Goal: Task Accomplishment & Management: Complete application form

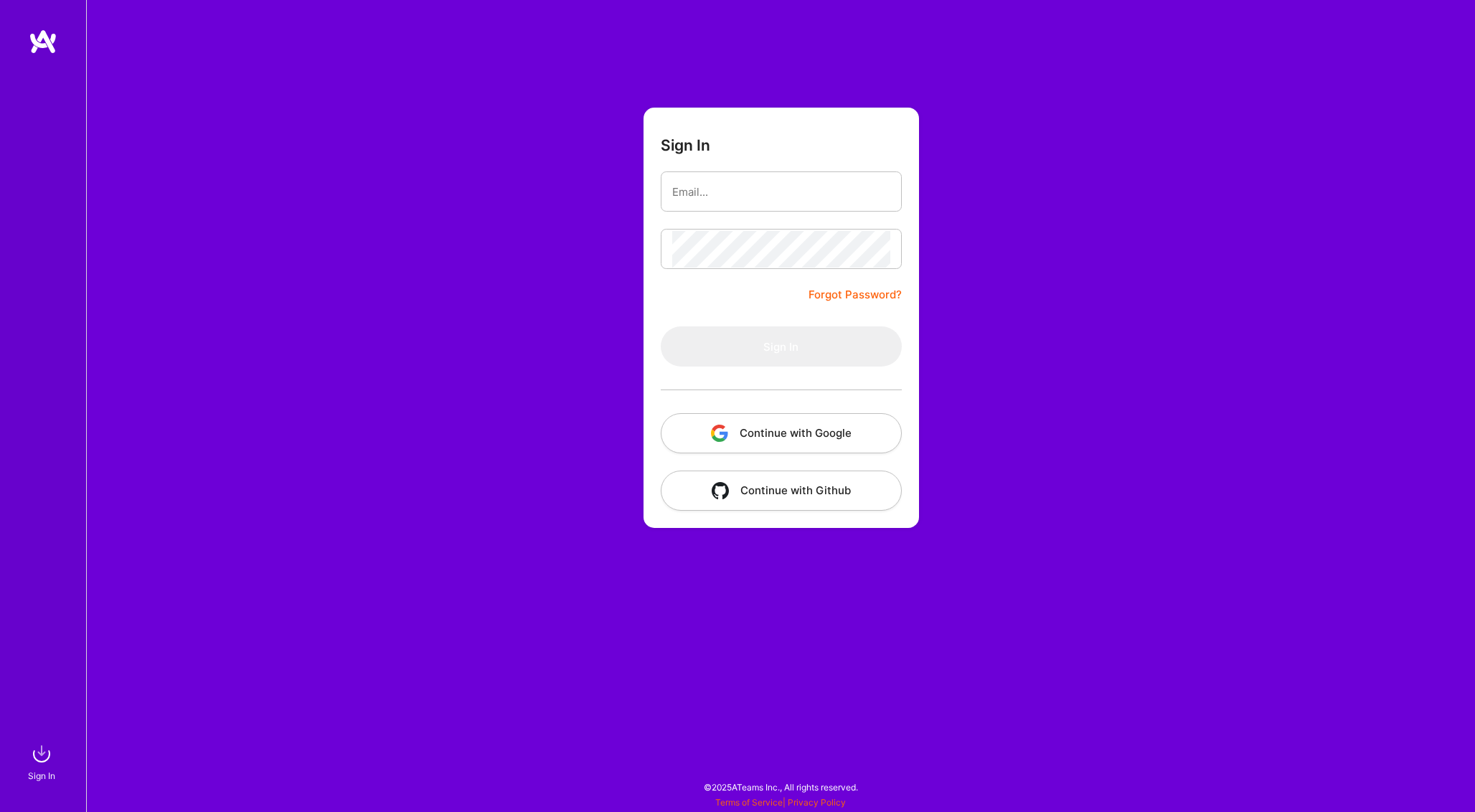
click at [788, 424] on button "Continue with Google" at bounding box center [781, 433] width 241 height 40
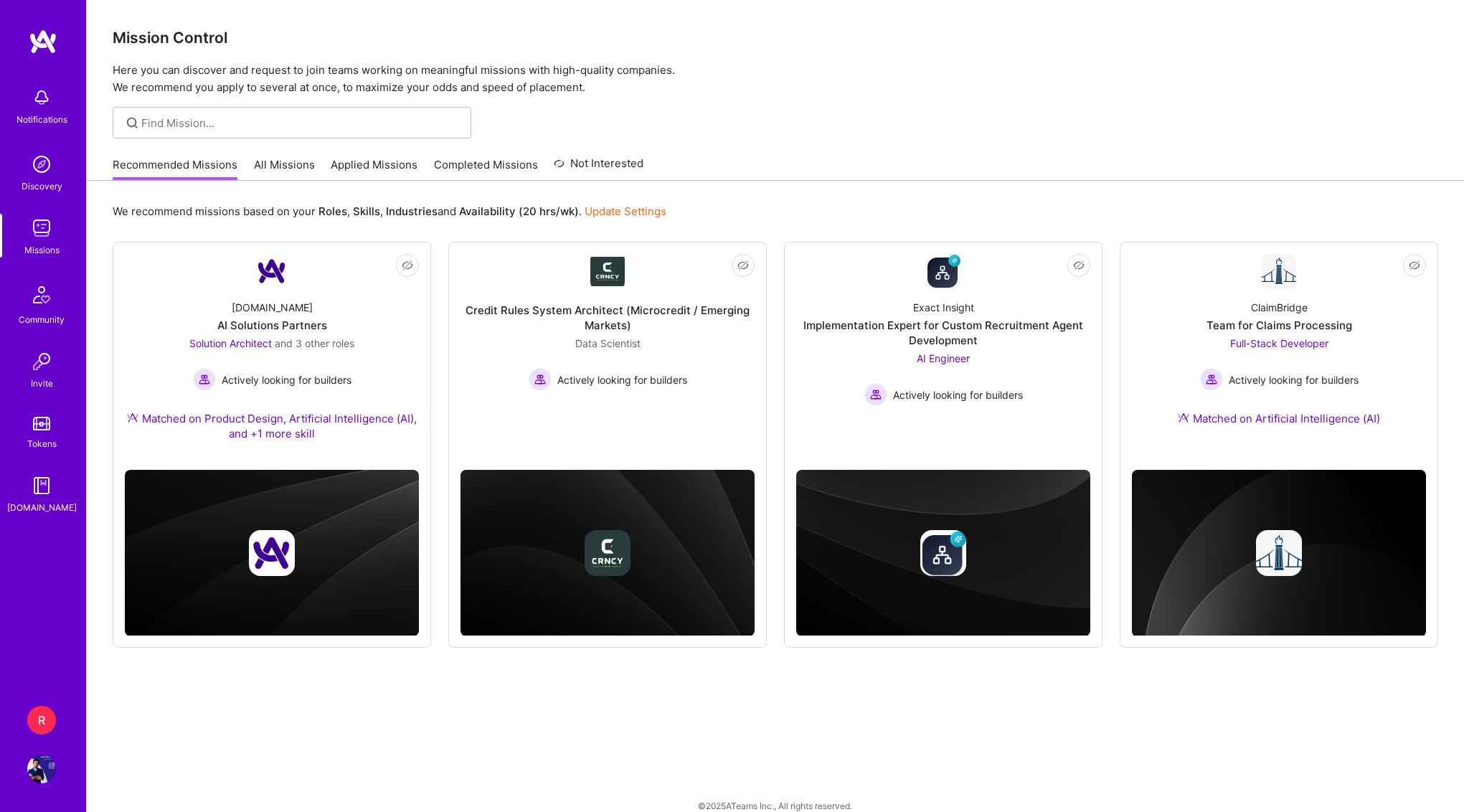
click at [40, 719] on div "R" at bounding box center [41, 720] width 28 height 28
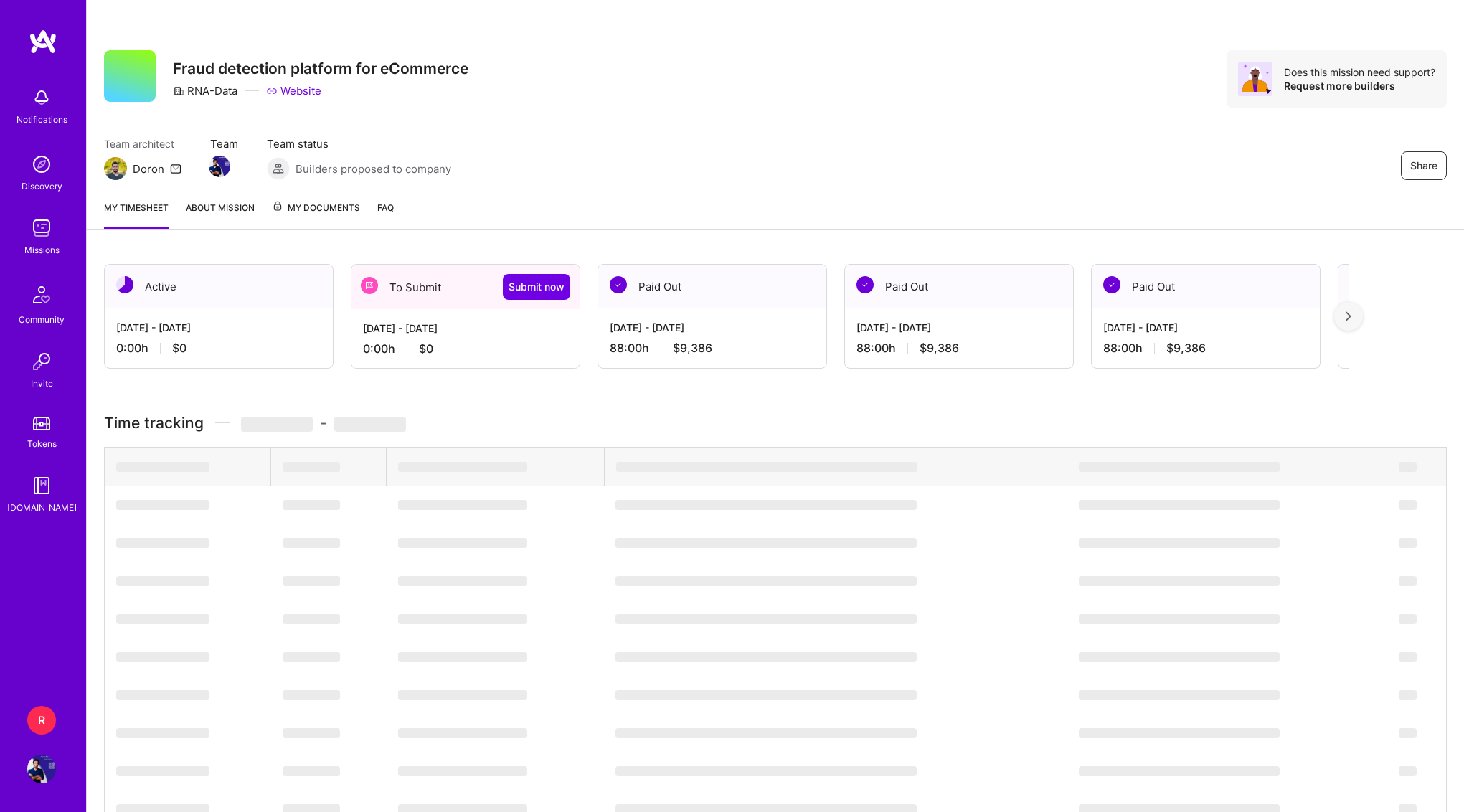
click at [460, 326] on div "[DATE] - [DATE]" at bounding box center [466, 328] width 206 height 15
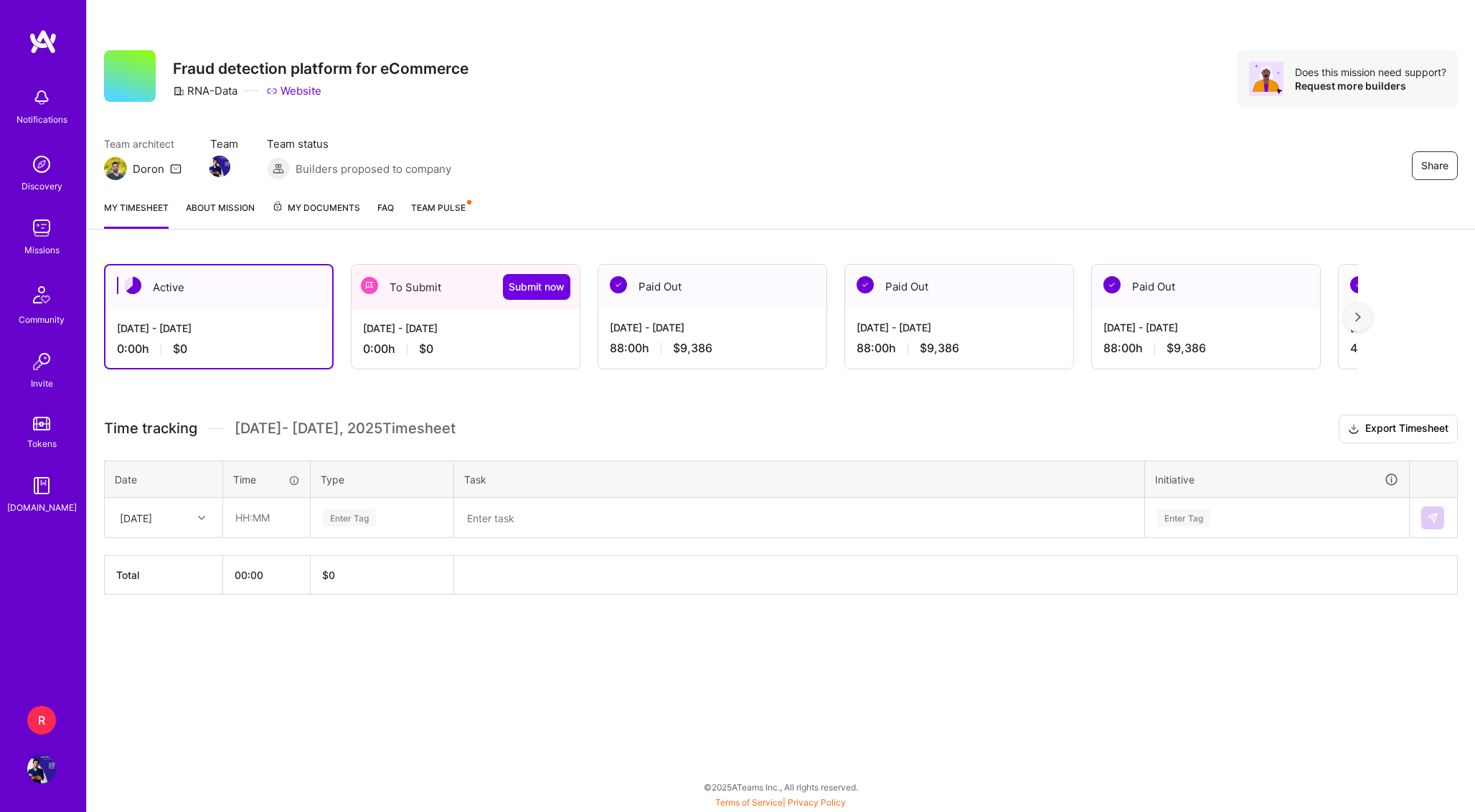
click at [182, 529] on div "[DATE]" at bounding box center [164, 517] width 117 height 38
click at [374, 368] on div "[DATE] - [DATE] 0:00 h $0" at bounding box center [465, 338] width 228 height 59
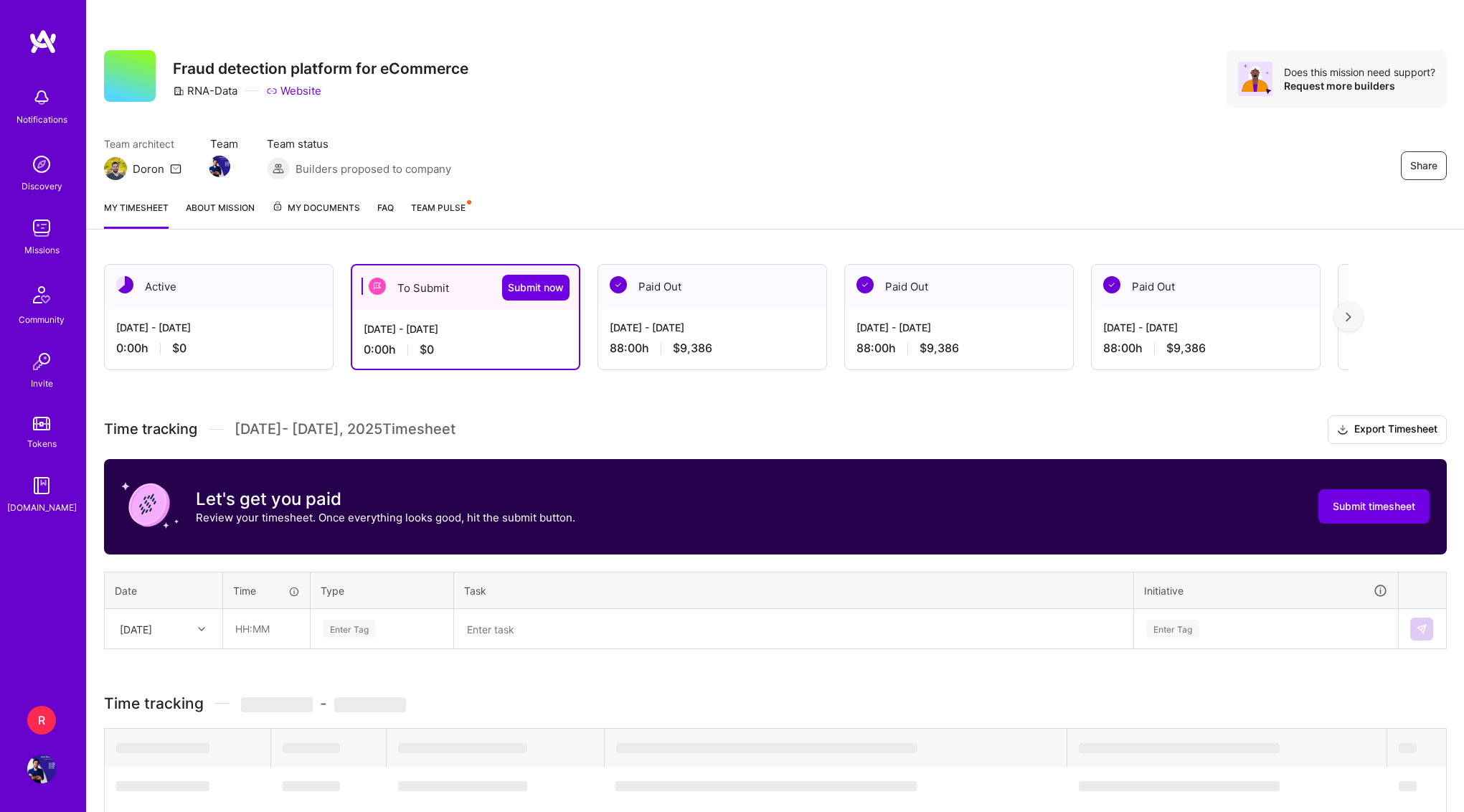
click at [417, 325] on div "[DATE] - [DATE]" at bounding box center [466, 329] width 204 height 15
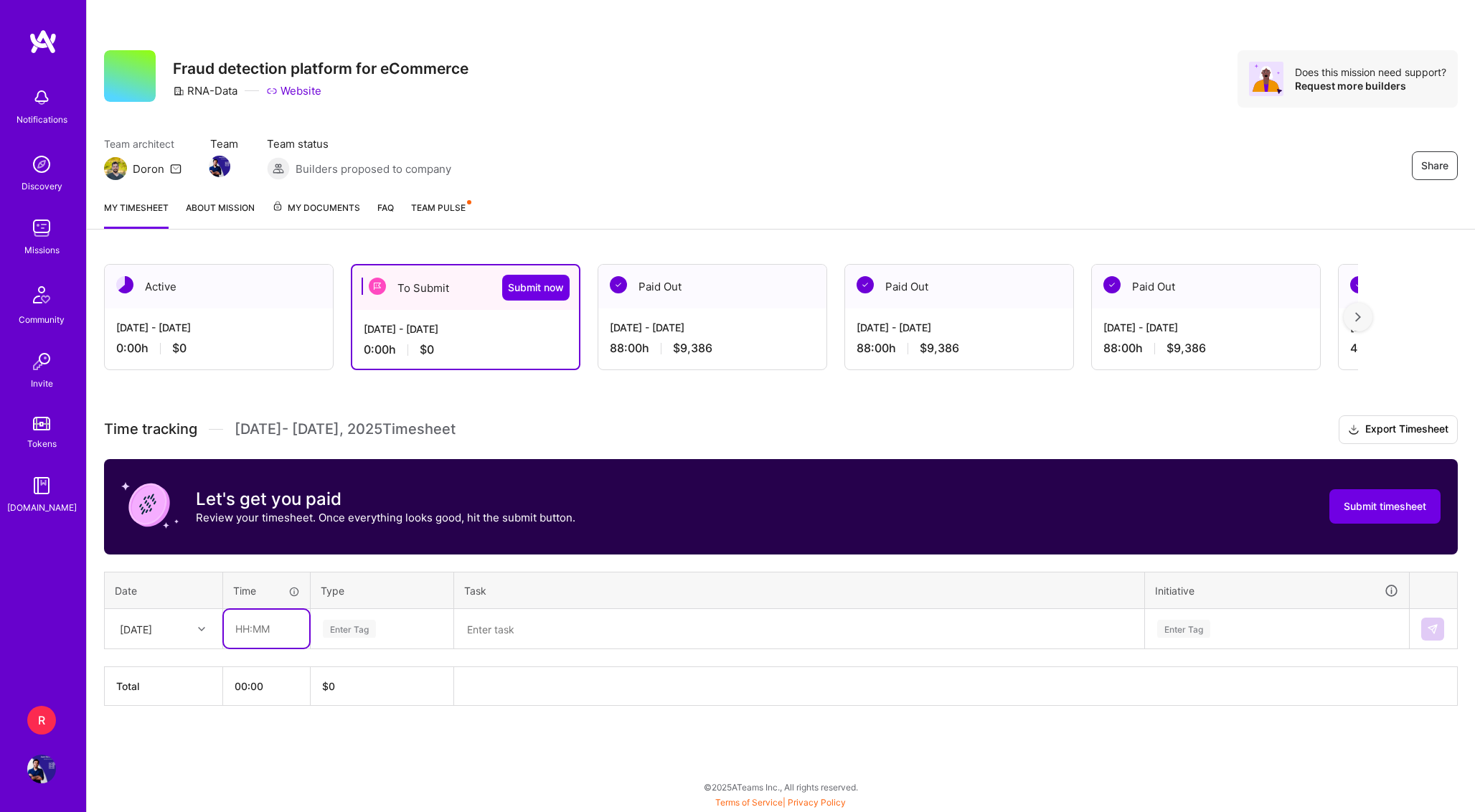
click at [244, 621] on input "text" at bounding box center [267, 628] width 85 height 38
type input "08:00"
type input "EN"
type input "E"
type input "ENgi"
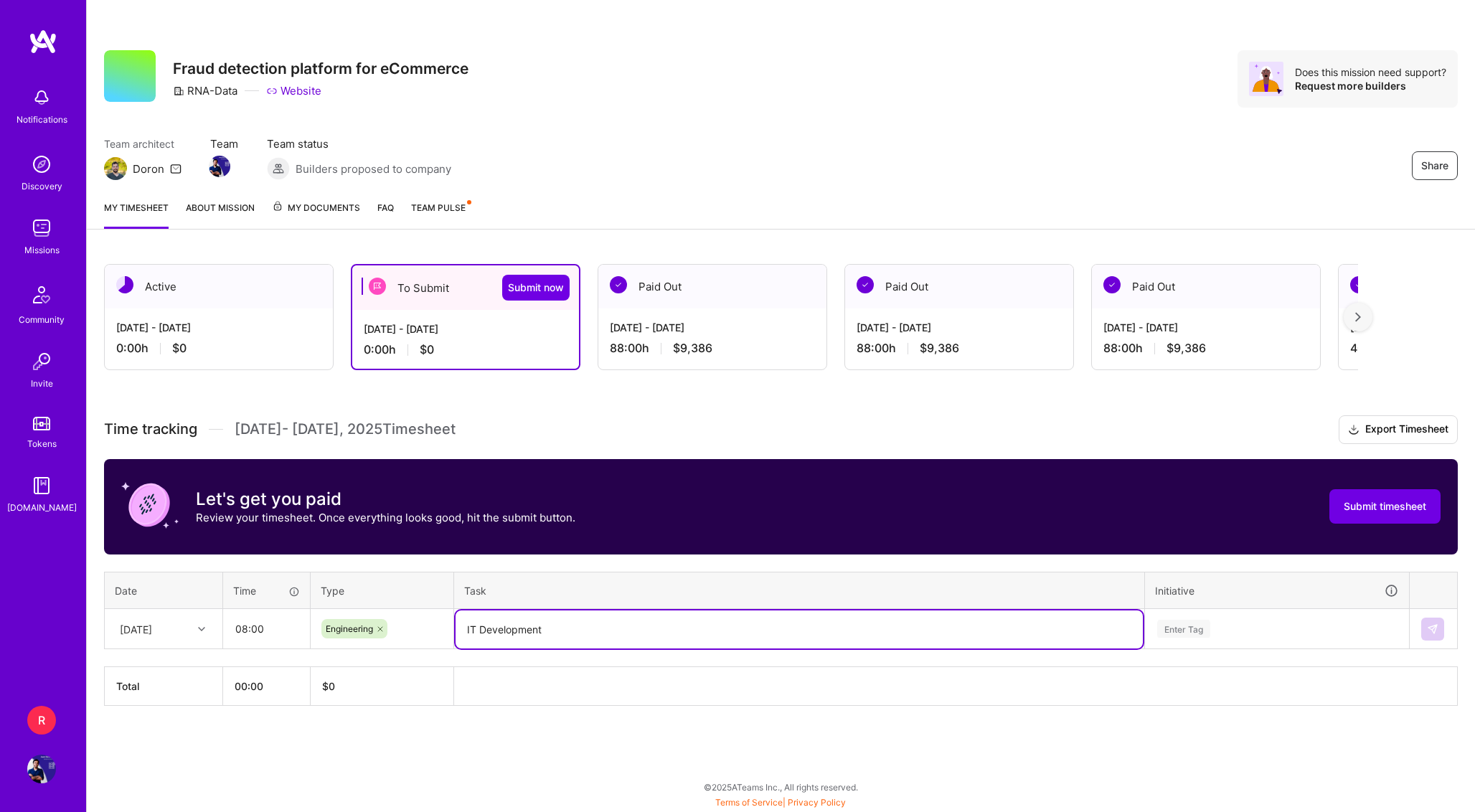
type textarea "IT Development"
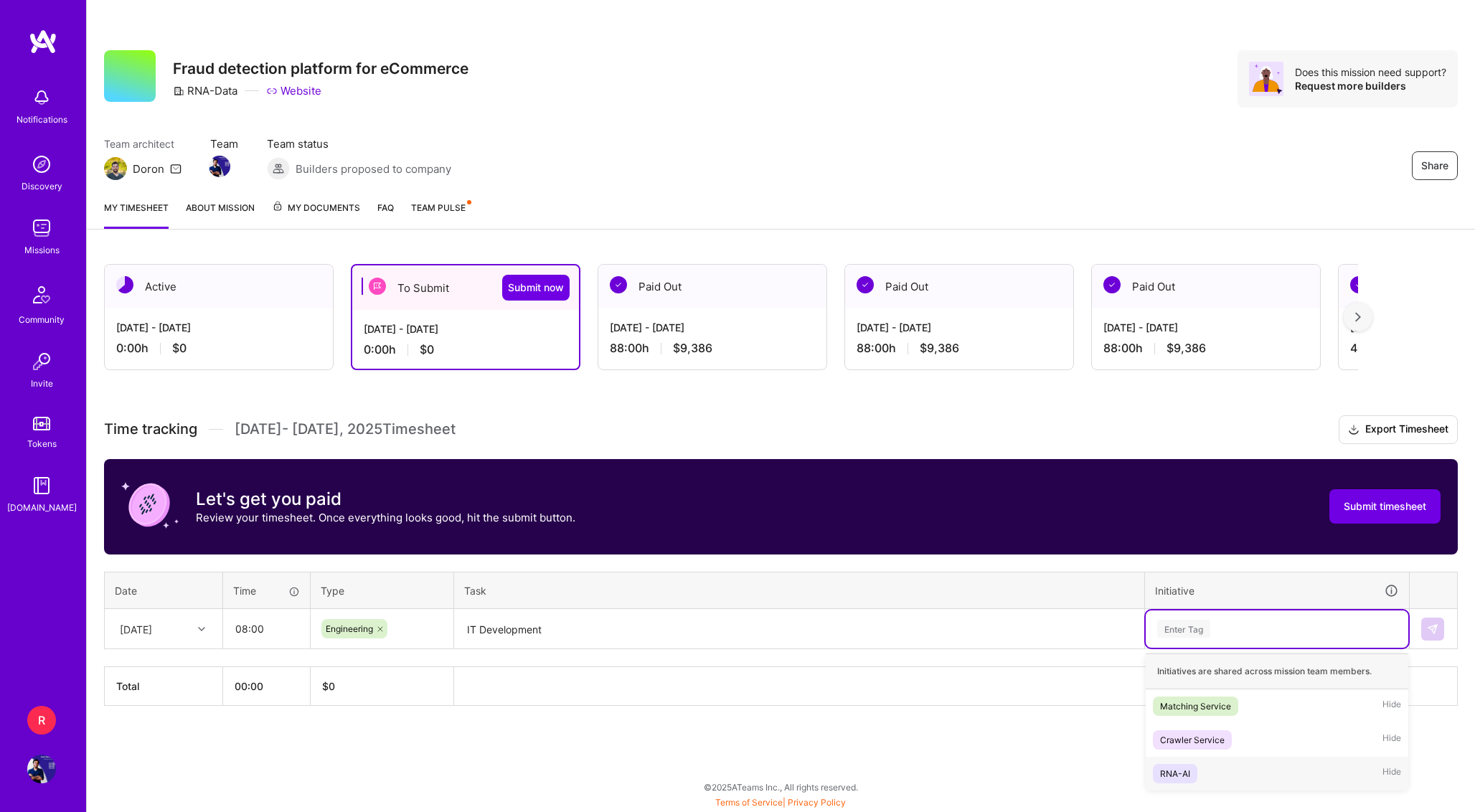
click at [1187, 775] on div "RNA-AI" at bounding box center [1175, 773] width 30 height 15
type input "K"
click at [1181, 773] on div "RNA-AI" at bounding box center [1175, 773] width 30 height 15
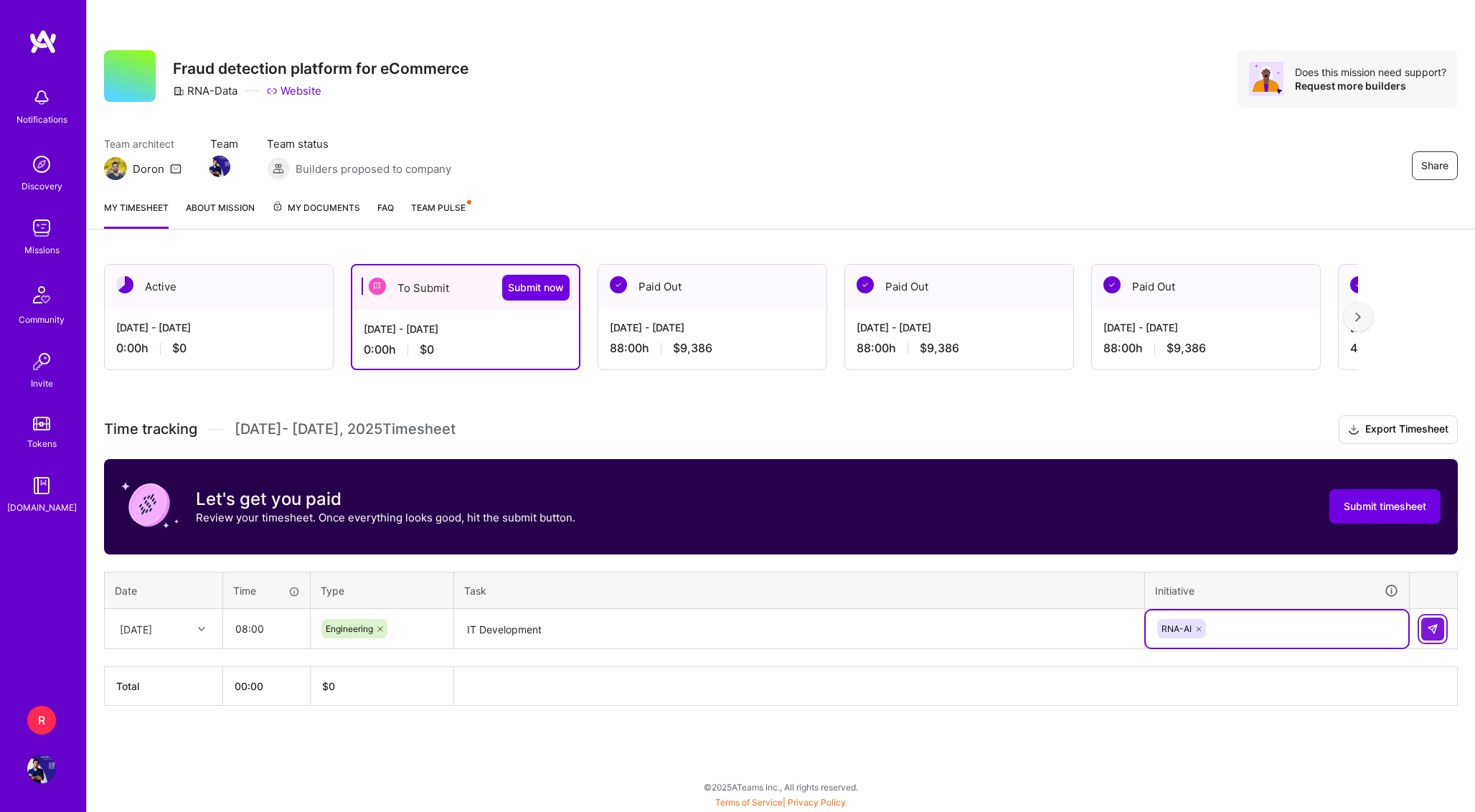
click at [1432, 624] on img at bounding box center [1432, 628] width 11 height 11
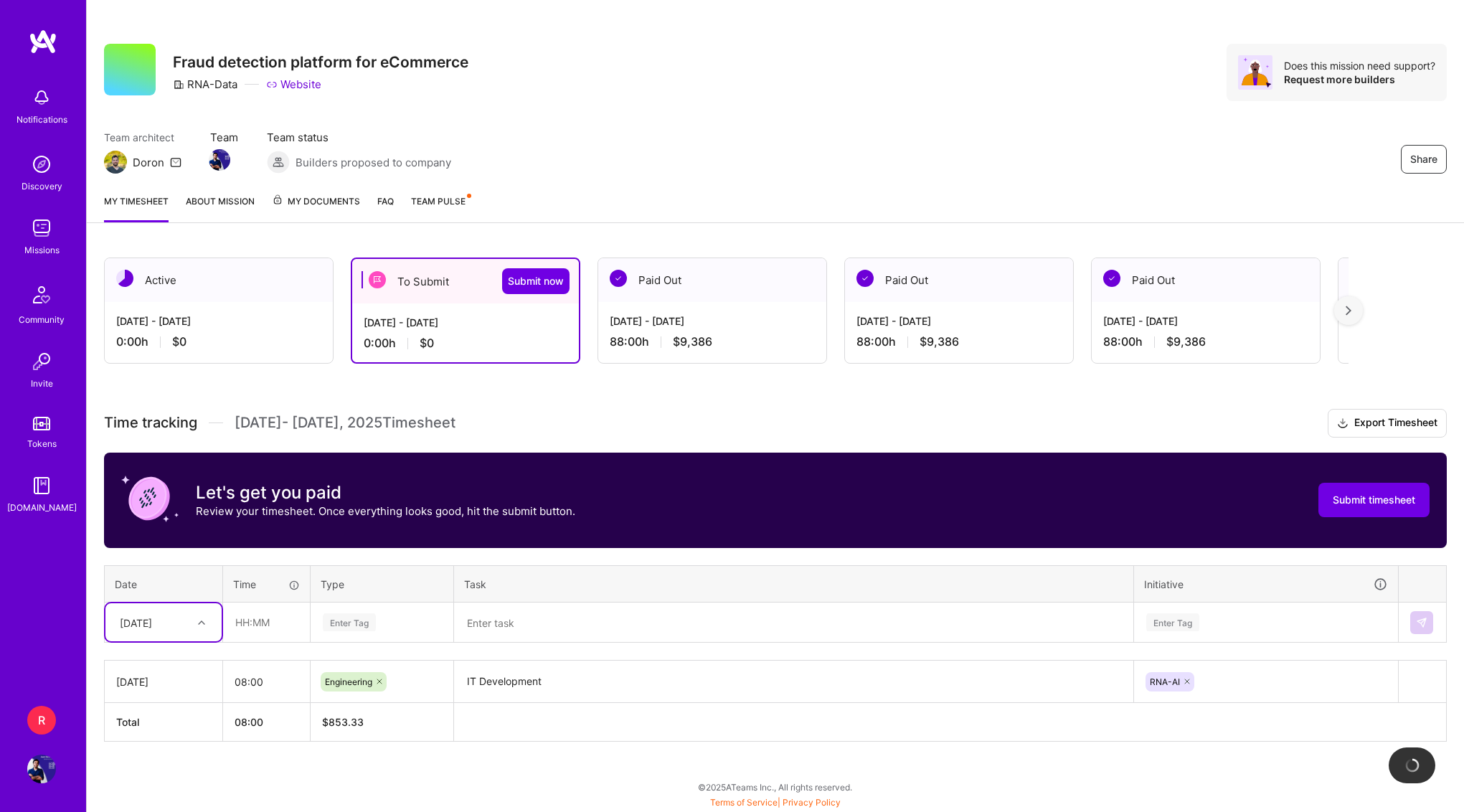
scroll to position [6, 0]
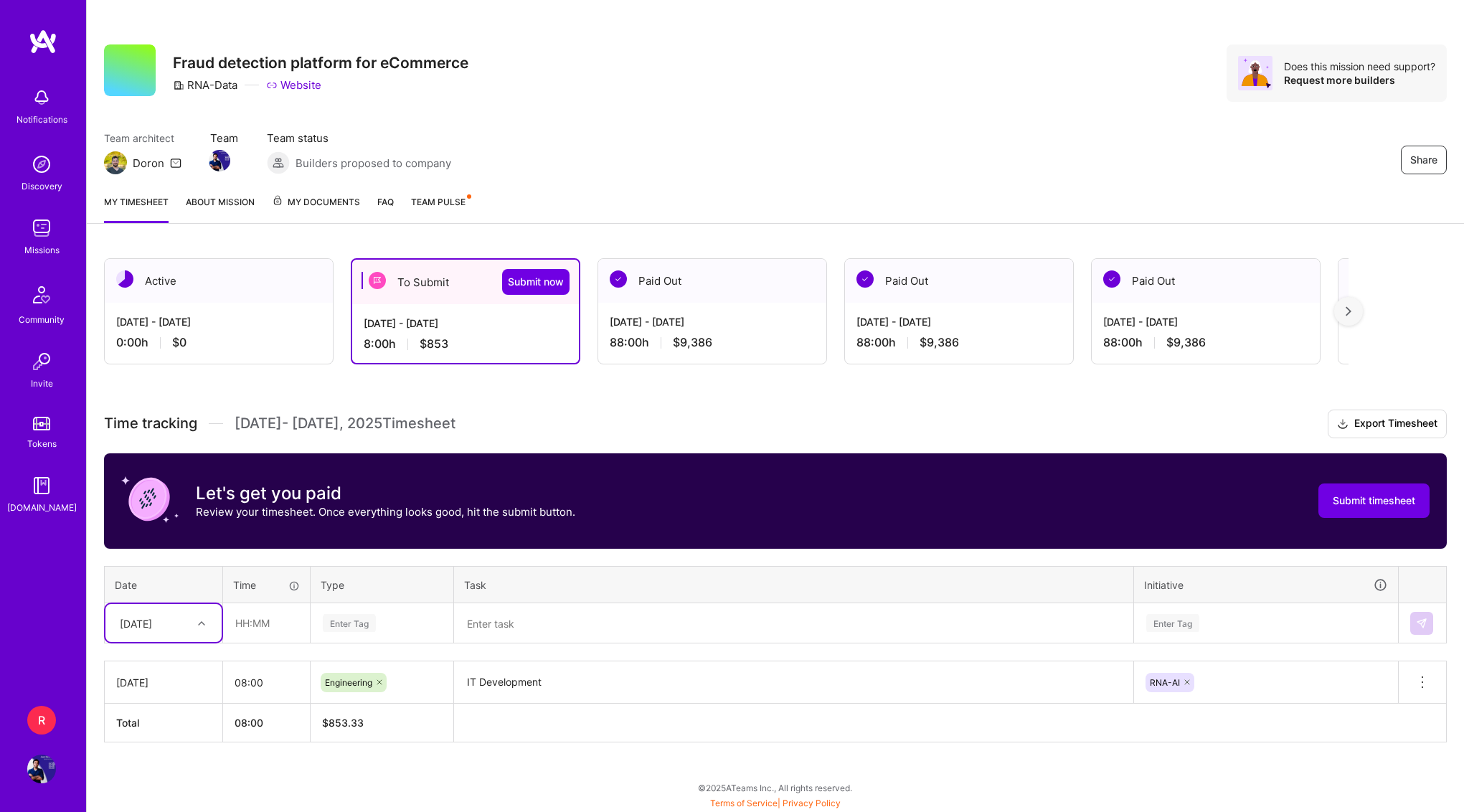
click at [171, 604] on div "[DATE]" at bounding box center [164, 622] width 117 height 38
click at [164, 687] on div "[DATE]" at bounding box center [164, 692] width 117 height 27
click at [233, 627] on input "text" at bounding box center [267, 622] width 85 height 38
type input "08:00"
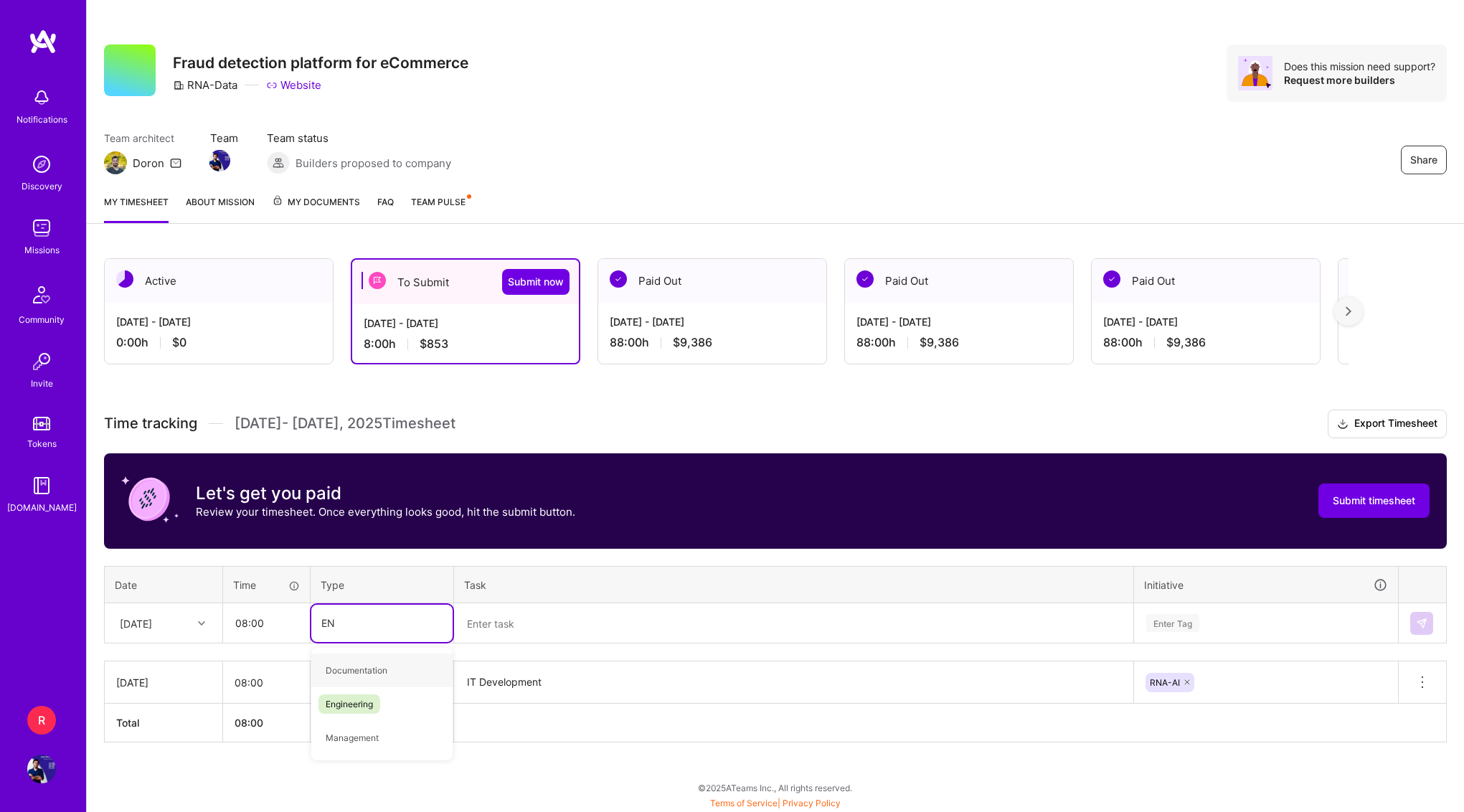
type input "ENg"
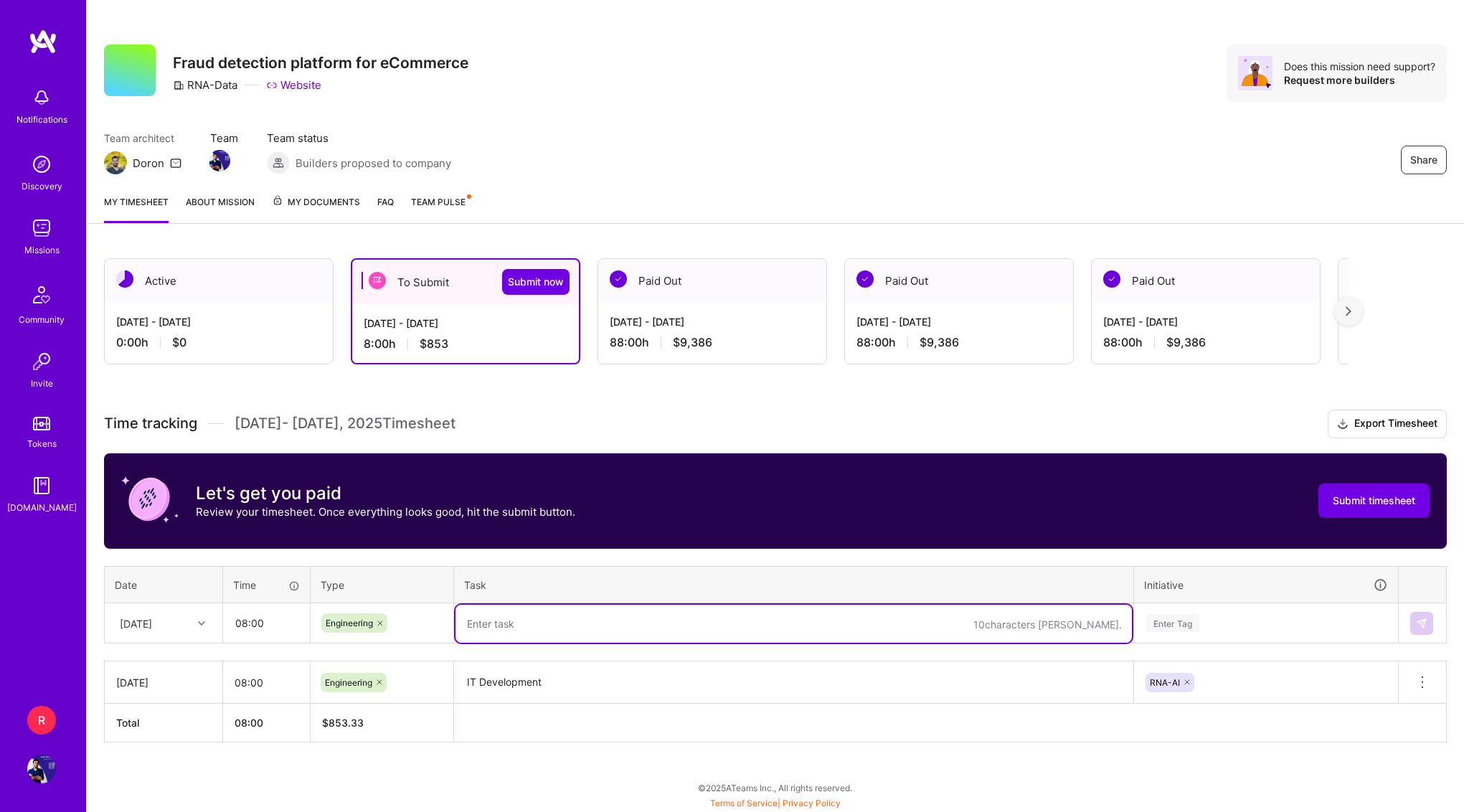
paste textarea "IT Development"
type textarea "IT Development"
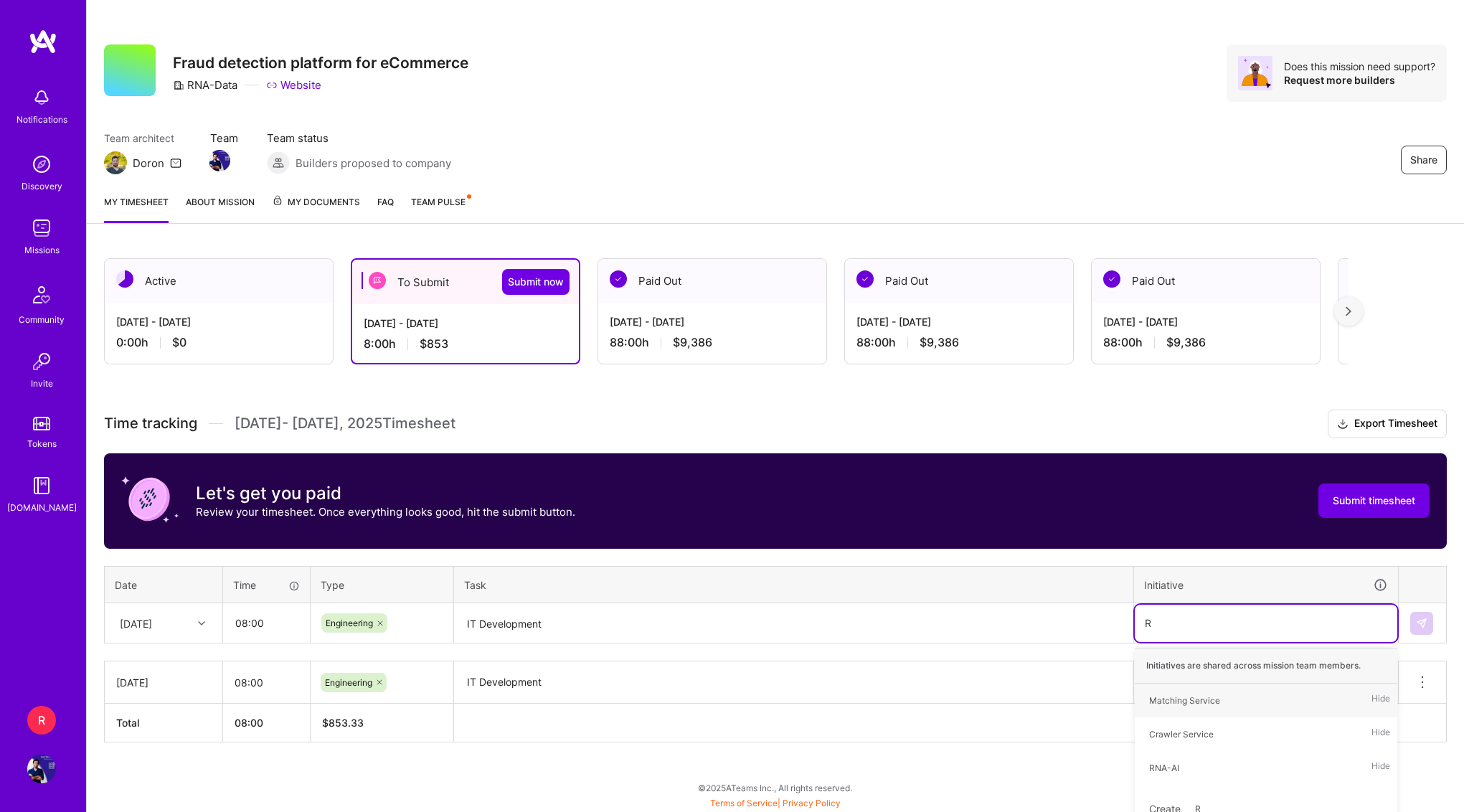
type input "RN"
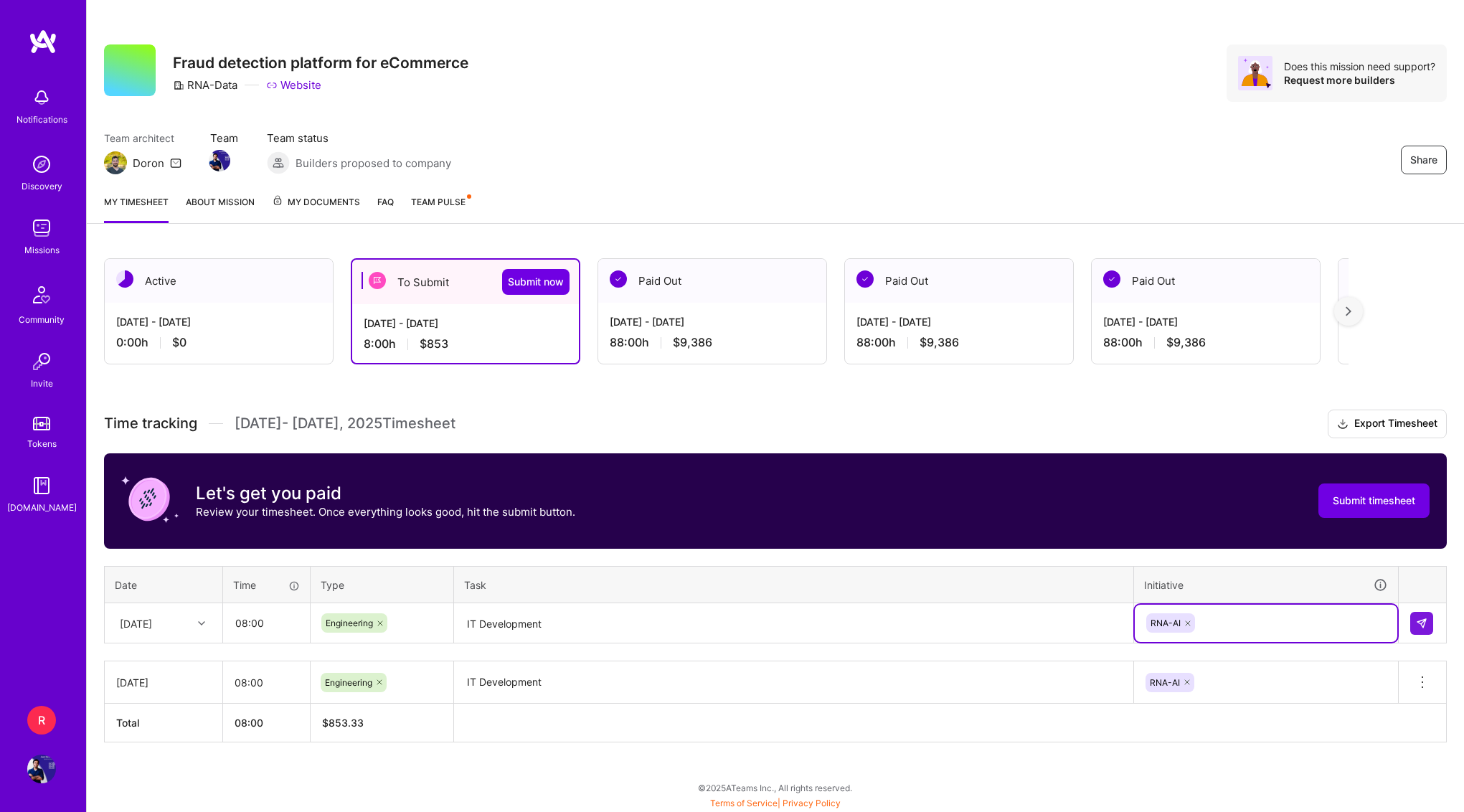
click at [1432, 633] on div at bounding box center [1422, 623] width 25 height 23
click at [1429, 627] on button at bounding box center [1421, 623] width 23 height 23
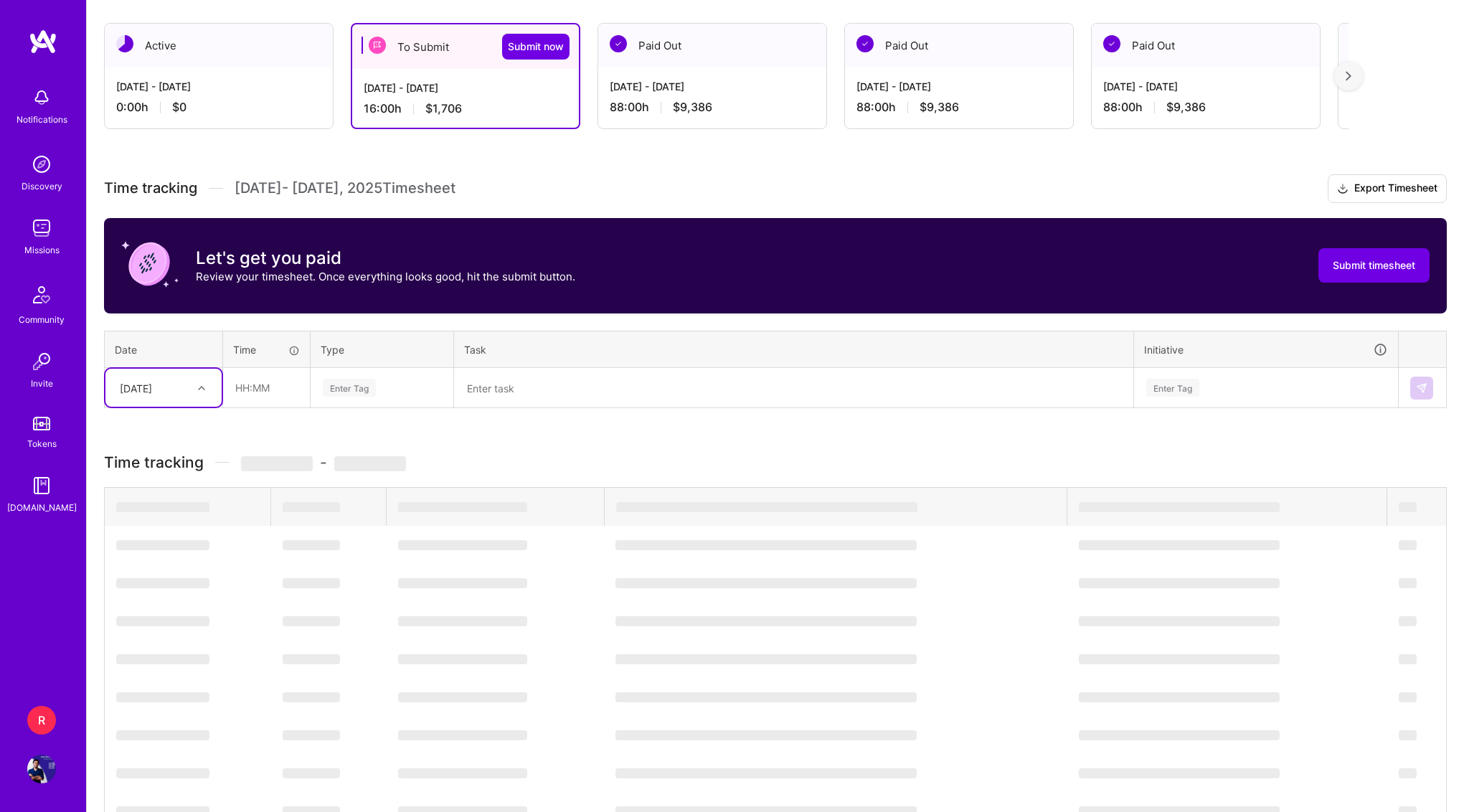
click at [149, 391] on div "[DATE]" at bounding box center [135, 388] width 32 height 15
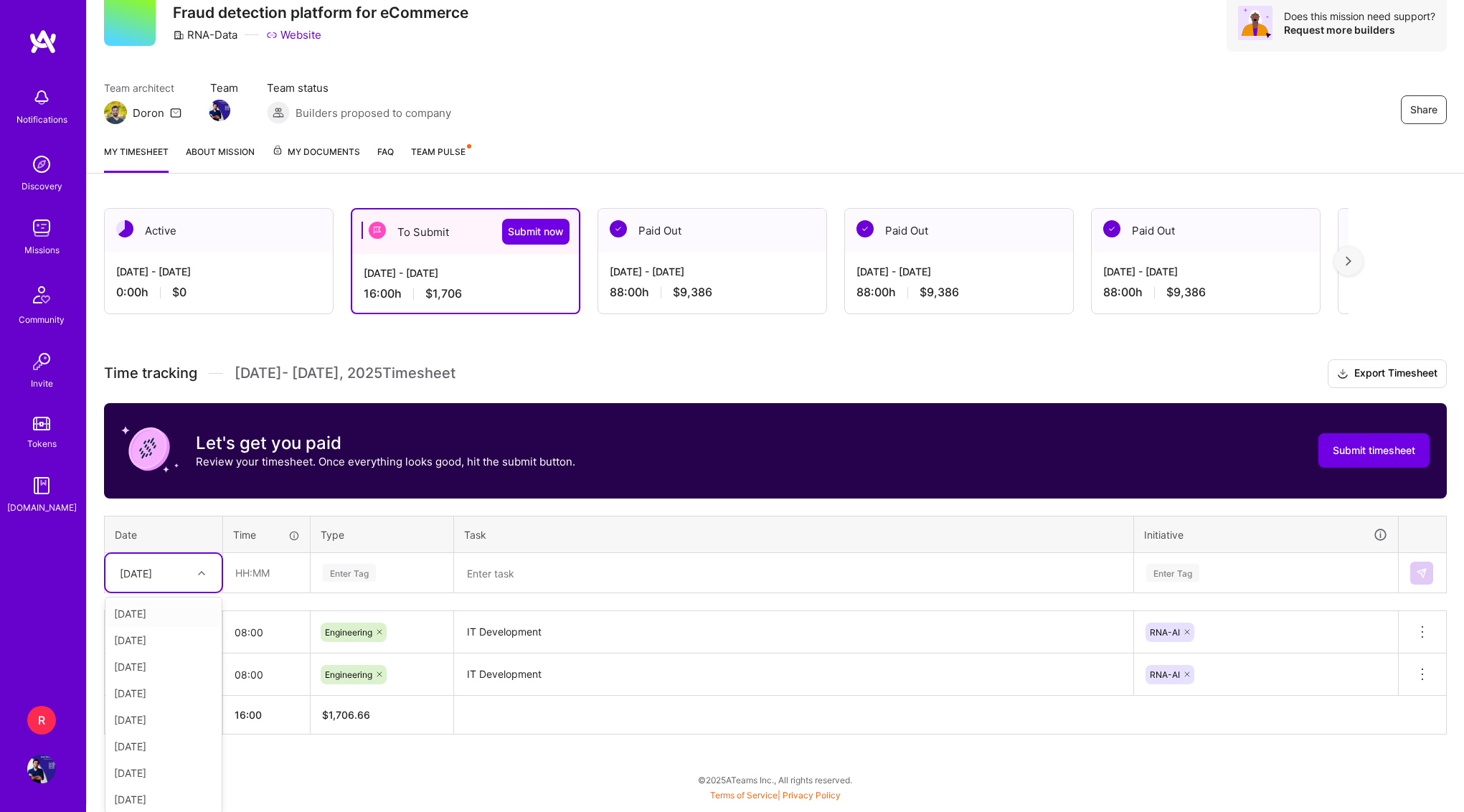
type input "5"
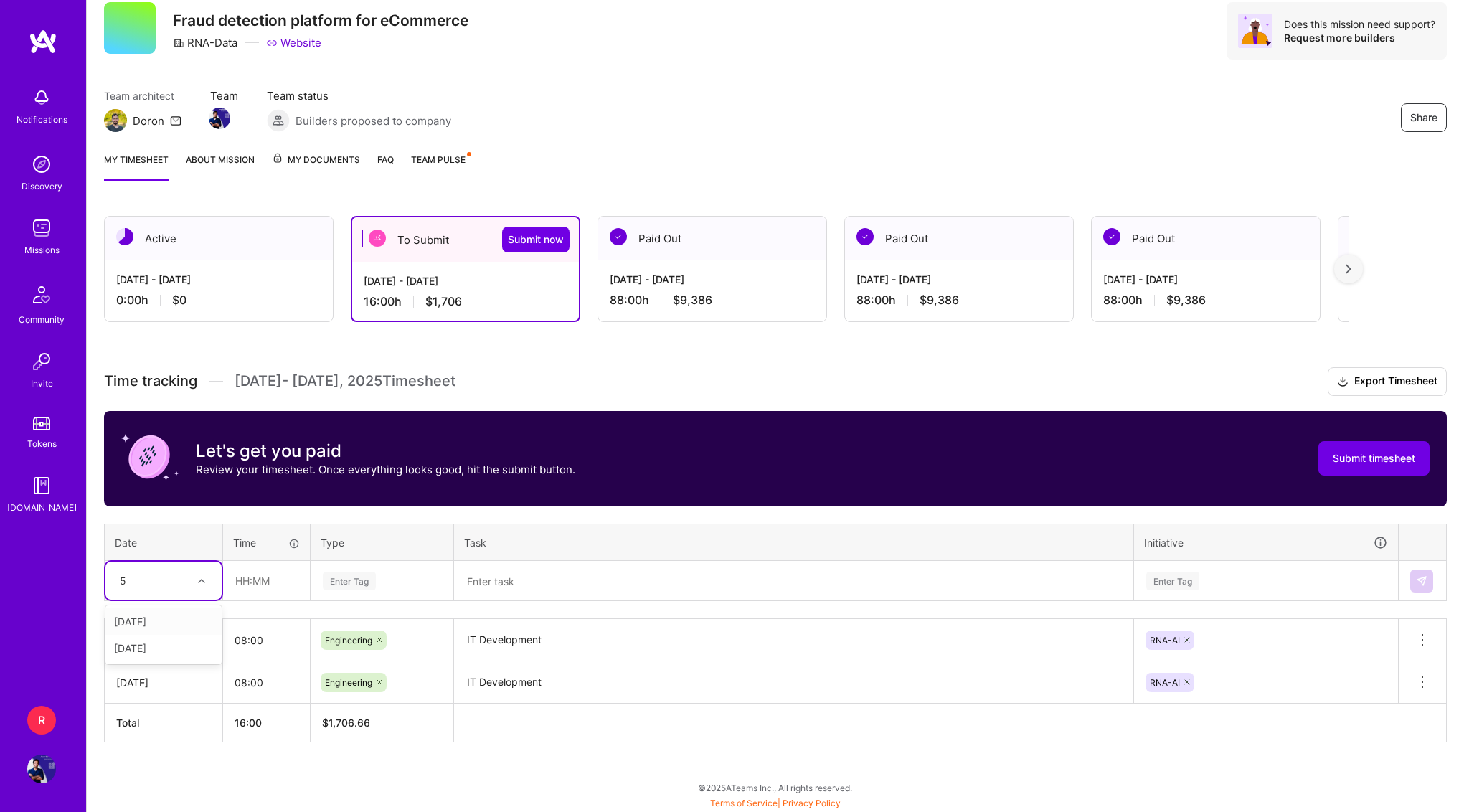
click at [147, 627] on div "[DATE]" at bounding box center [164, 622] width 117 height 27
click at [238, 580] on input "text" at bounding box center [267, 580] width 85 height 38
type input "08:00"
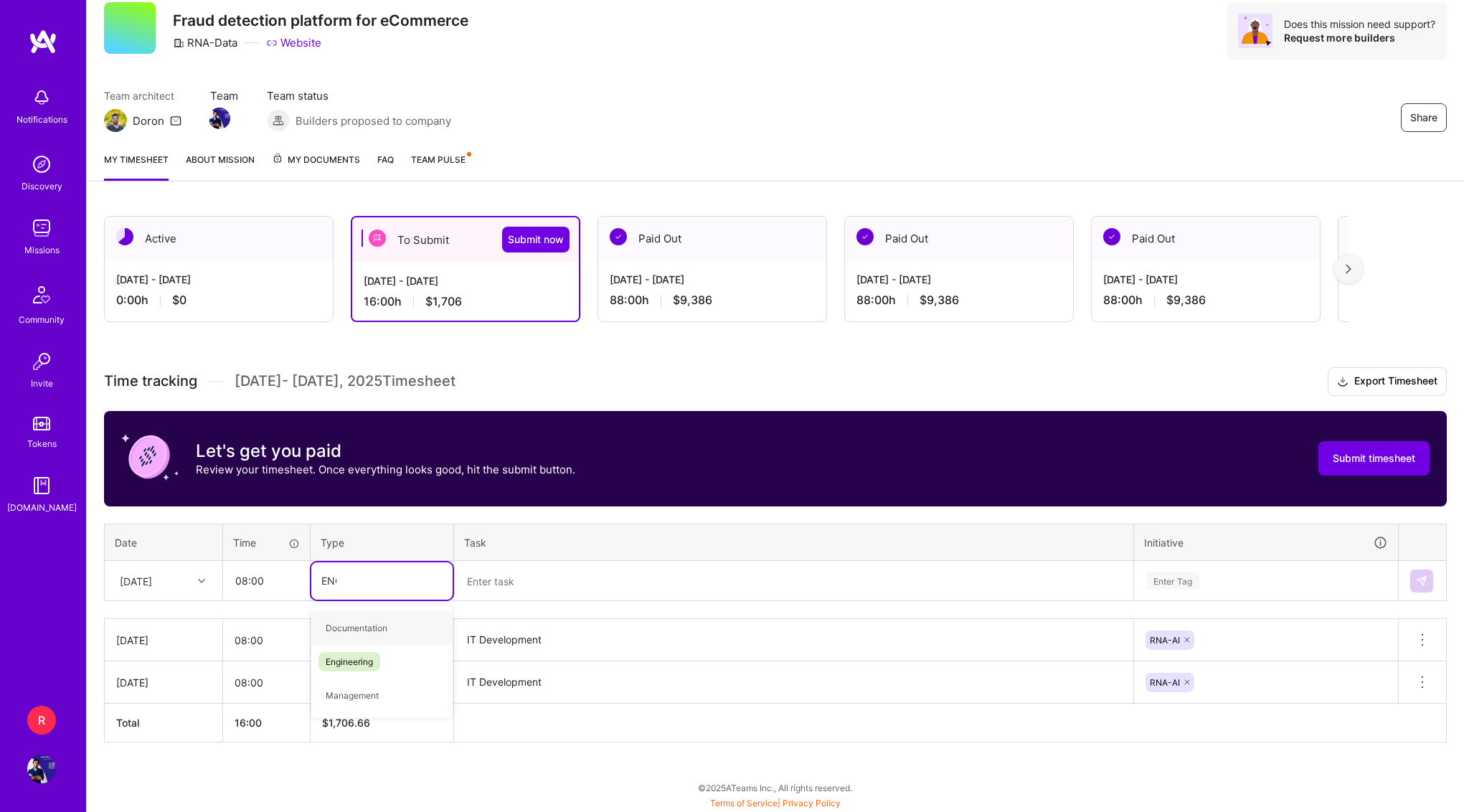
type input "ENGI"
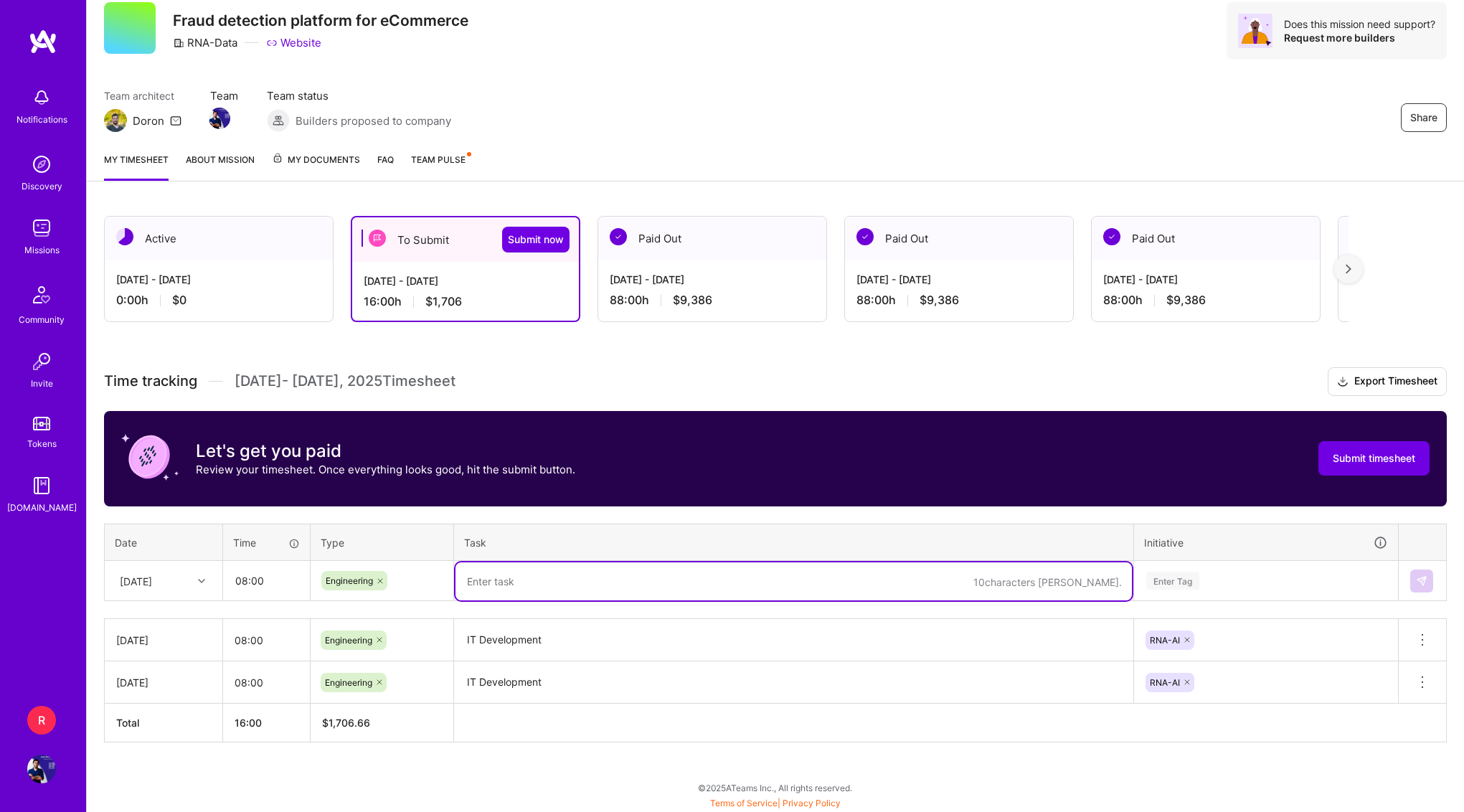
paste textarea "IT Development"
type textarea "IT Development"
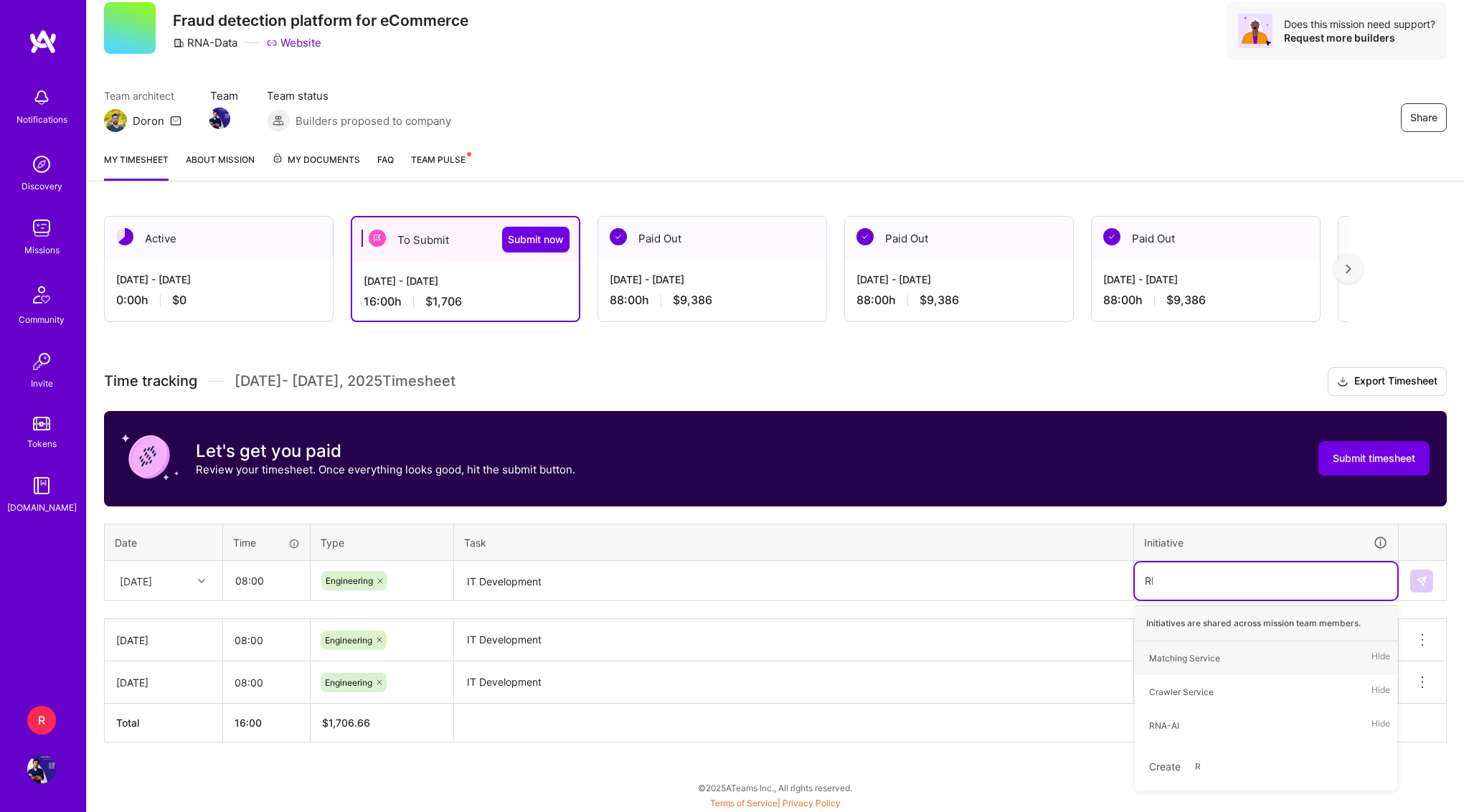
type input "RNA"
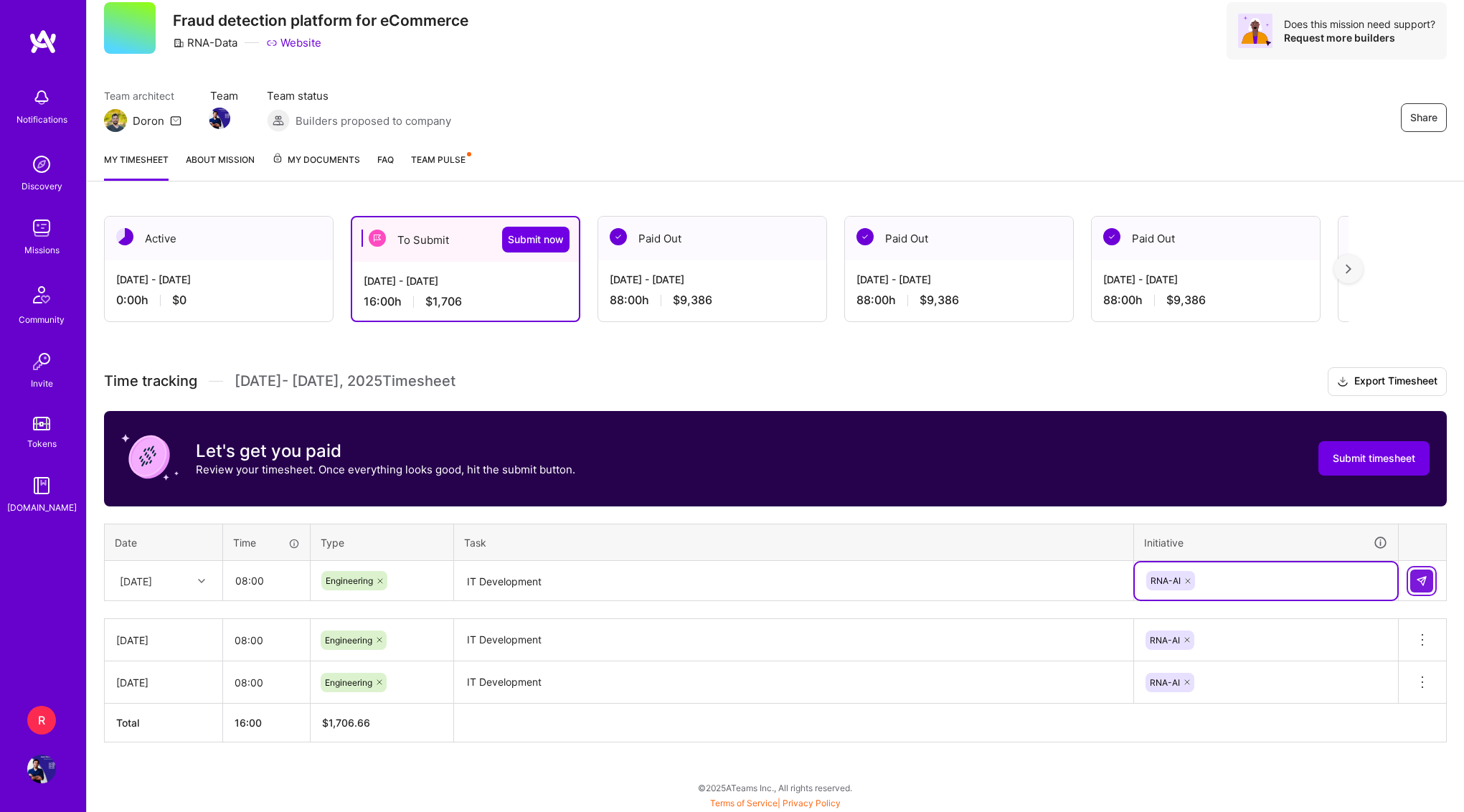
click at [1428, 586] on button at bounding box center [1421, 580] width 23 height 23
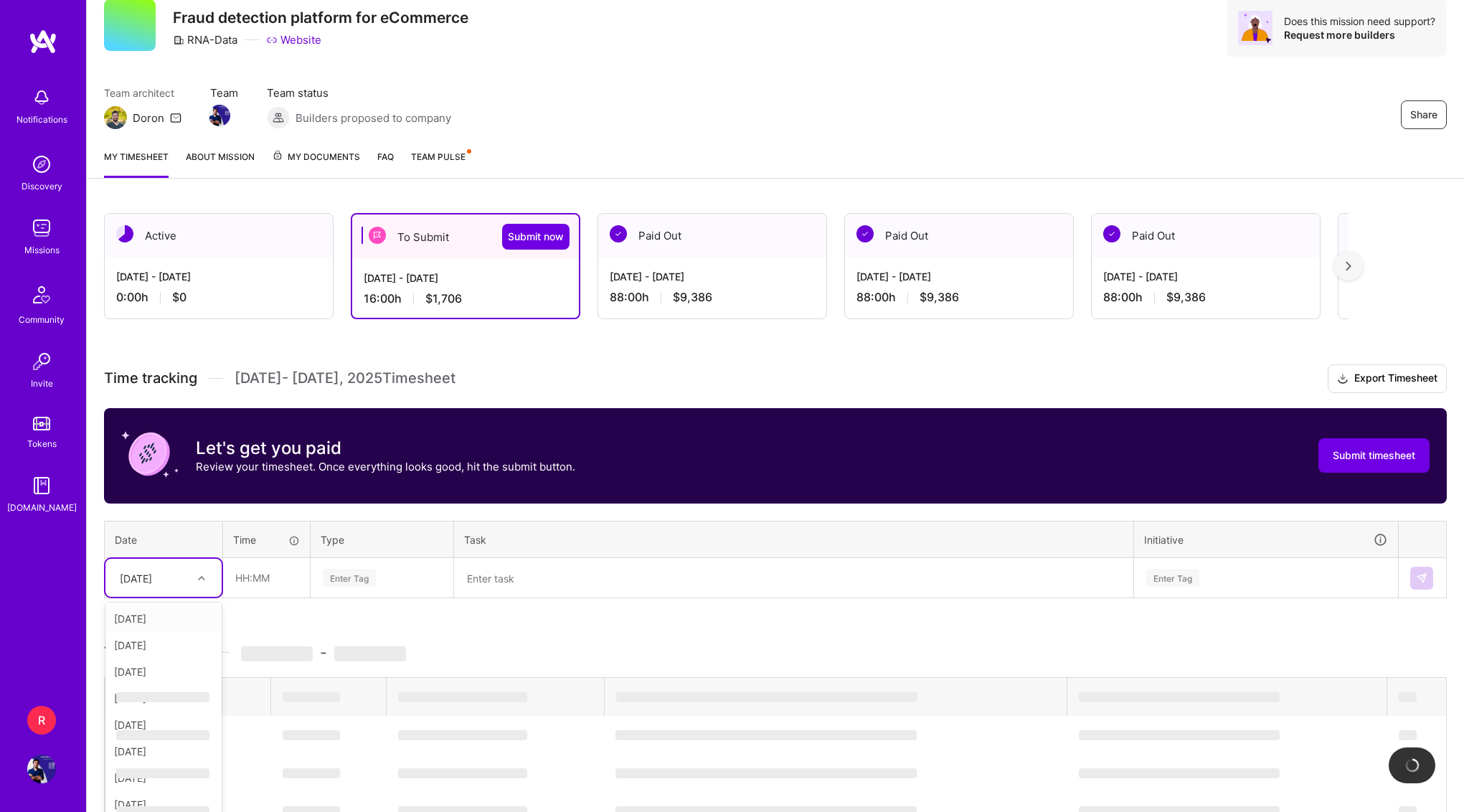
scroll to position [62, 0]
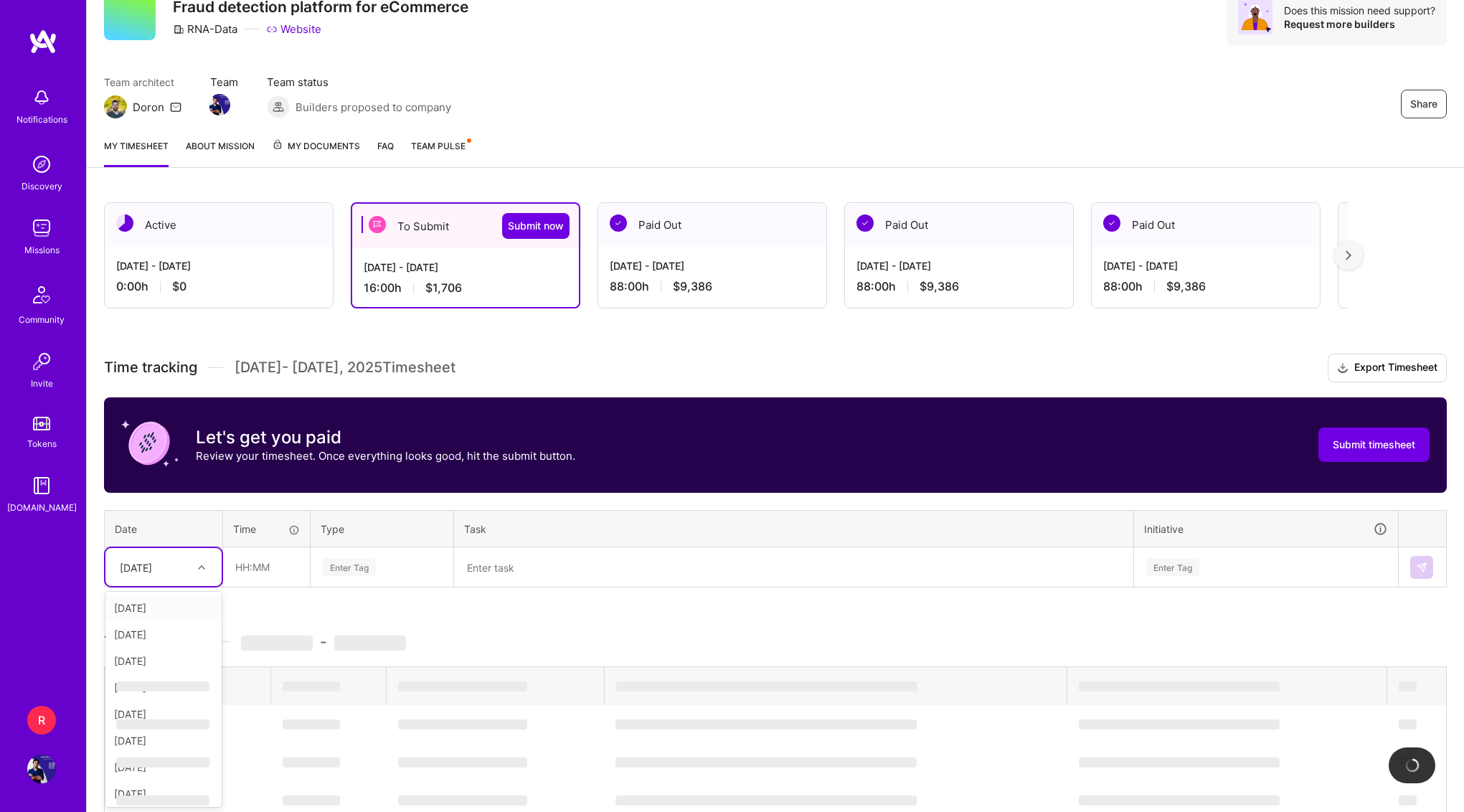
click at [173, 574] on div "[DATE]" at bounding box center [152, 567] width 80 height 24
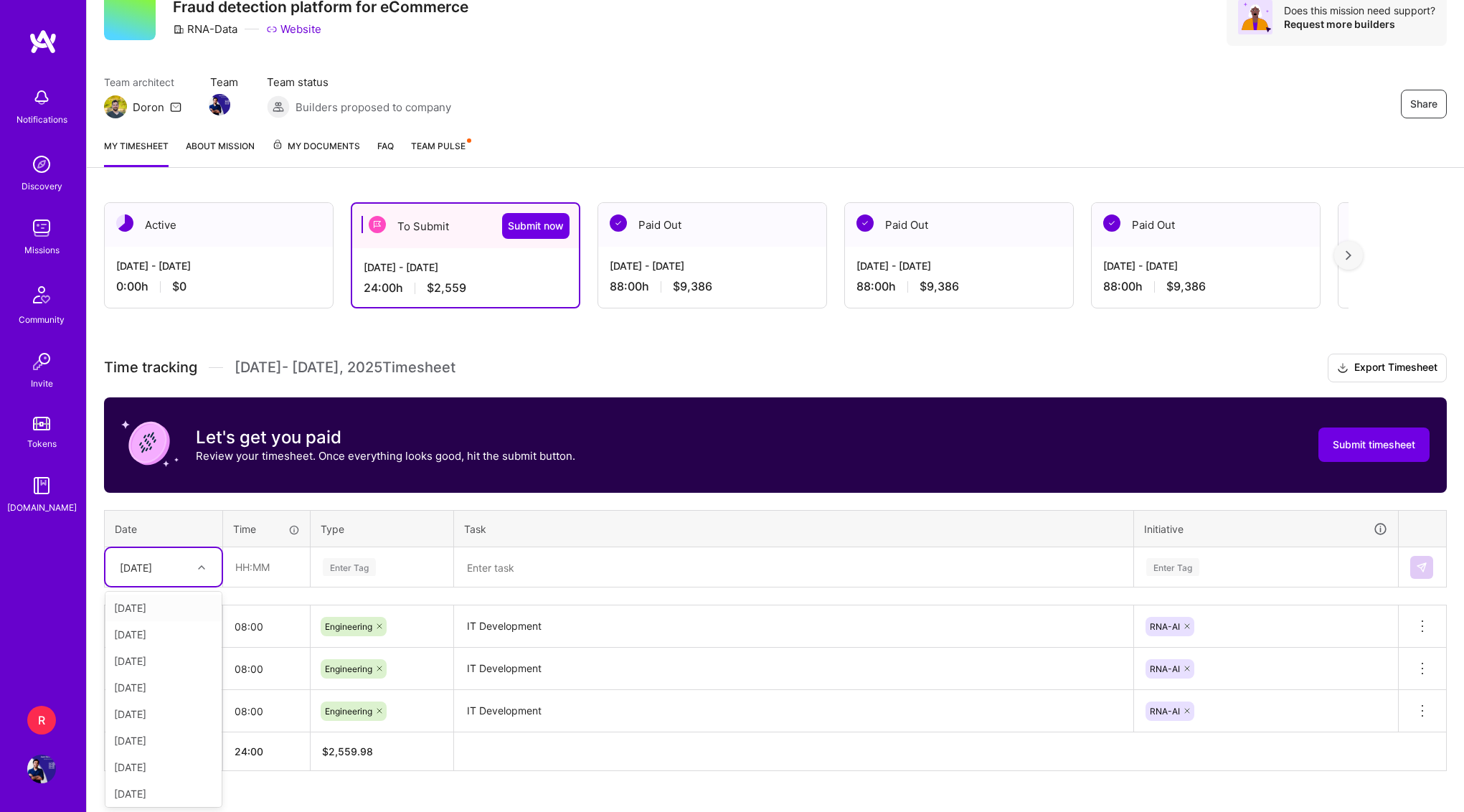
type input "6"
click at [158, 604] on div "[DATE]" at bounding box center [164, 608] width 117 height 27
type input "08:00"
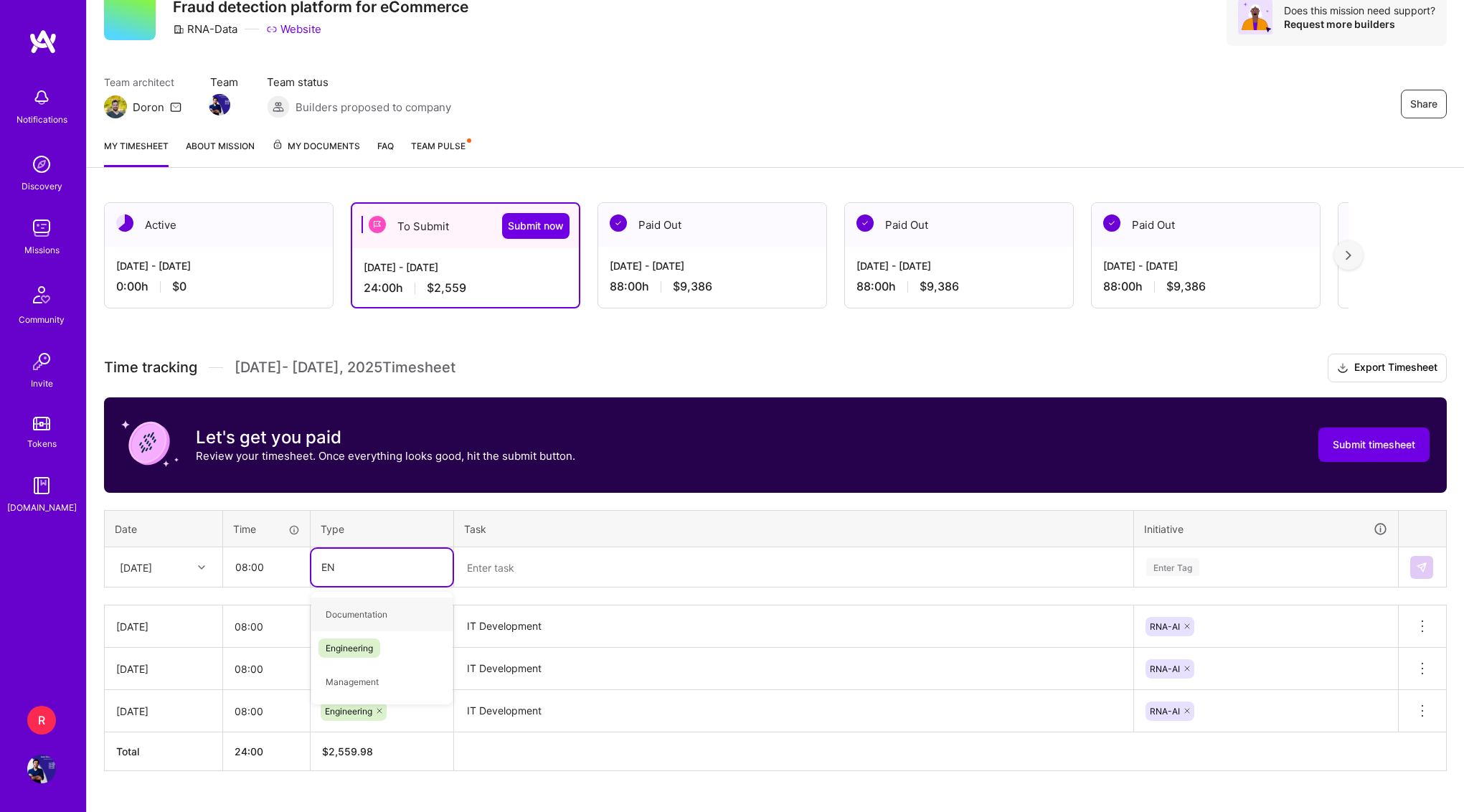
type input "ENG"
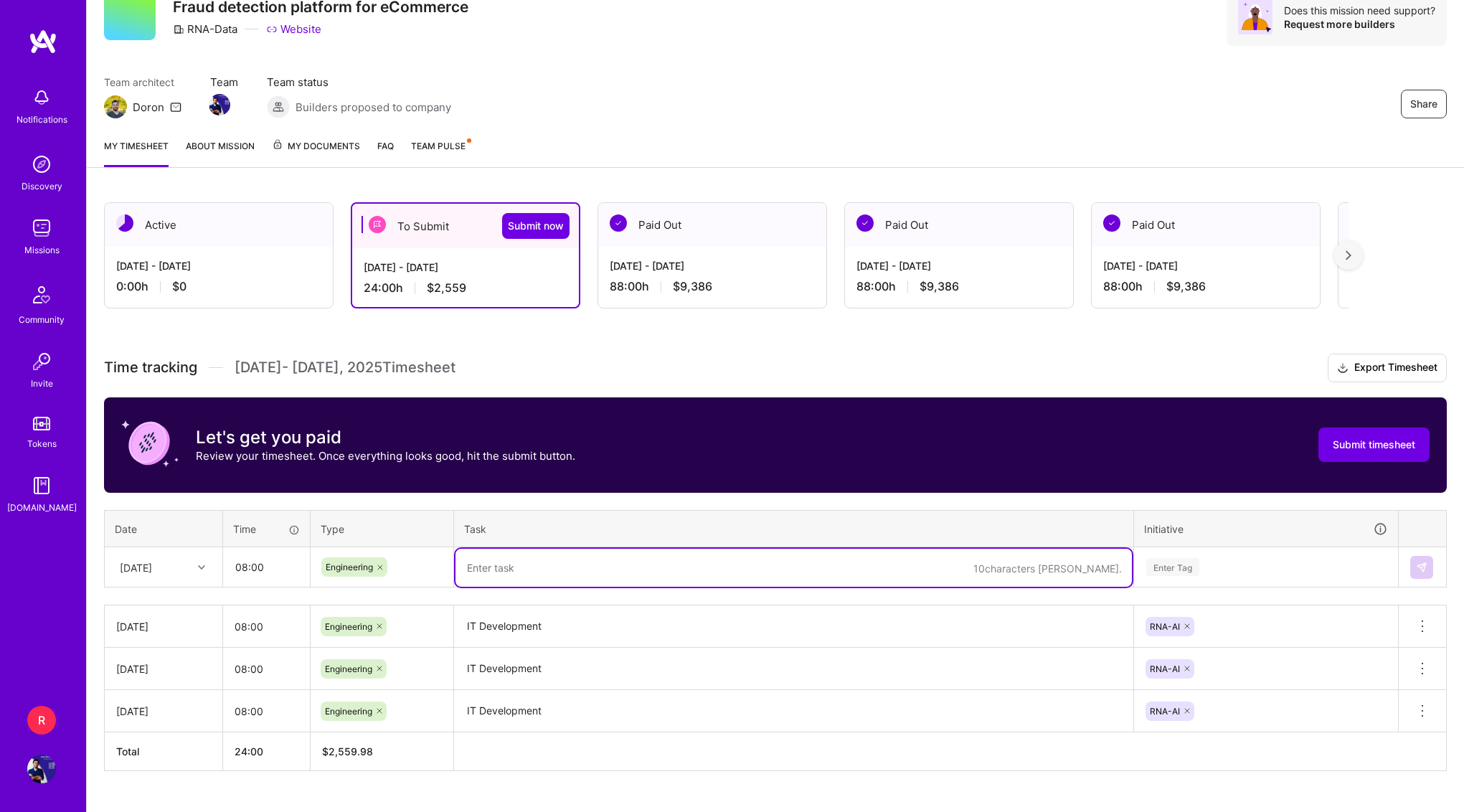
paste textarea "IT Development"
type textarea "IT Development"
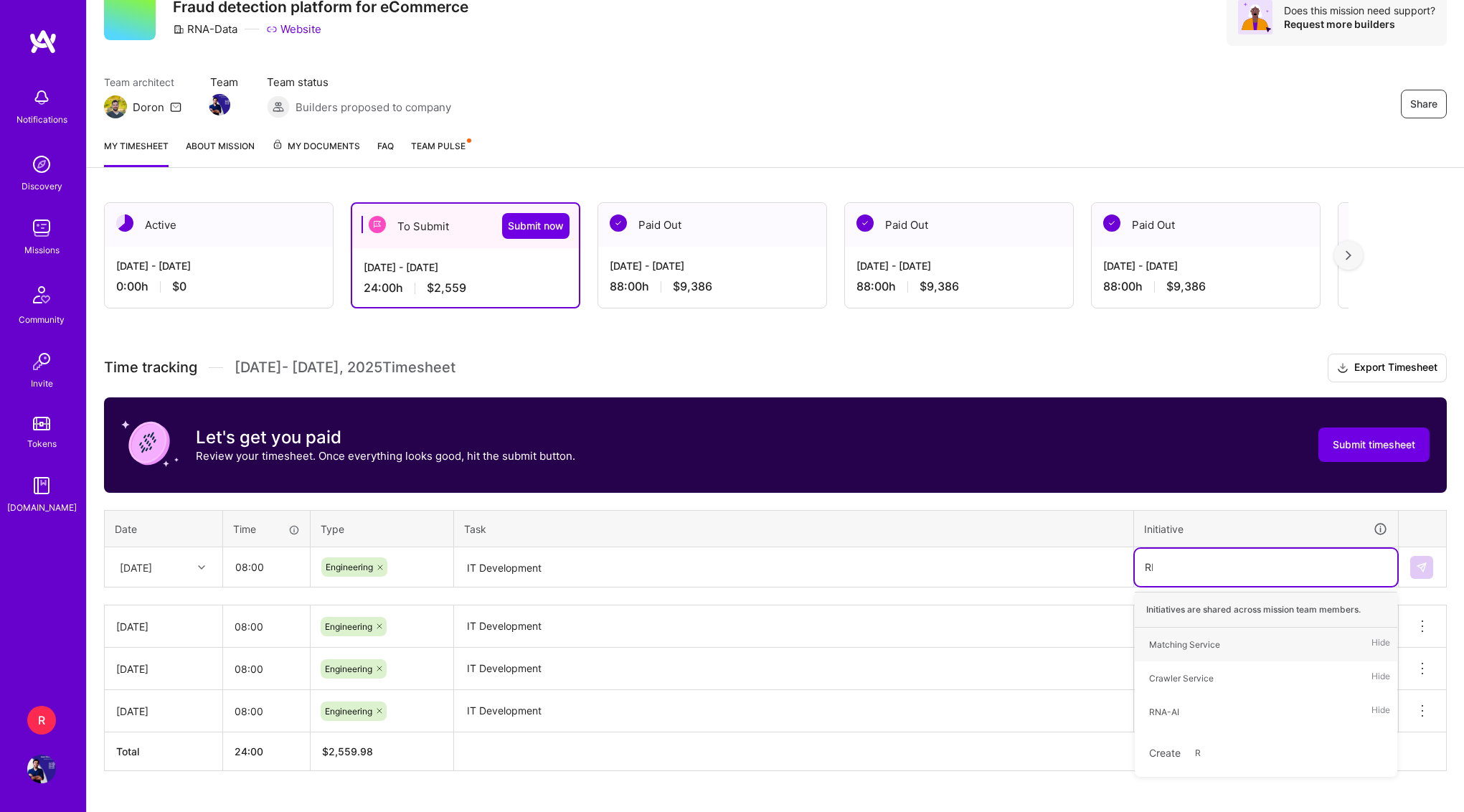
type input "RNA"
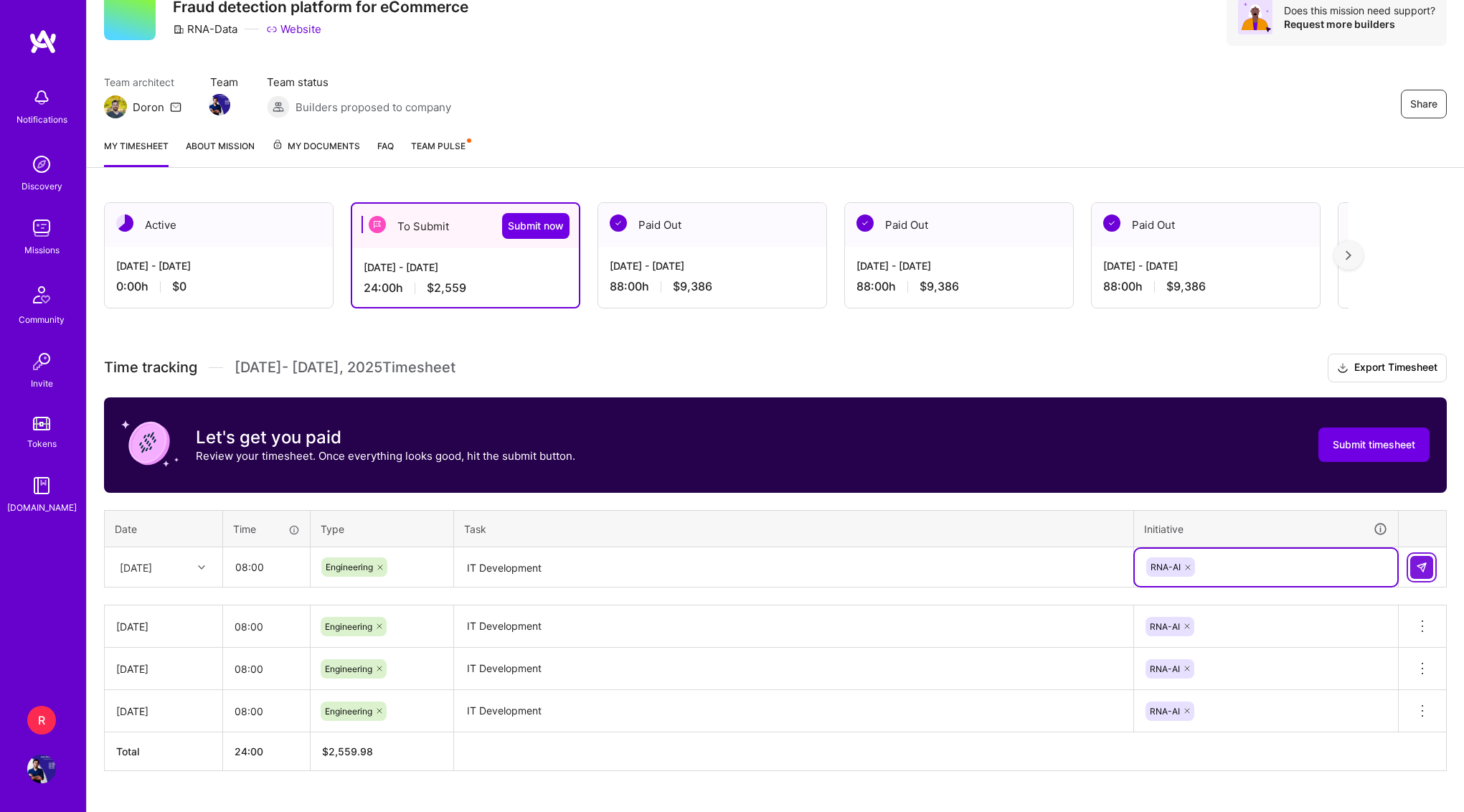
click at [1421, 556] on button at bounding box center [1421, 567] width 23 height 23
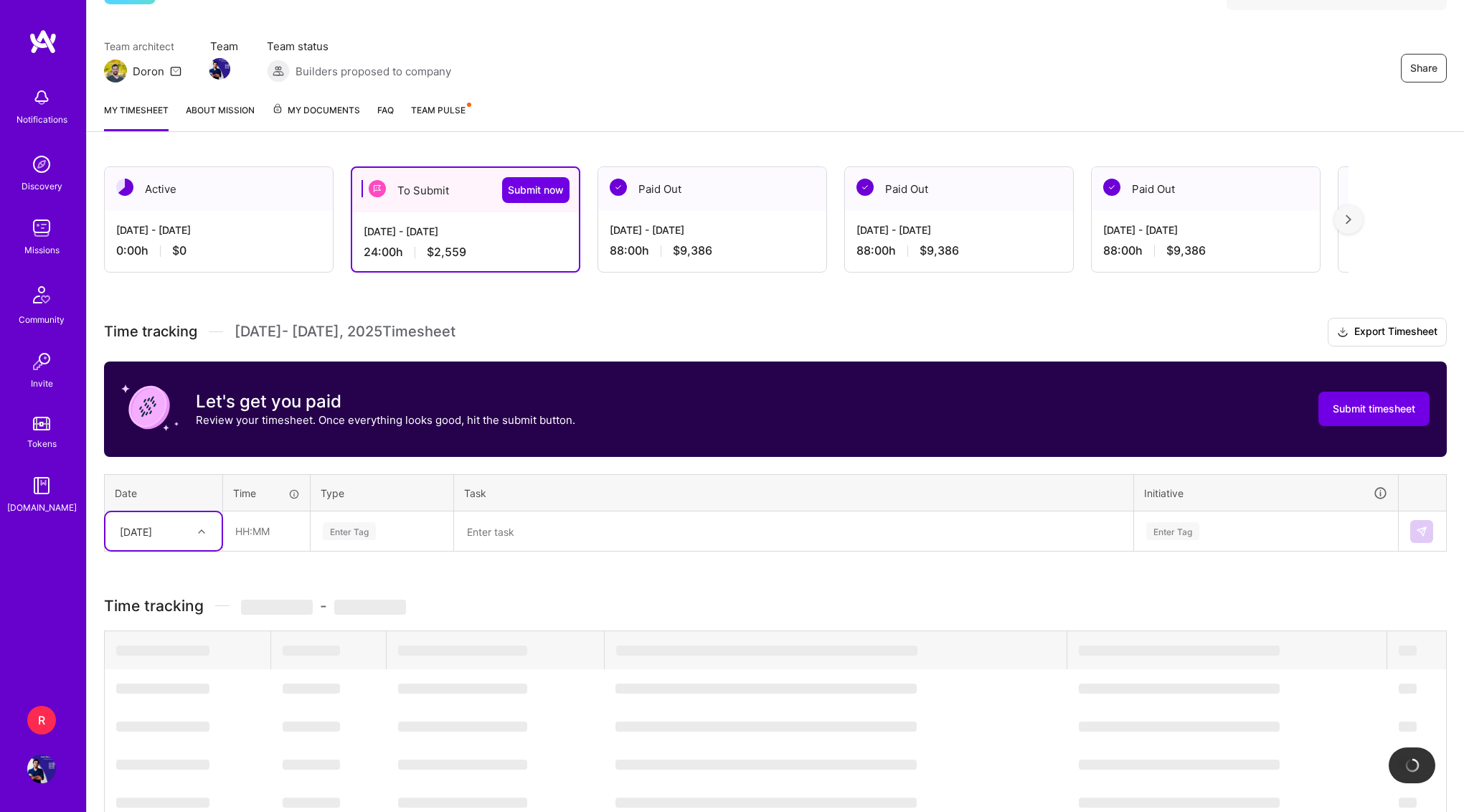
scroll to position [99, 0]
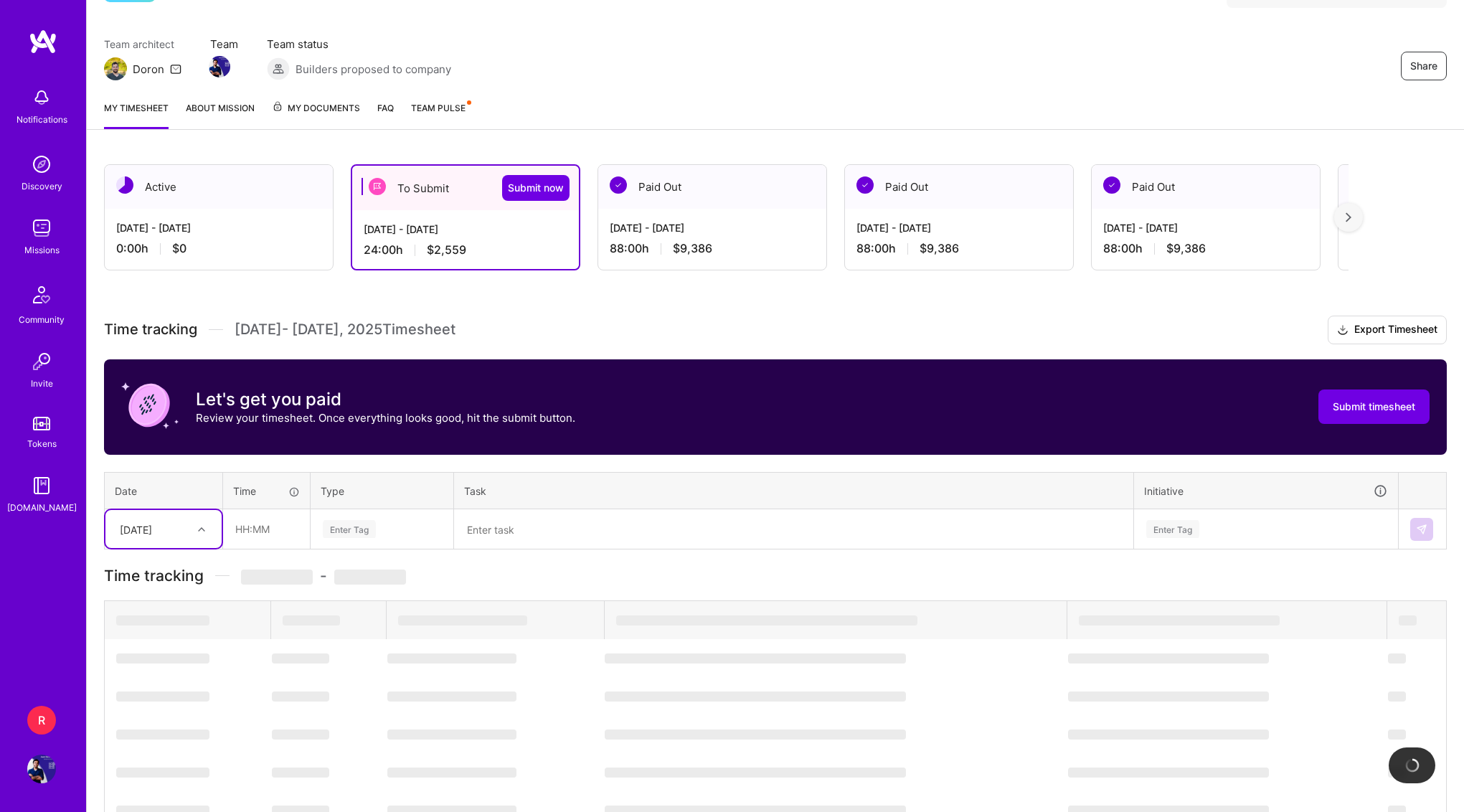
click at [152, 522] on div "[DATE]" at bounding box center [135, 529] width 32 height 15
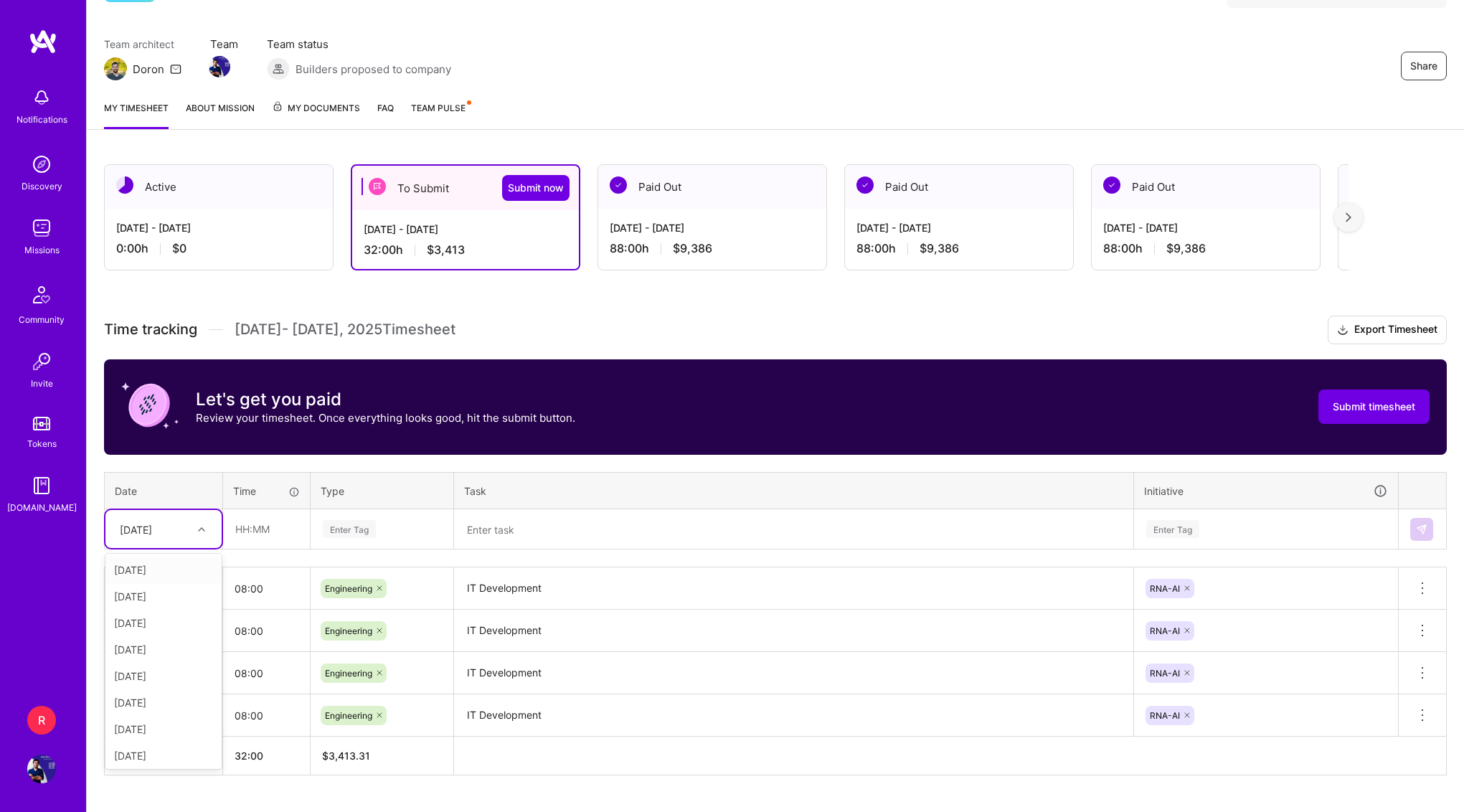
type input "7"
click at [156, 562] on div "[DATE]" at bounding box center [164, 570] width 117 height 27
type input "08:00"
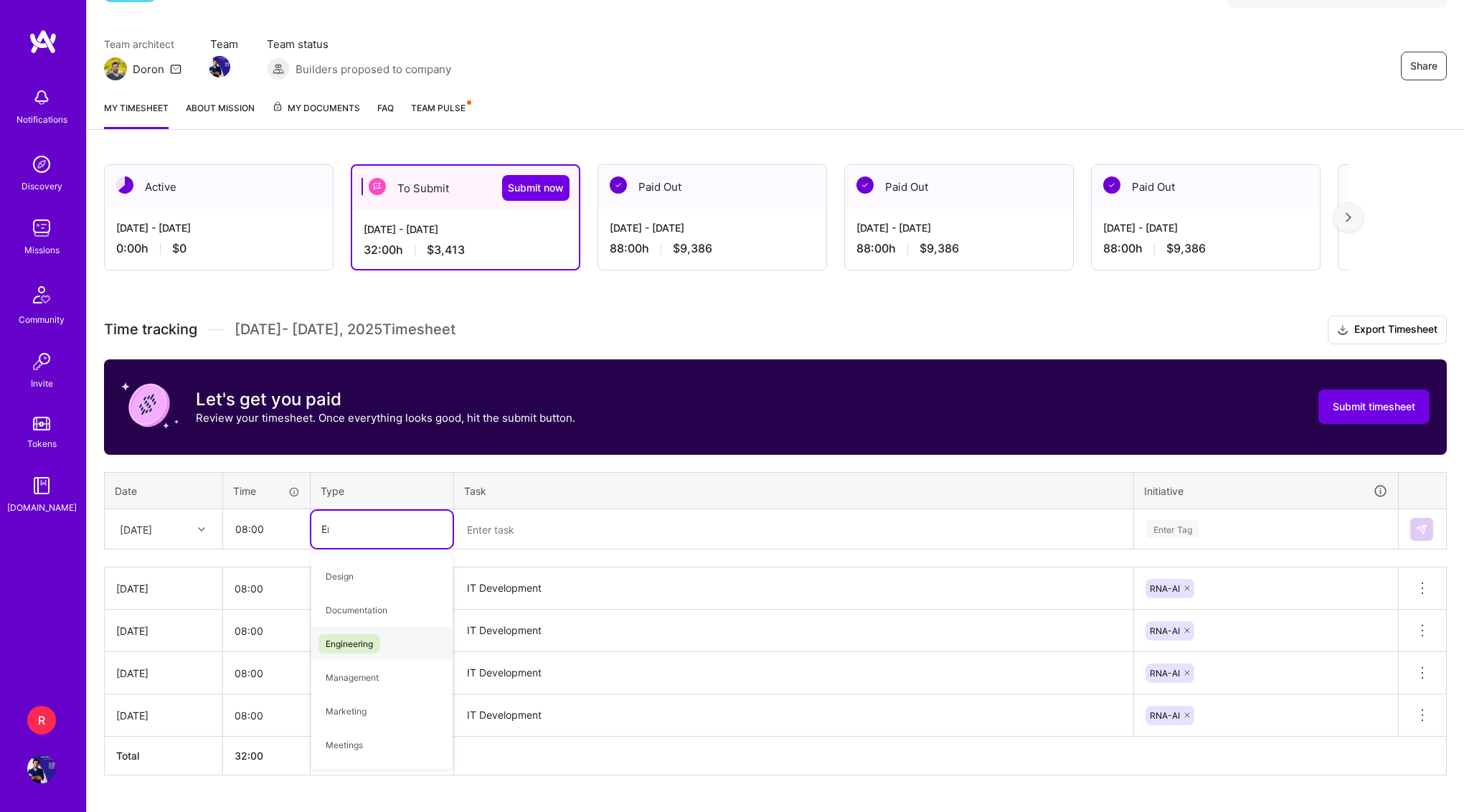
type input "Eng"
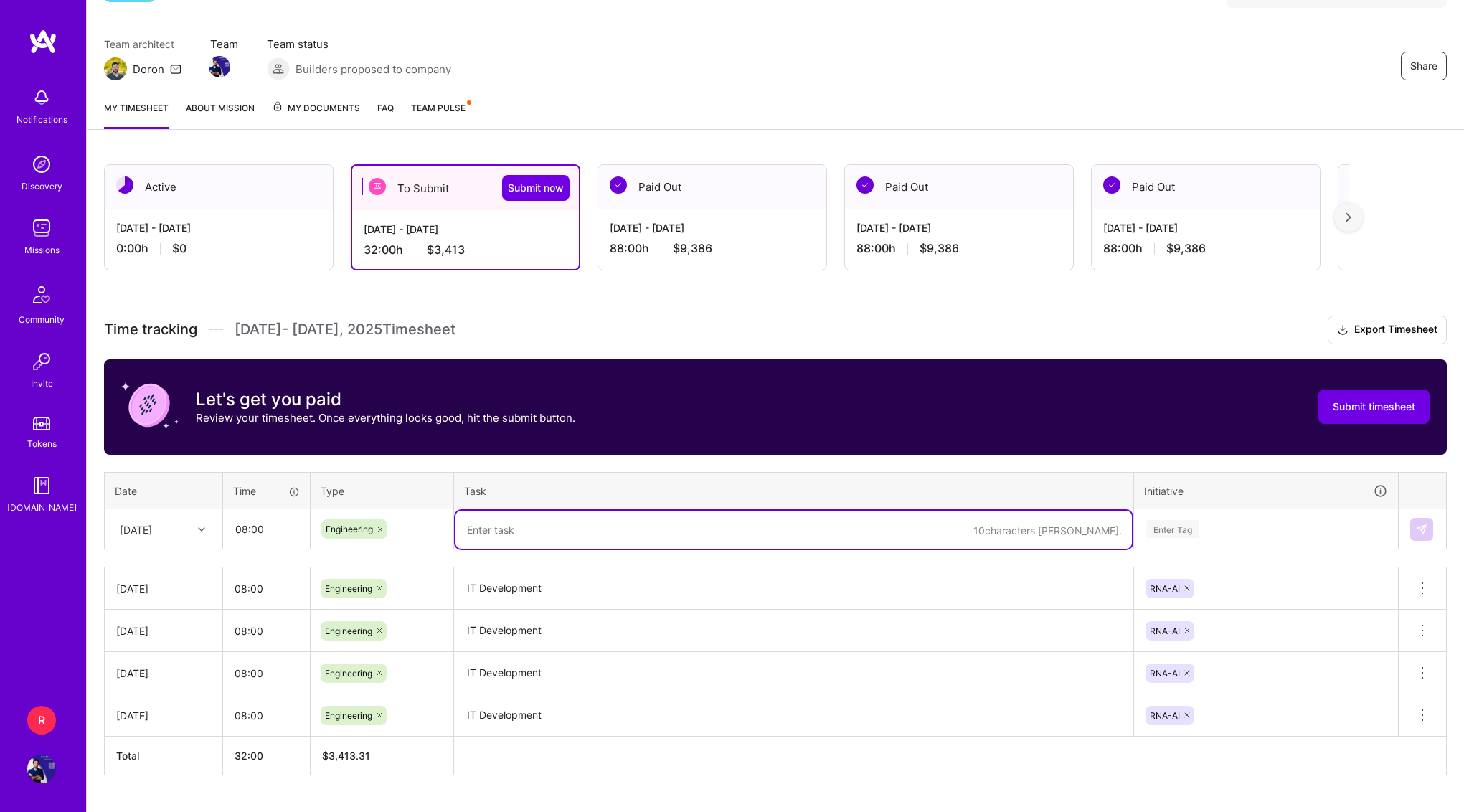
paste textarea "IT Development"
type textarea "IT Development"
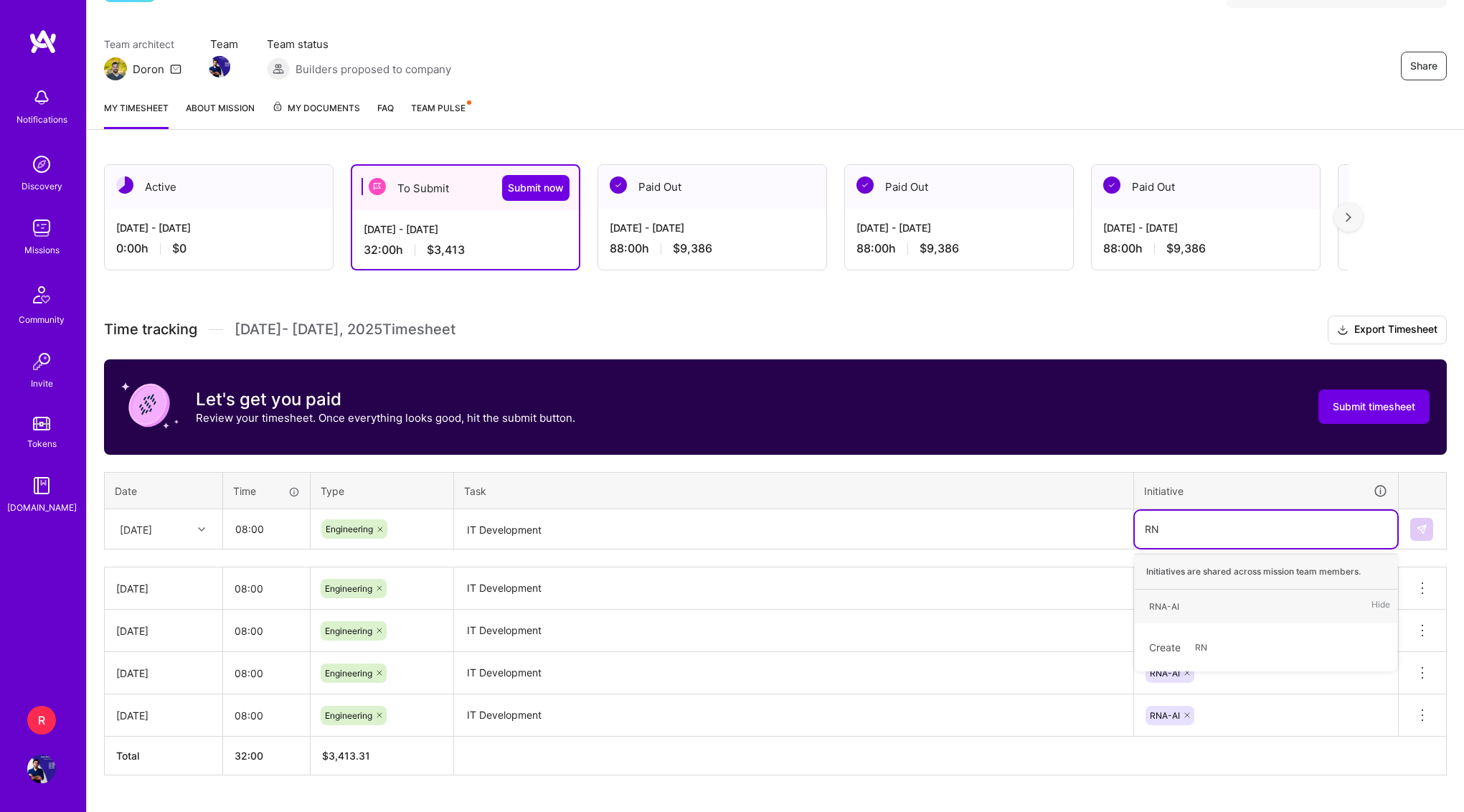
type input "RNA"
click at [1421, 530] on img at bounding box center [1421, 529] width 11 height 11
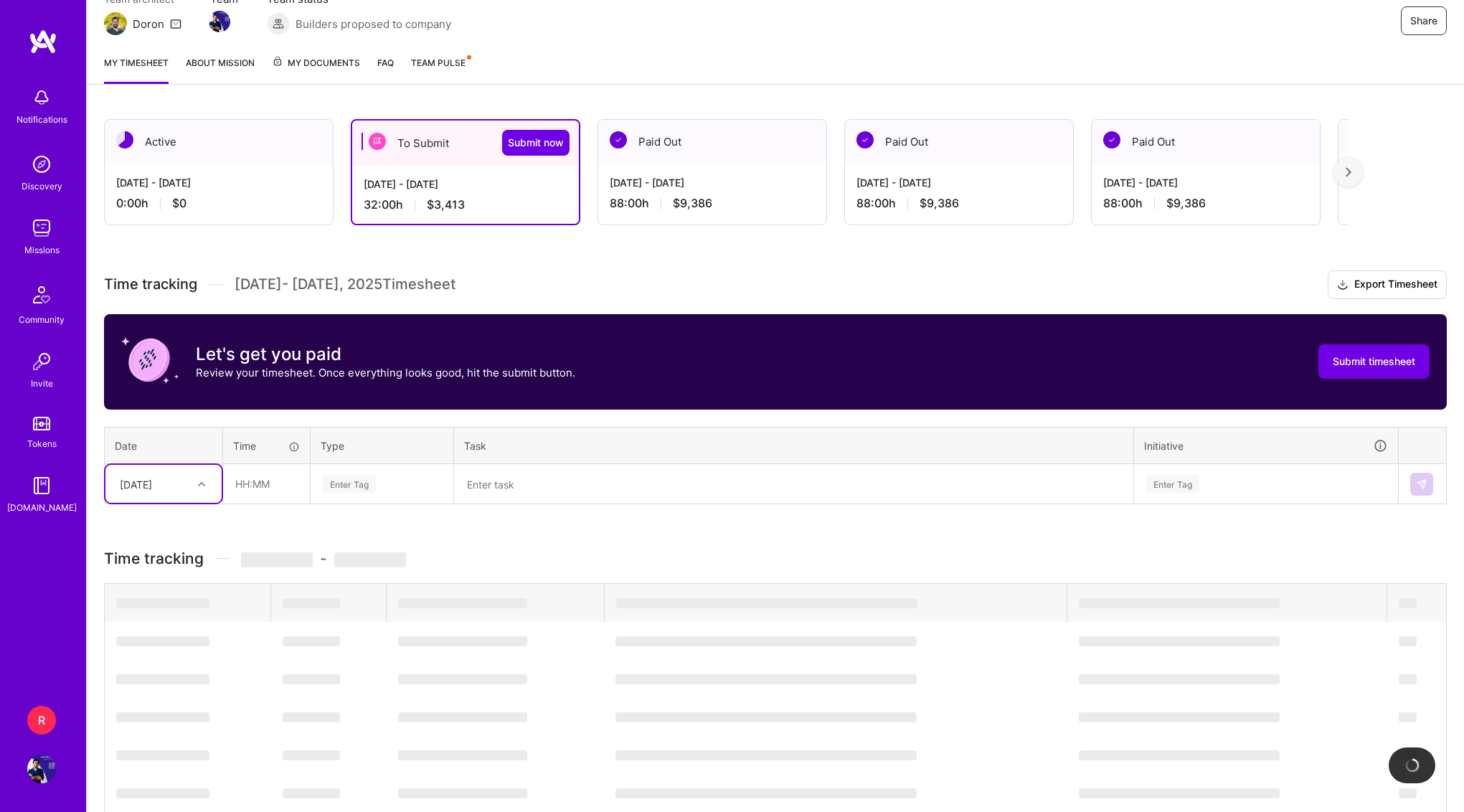
scroll to position [147, 0]
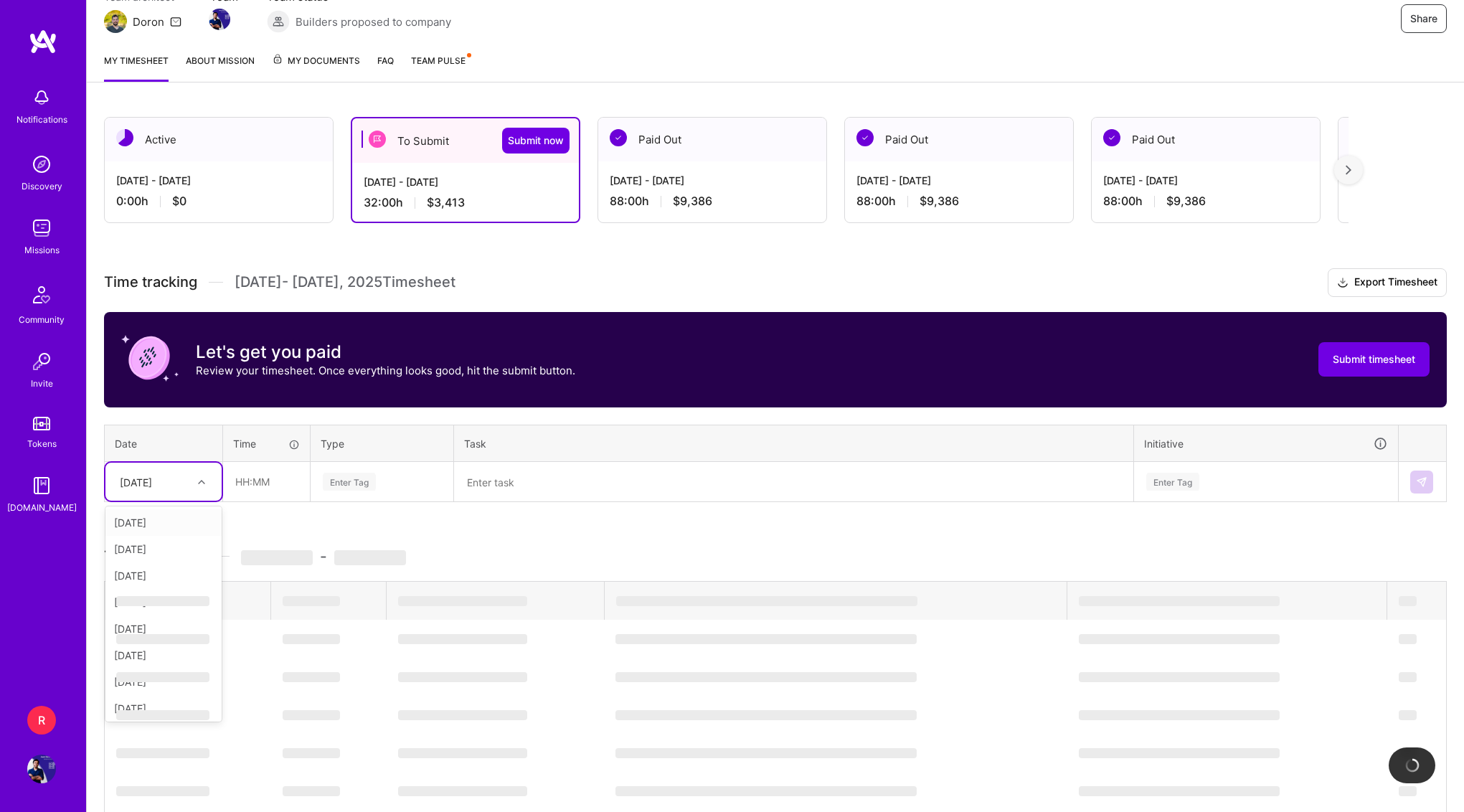
click at [152, 479] on div "[DATE]" at bounding box center [135, 482] width 32 height 15
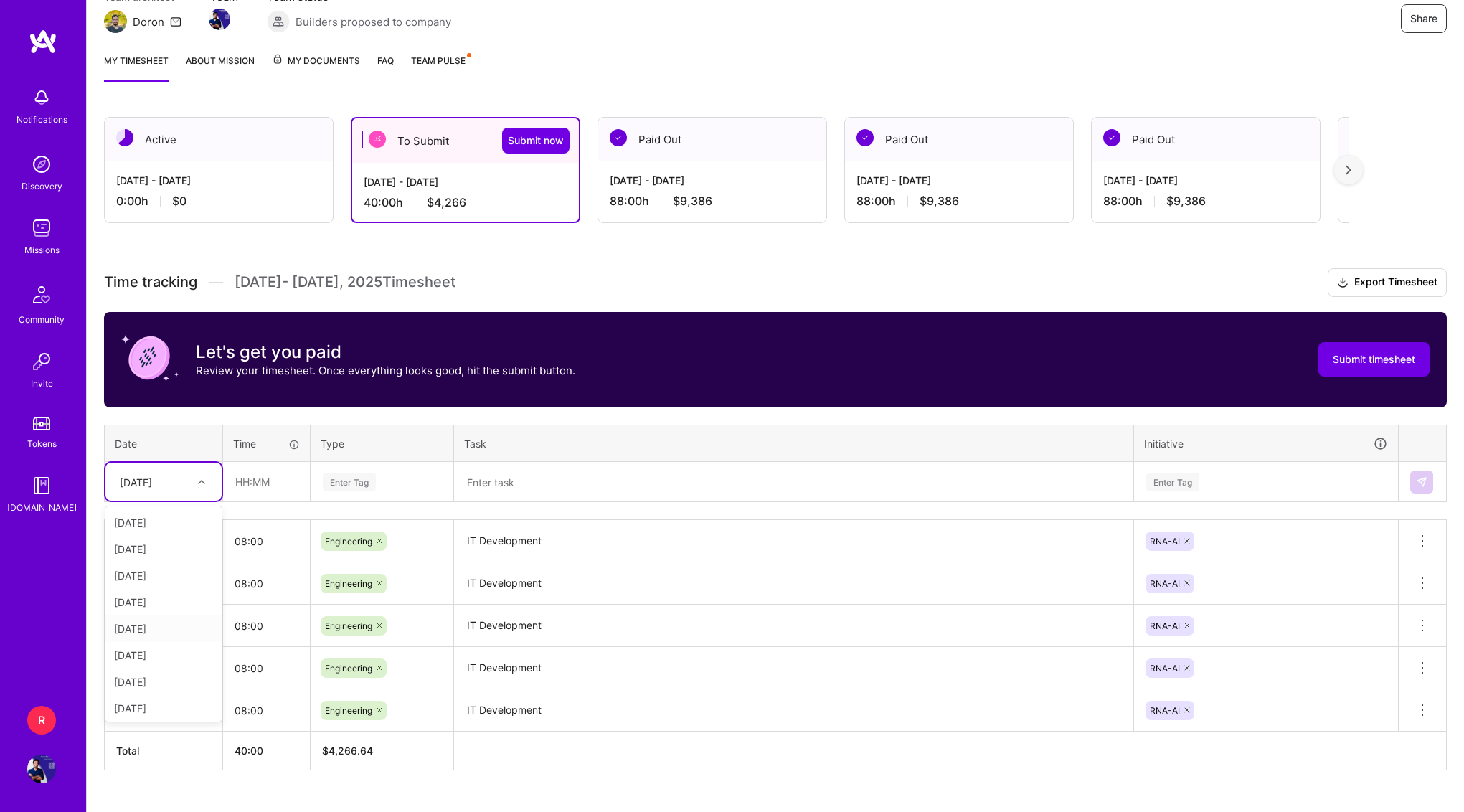
type input "8"
click at [170, 522] on div "[DATE]" at bounding box center [164, 523] width 117 height 27
type input "08:00"
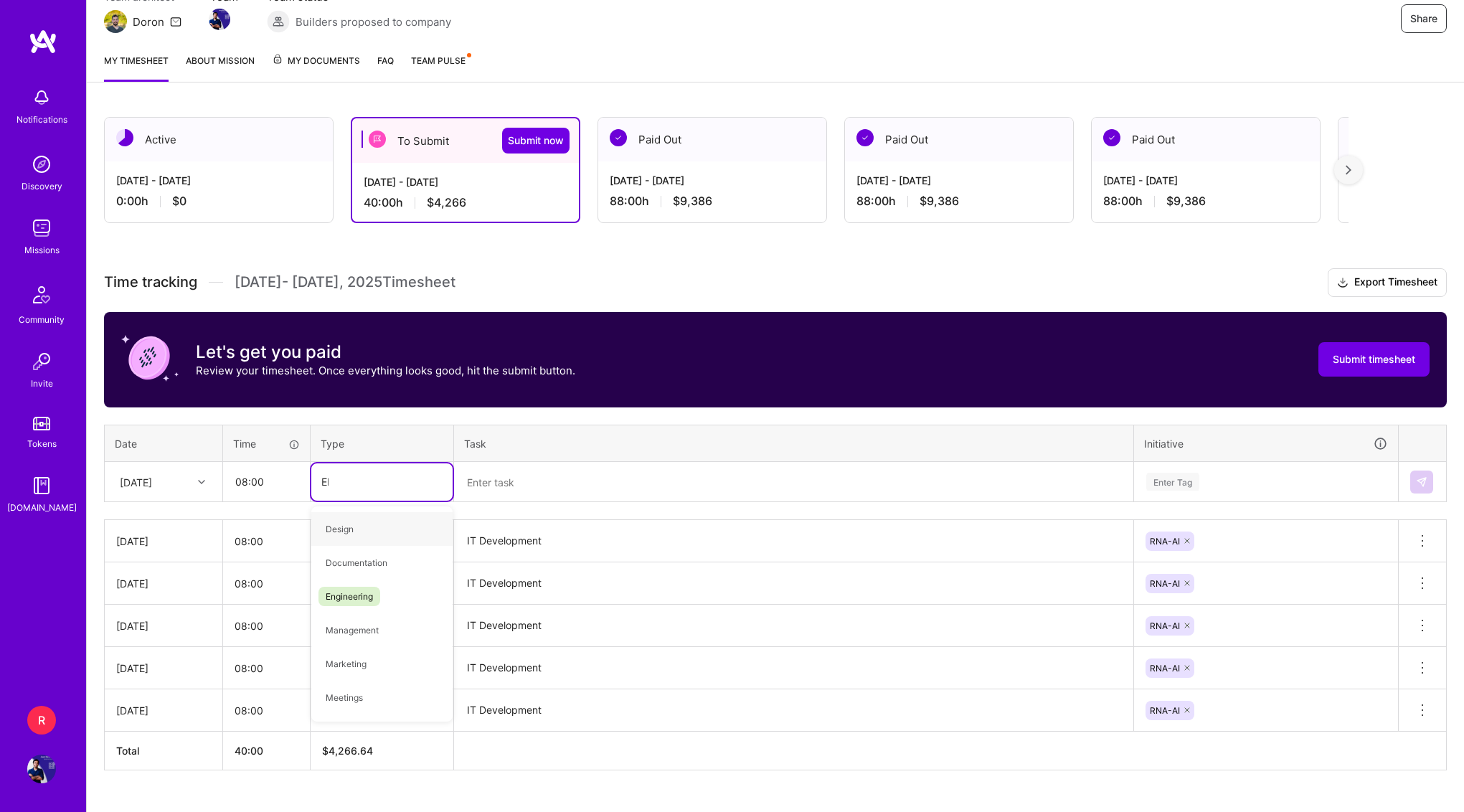
type input "ENGI"
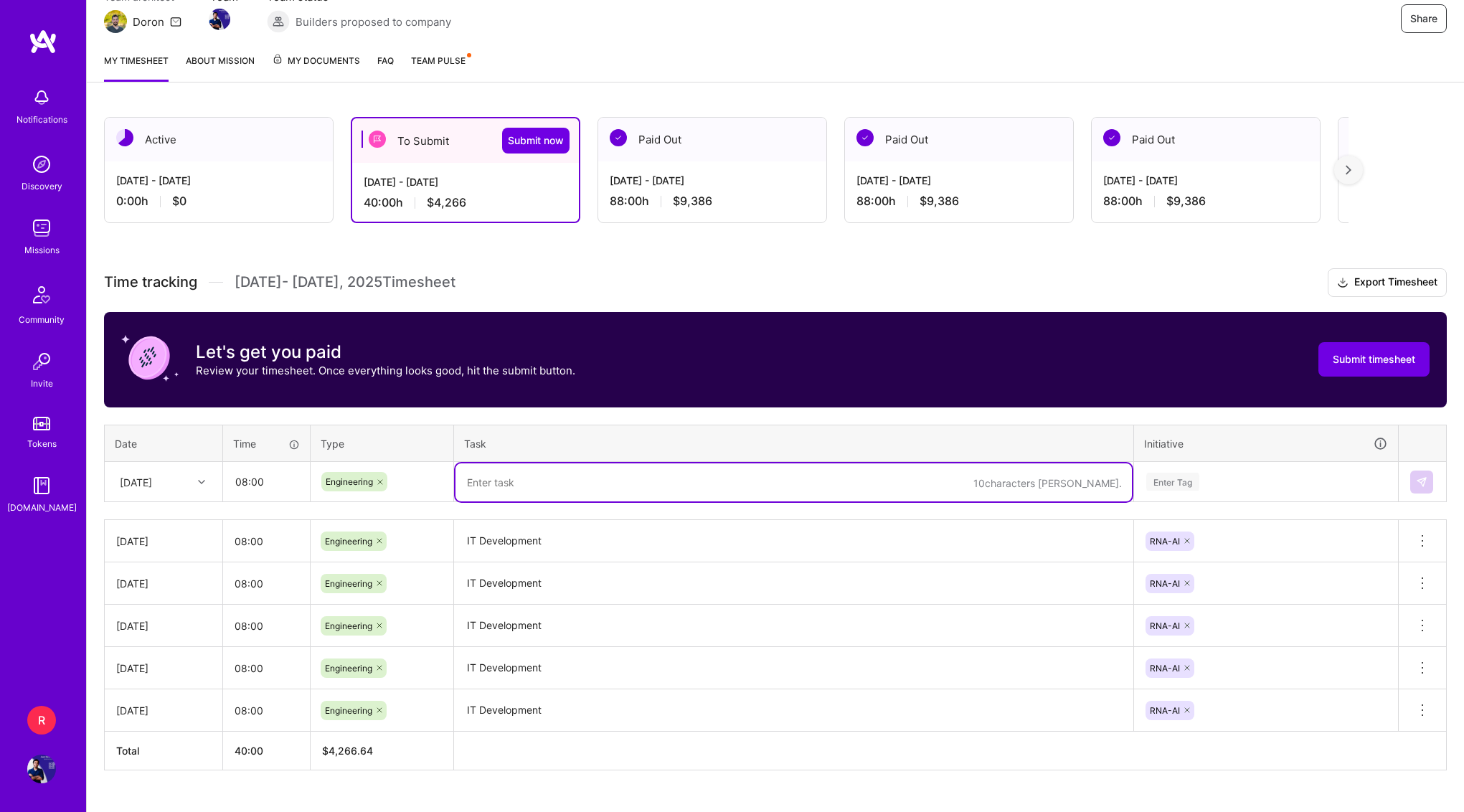
paste textarea "IT Development"
type textarea "IT Development"
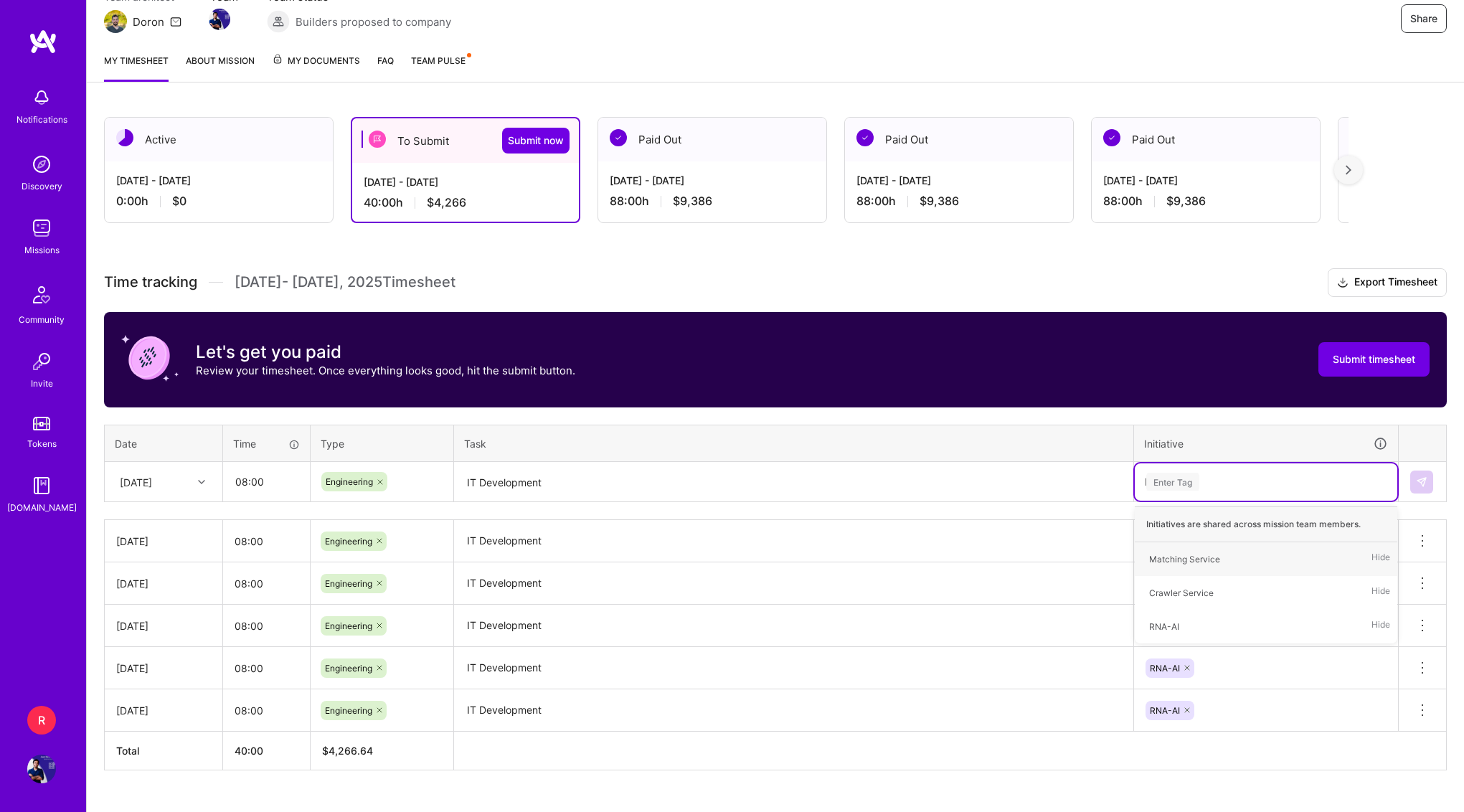
type input "RNA"
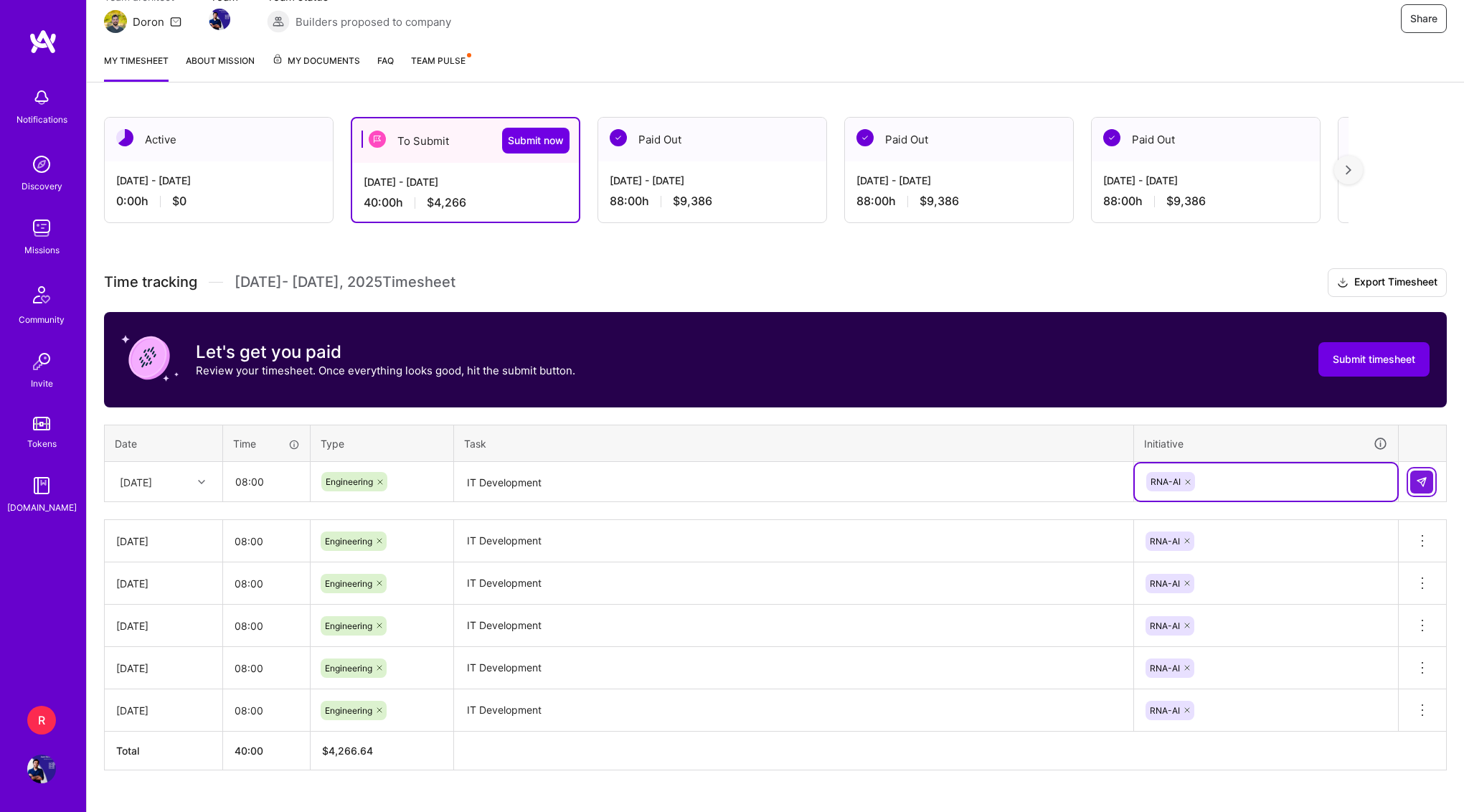
click at [1428, 485] on button at bounding box center [1421, 482] width 23 height 23
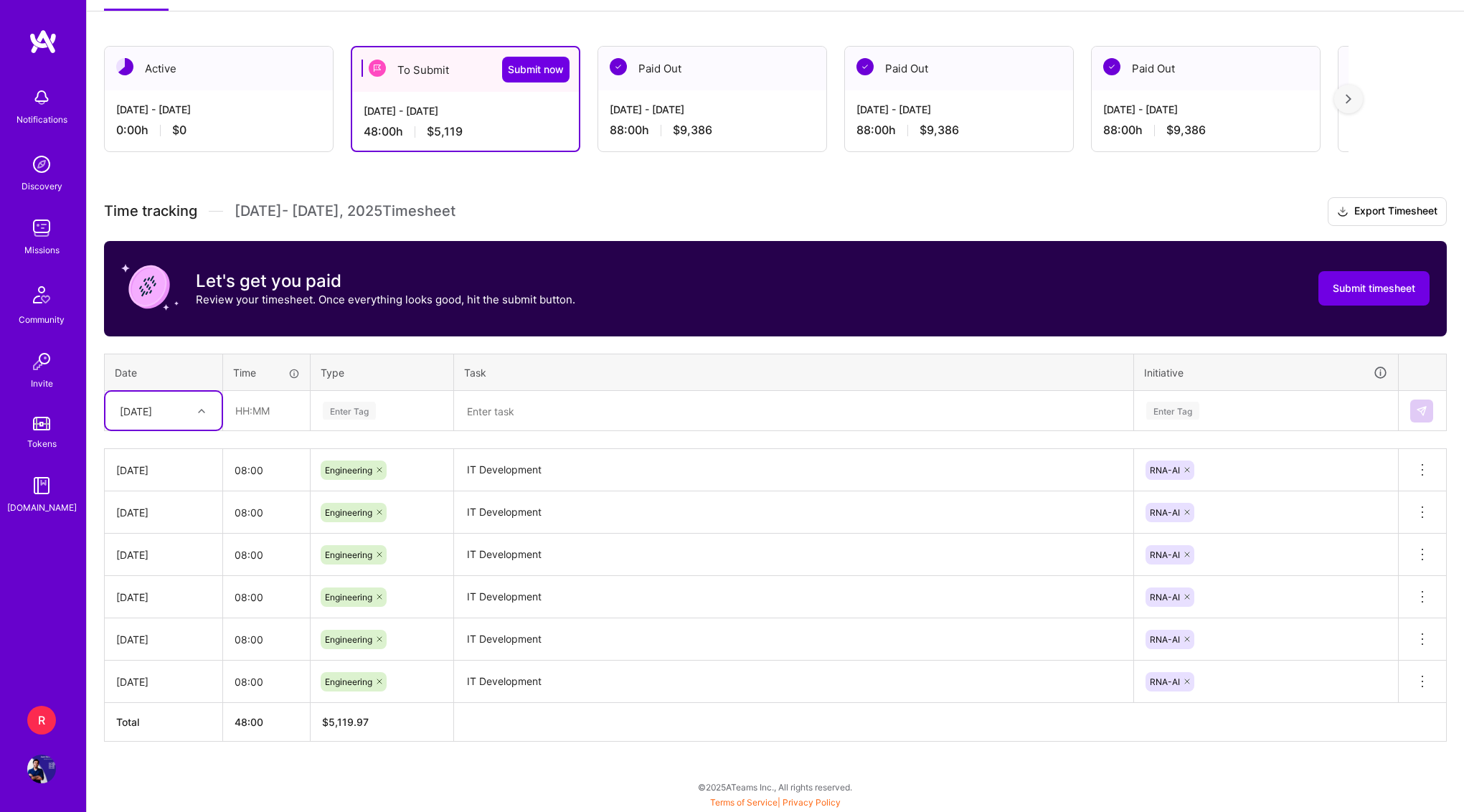
scroll to position [217, 0]
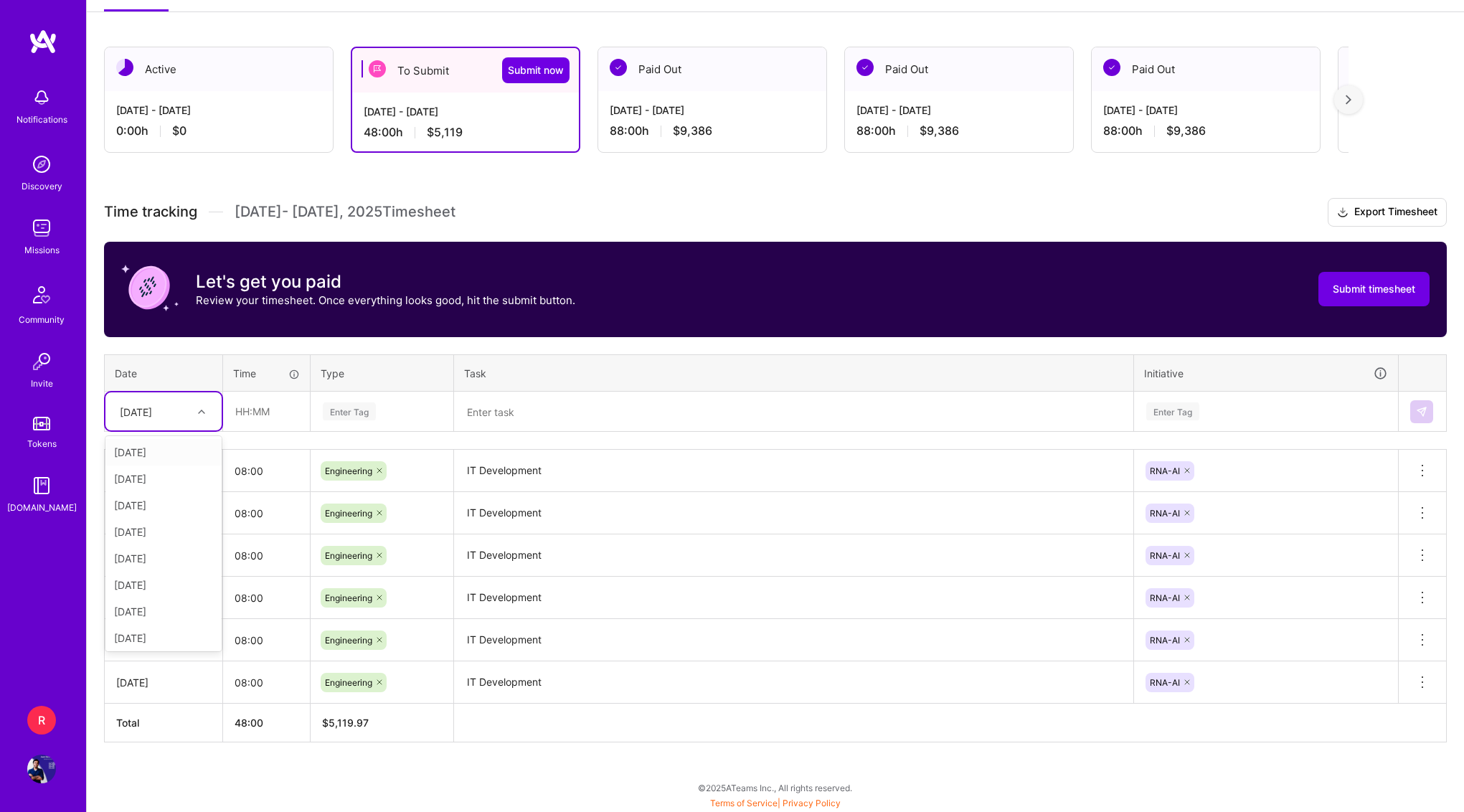
click at [173, 413] on div "[DATE]" at bounding box center [152, 412] width 80 height 24
click at [157, 591] on div "[DATE]" at bounding box center [164, 589] width 117 height 27
type input "08:00"
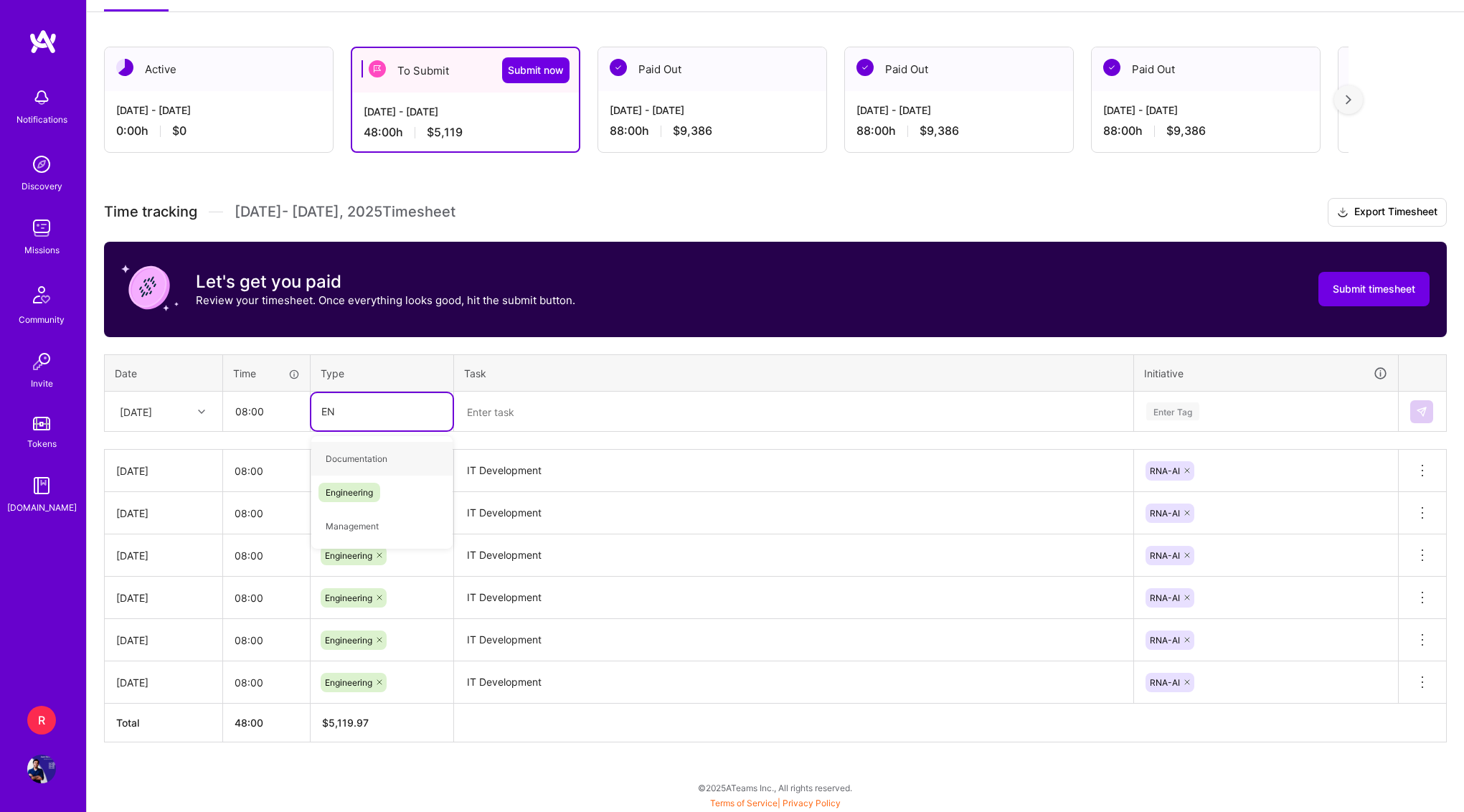
type input "ENG"
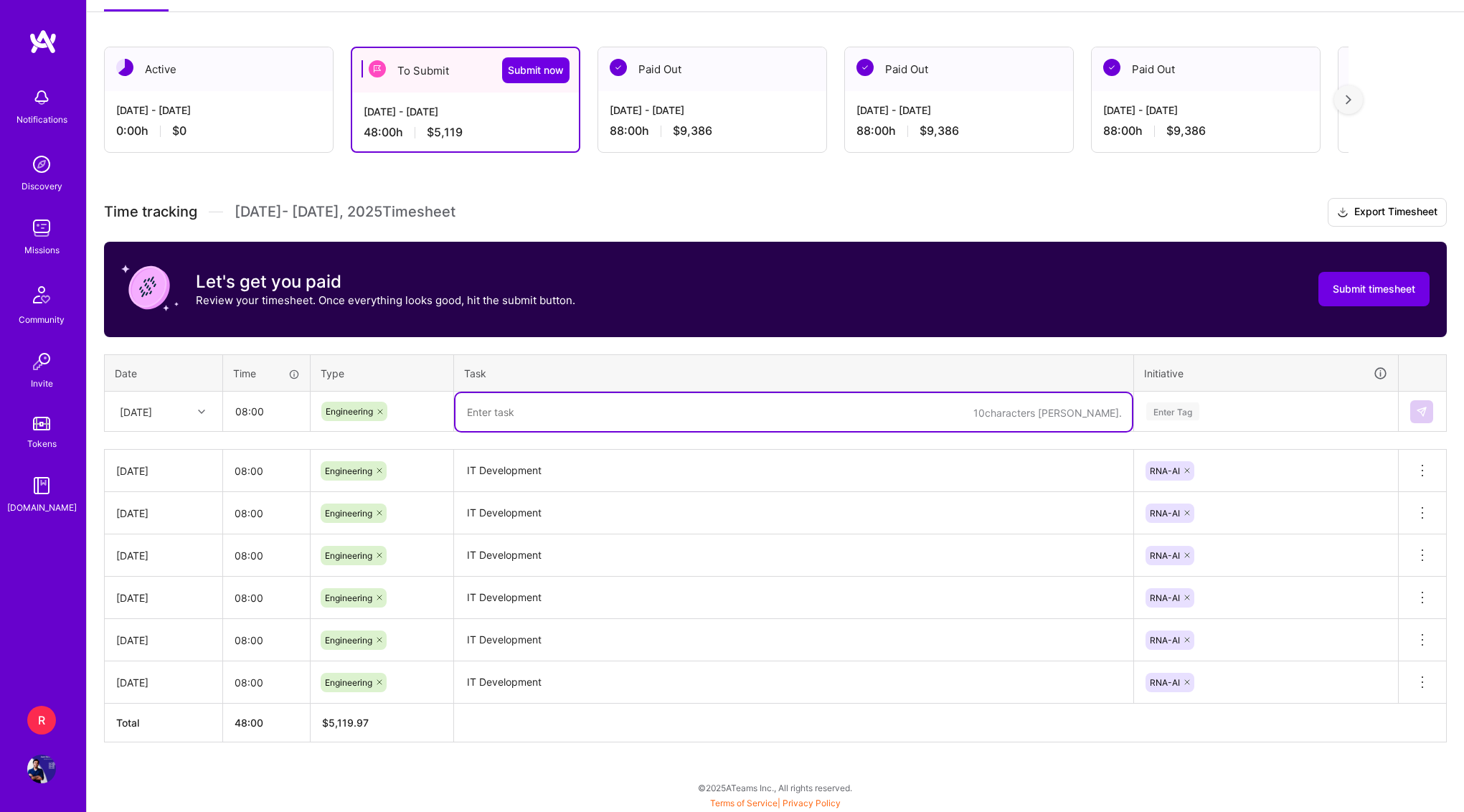
paste textarea "IT Development"
type textarea "IT Development"
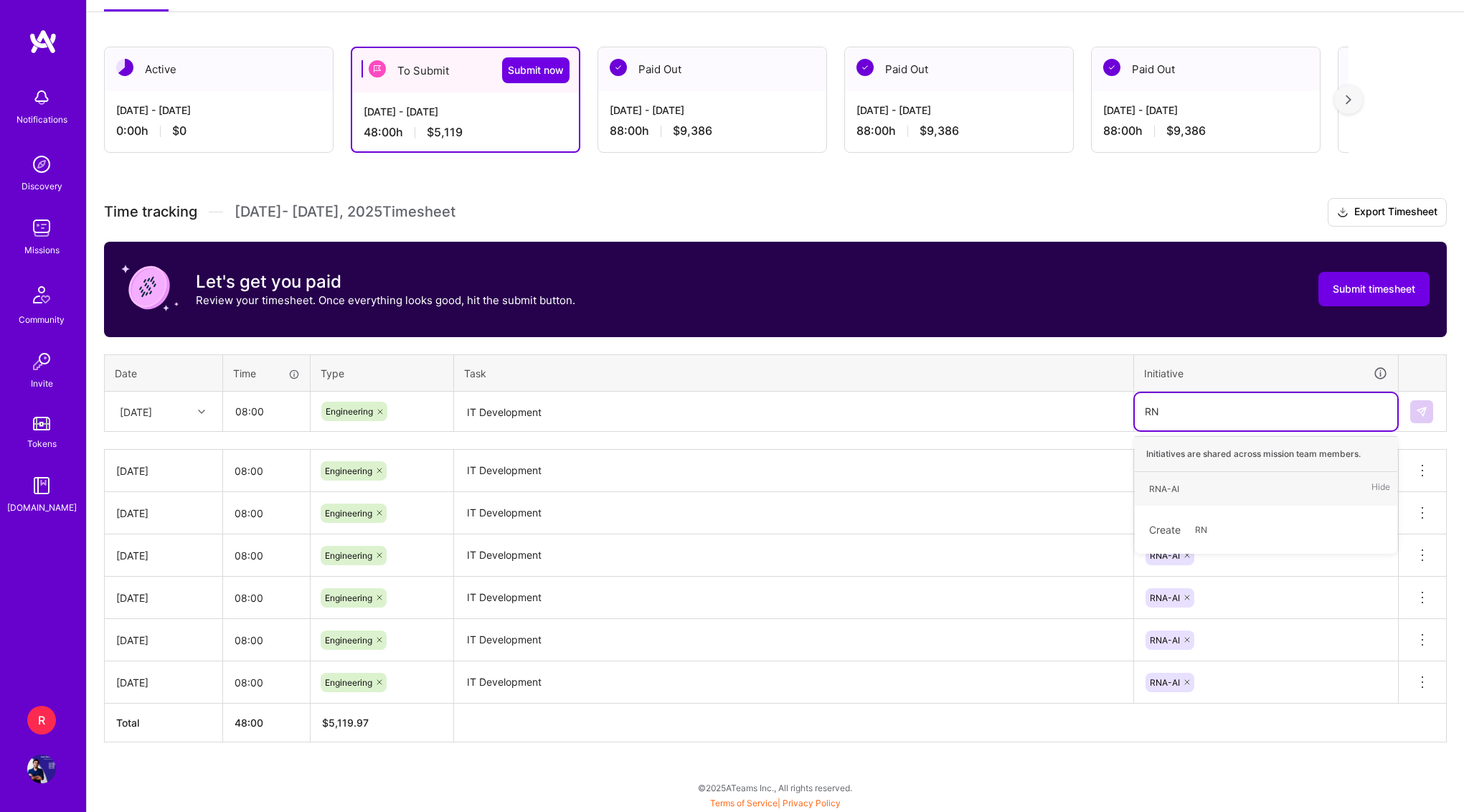
type input "RNA"
click at [1431, 413] on button at bounding box center [1421, 412] width 23 height 23
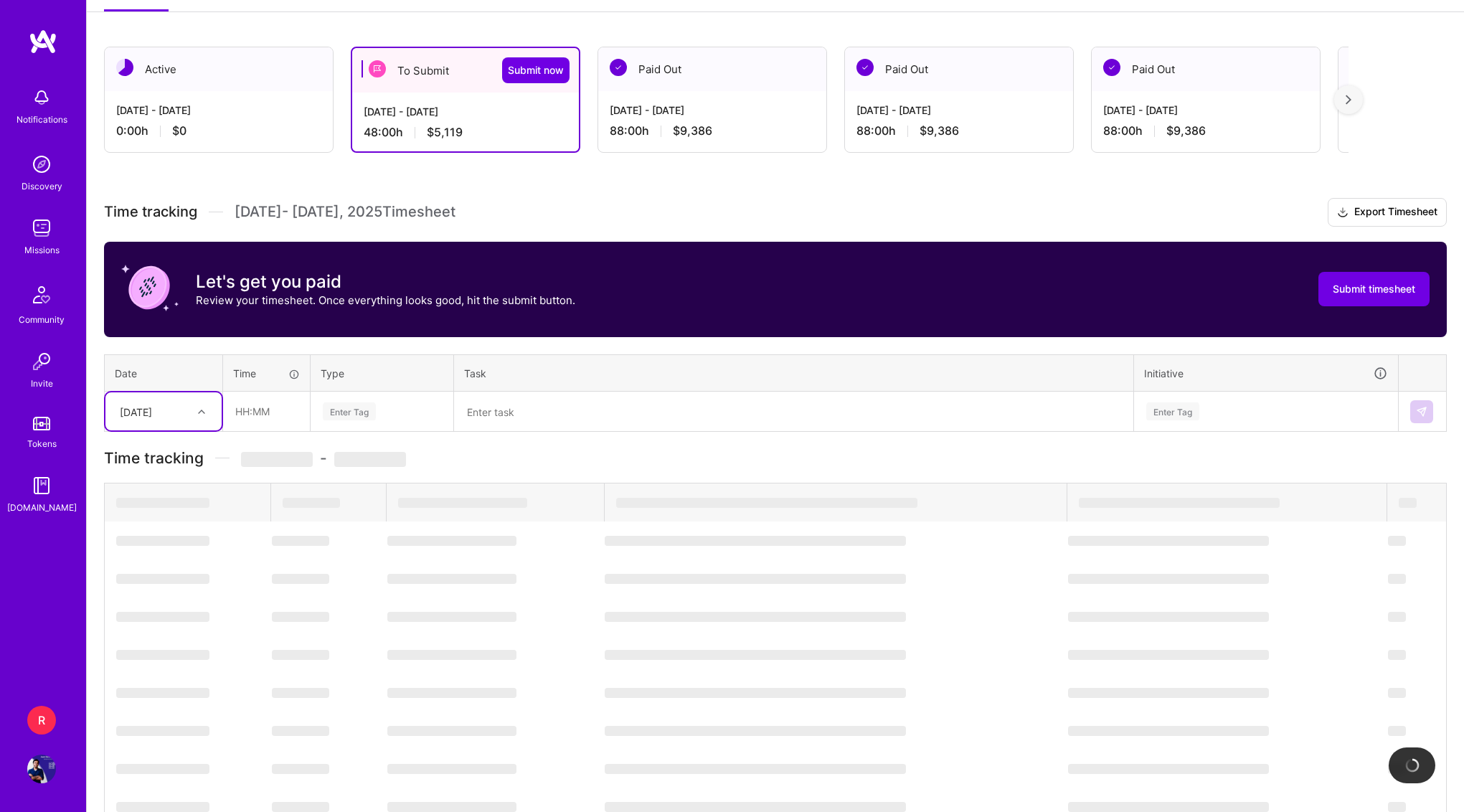
click at [173, 422] on div "[DATE]" at bounding box center [152, 412] width 80 height 24
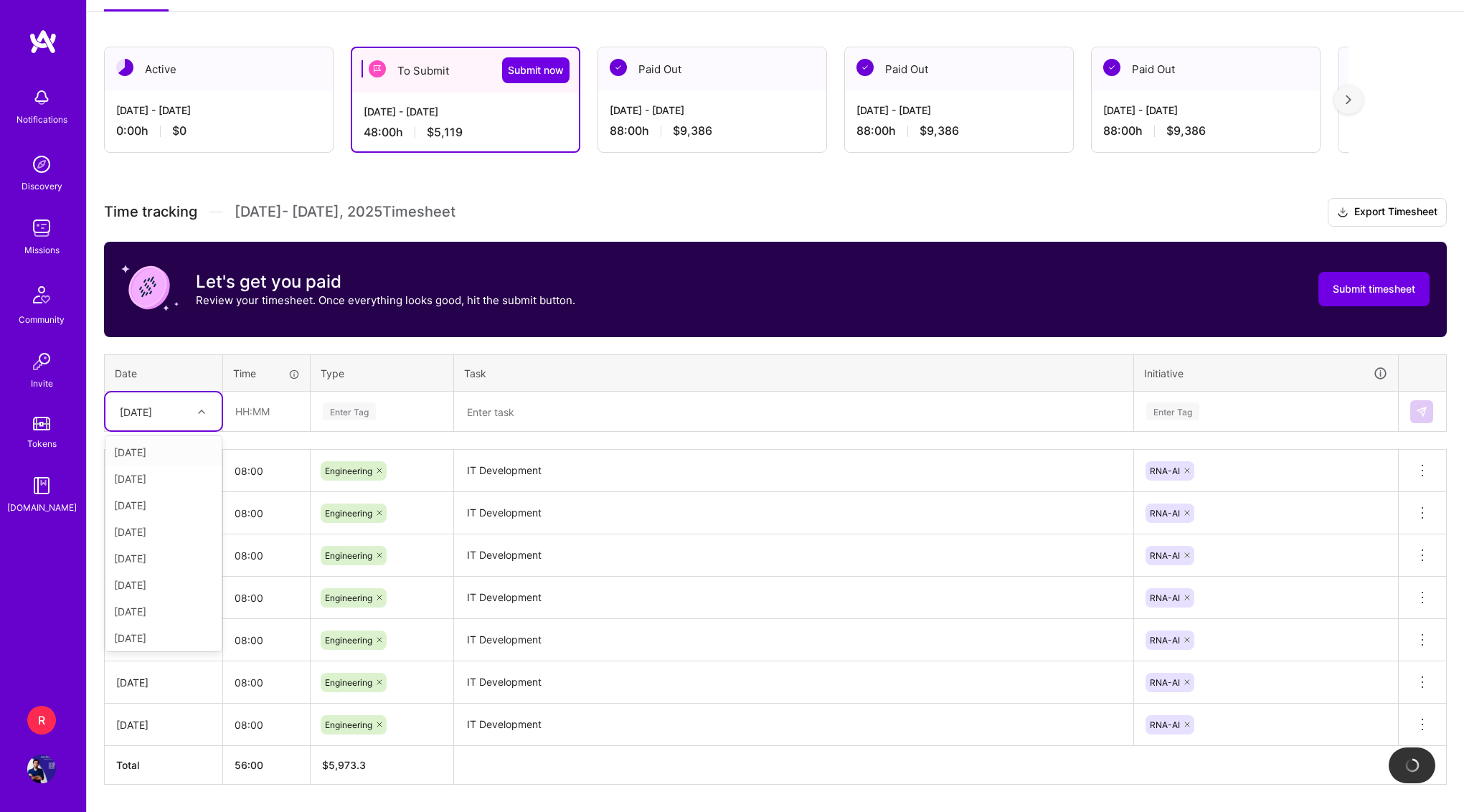
type input "12"
click at [163, 462] on div "[DATE]" at bounding box center [164, 453] width 117 height 27
type input "08:00"
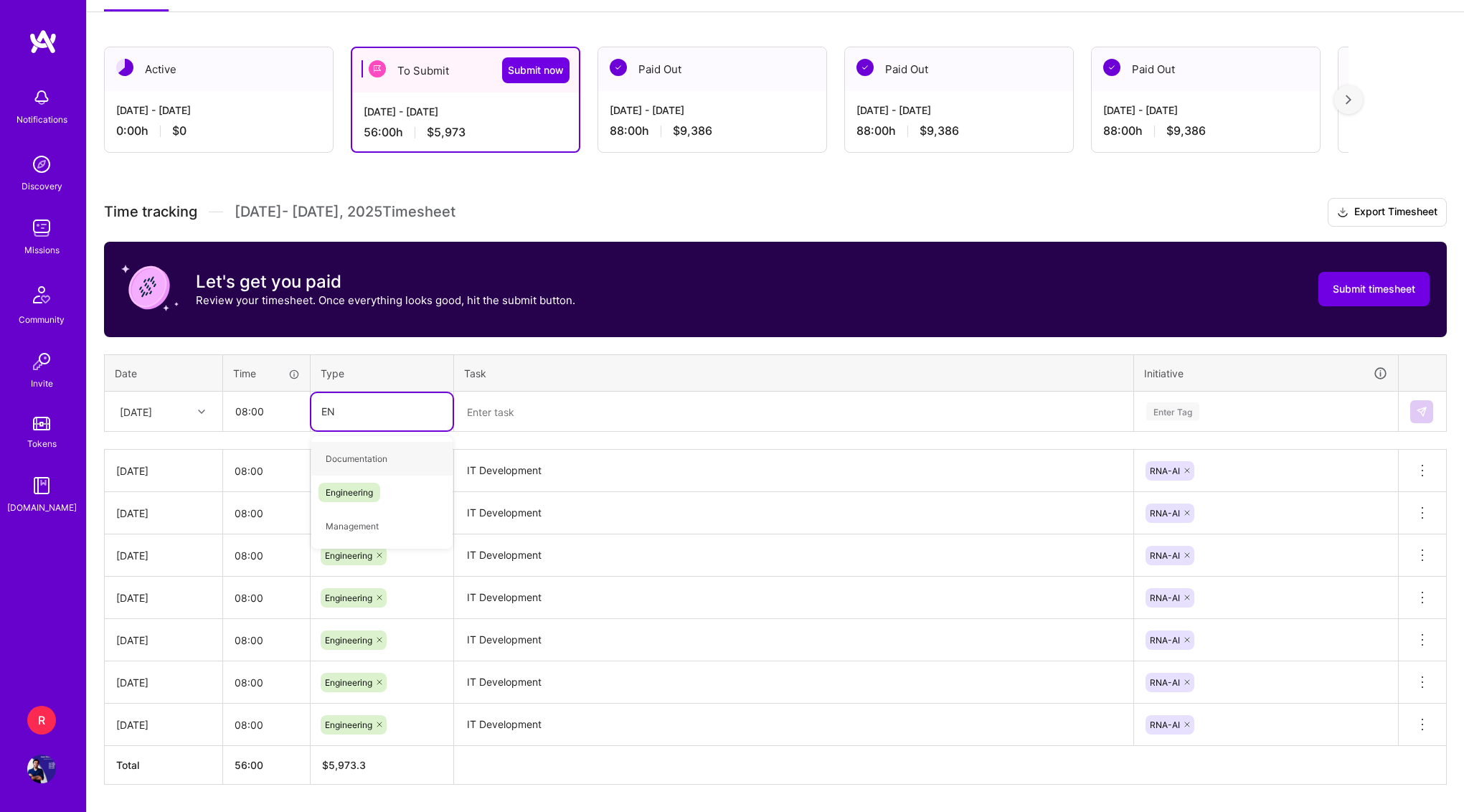
type input "ENG"
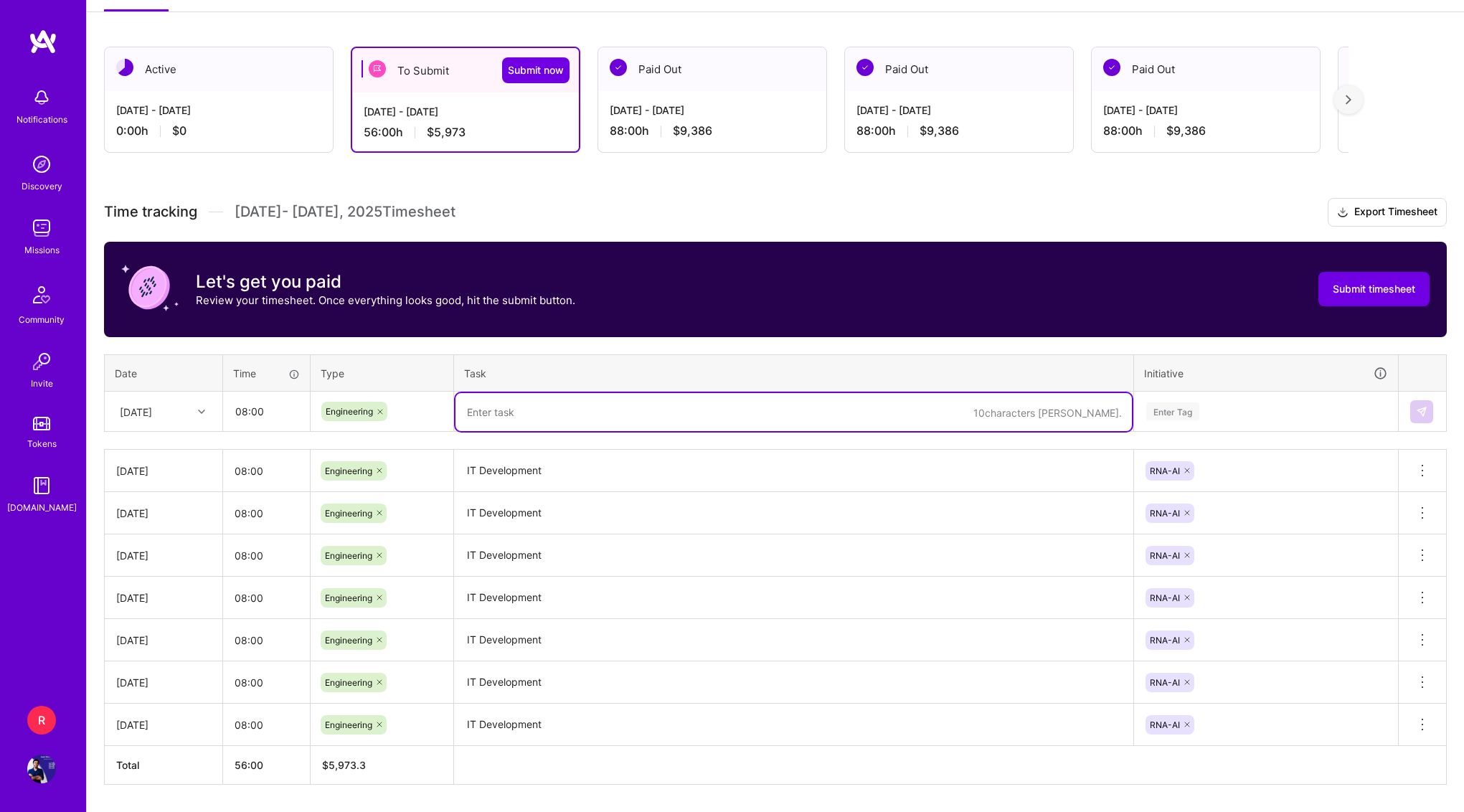
paste textarea "IT Development"
type textarea "IT Development"
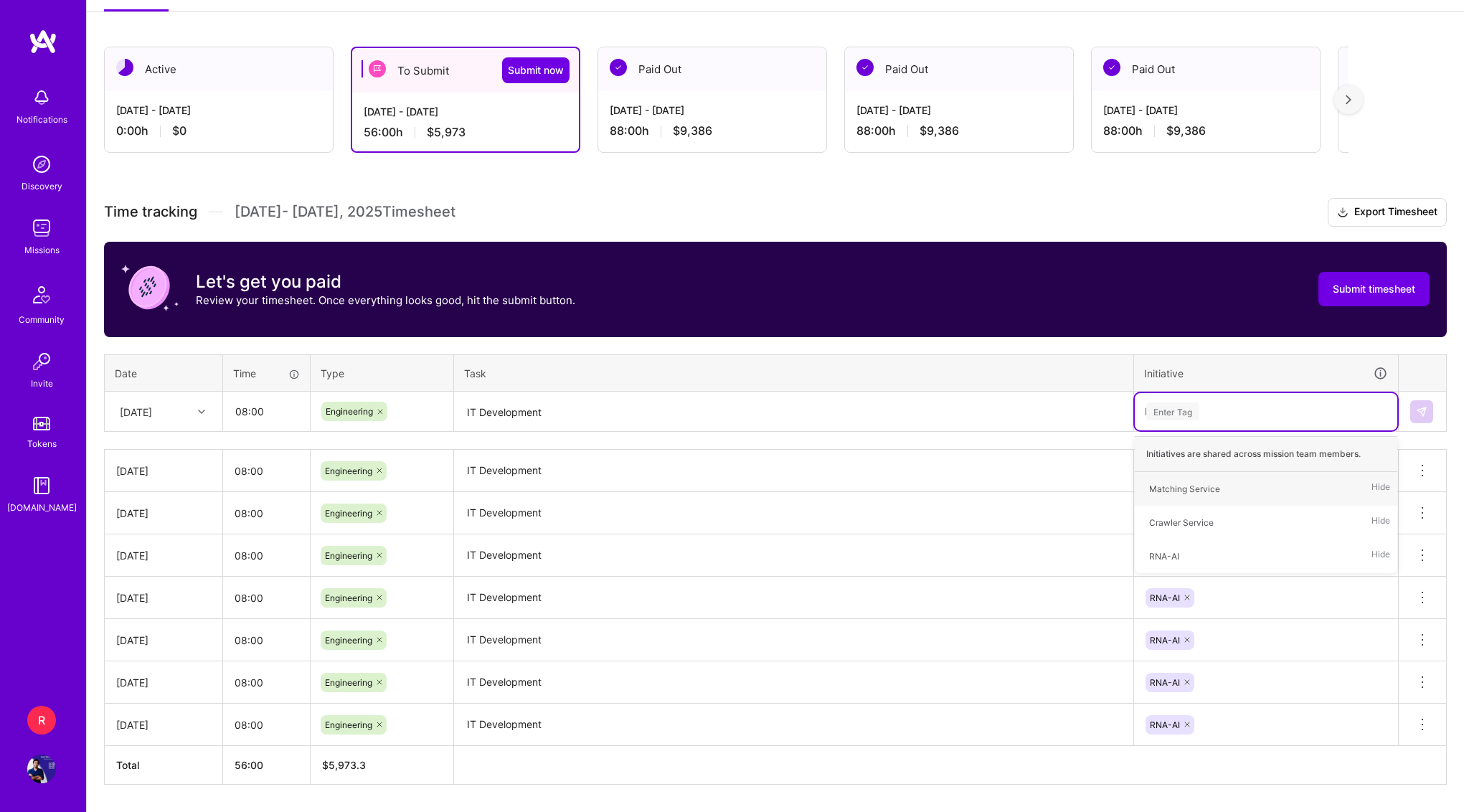
type input "RNA"
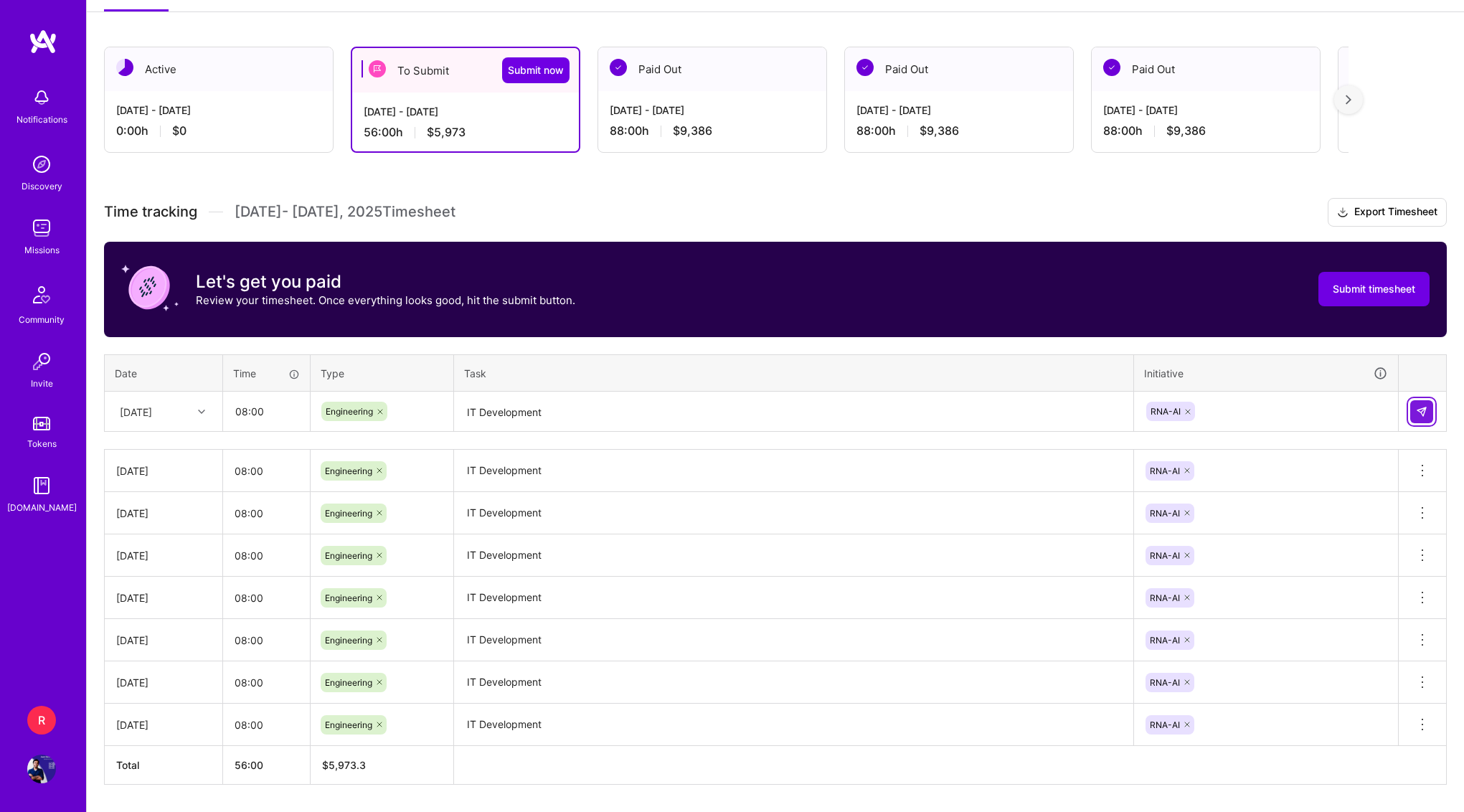
click at [1420, 412] on img at bounding box center [1421, 411] width 11 height 11
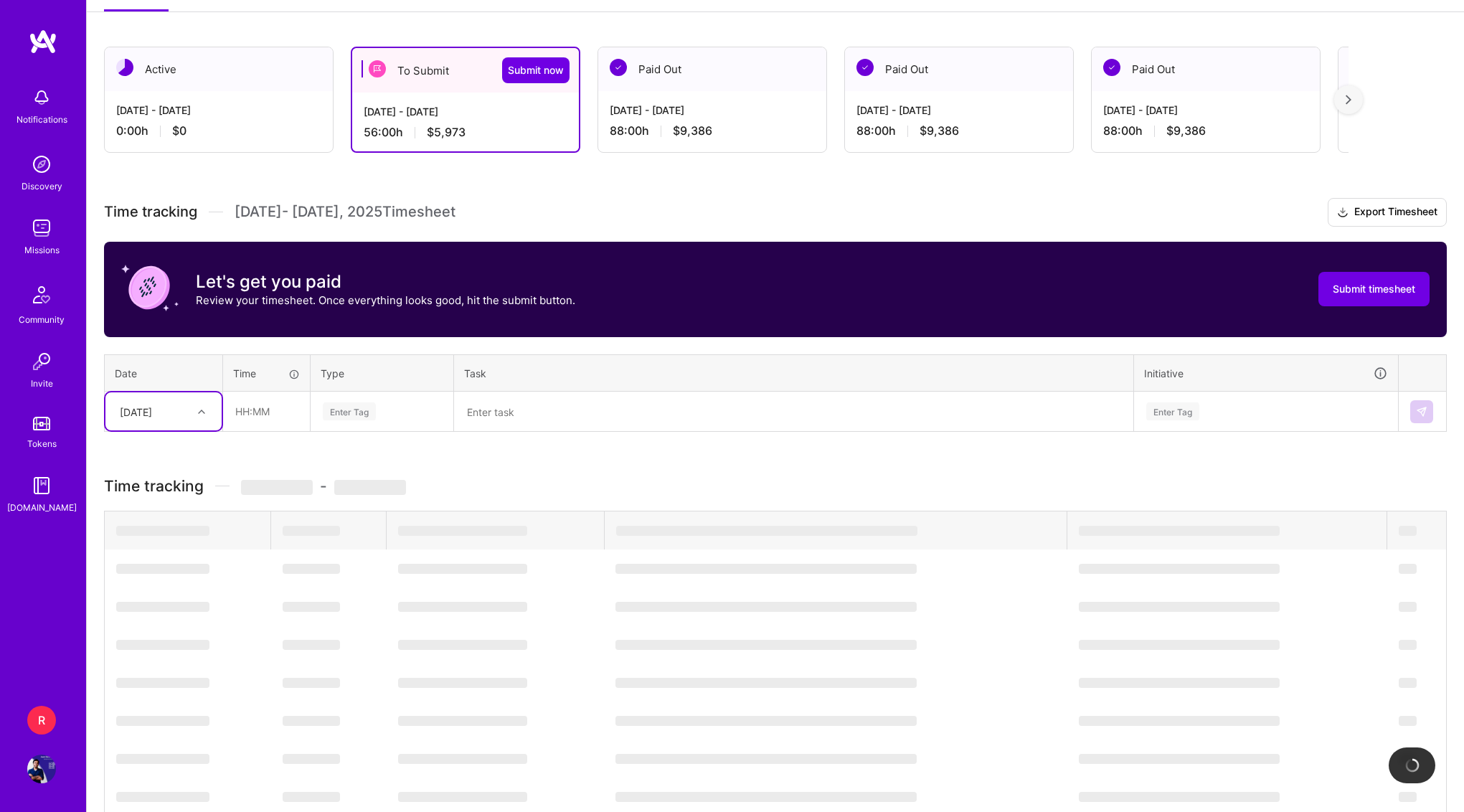
click at [178, 417] on div "[DATE]" at bounding box center [152, 412] width 80 height 24
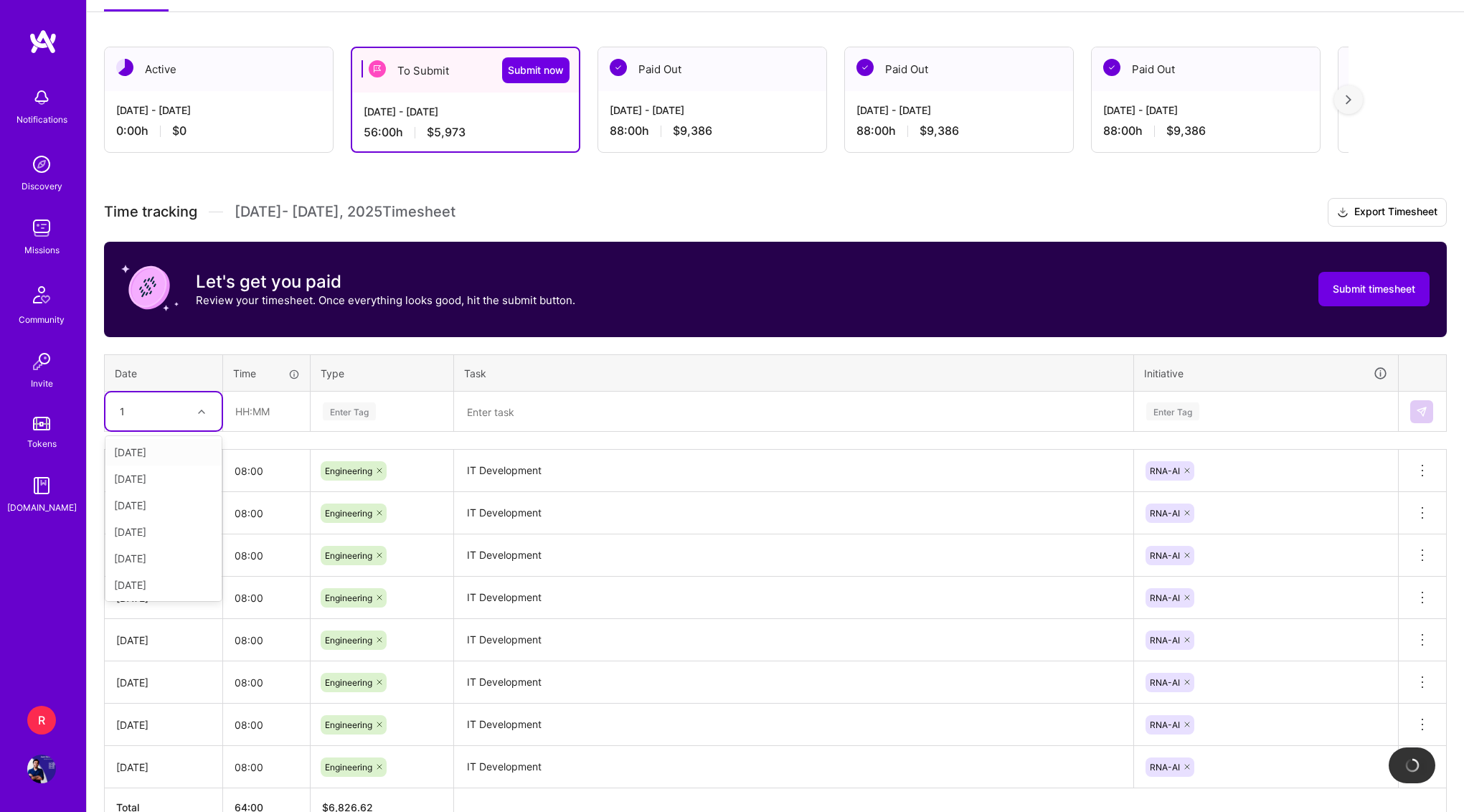
type input "13"
click at [170, 445] on div "[DATE]" at bounding box center [164, 453] width 117 height 27
type input "08:00"
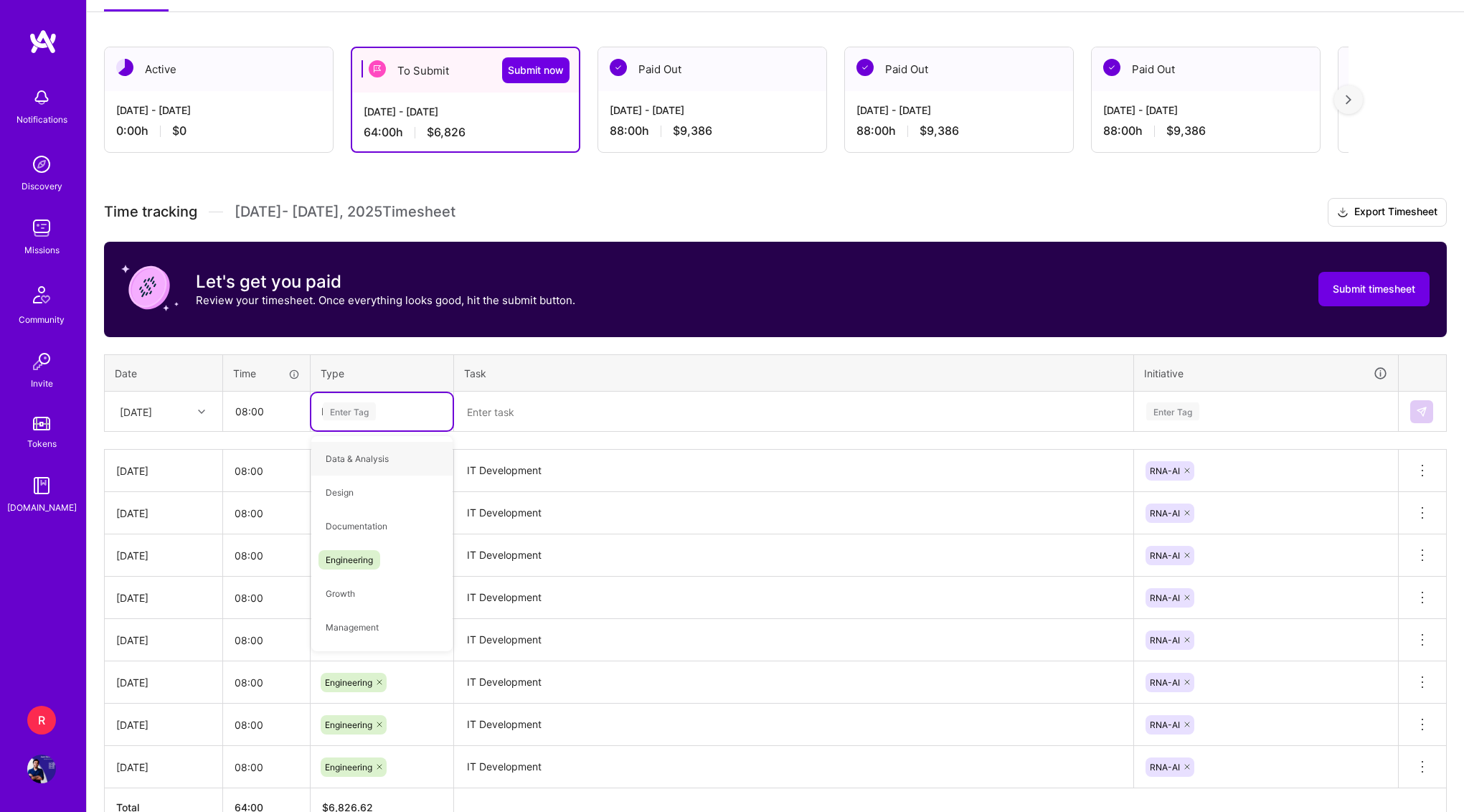
type input "ENG"
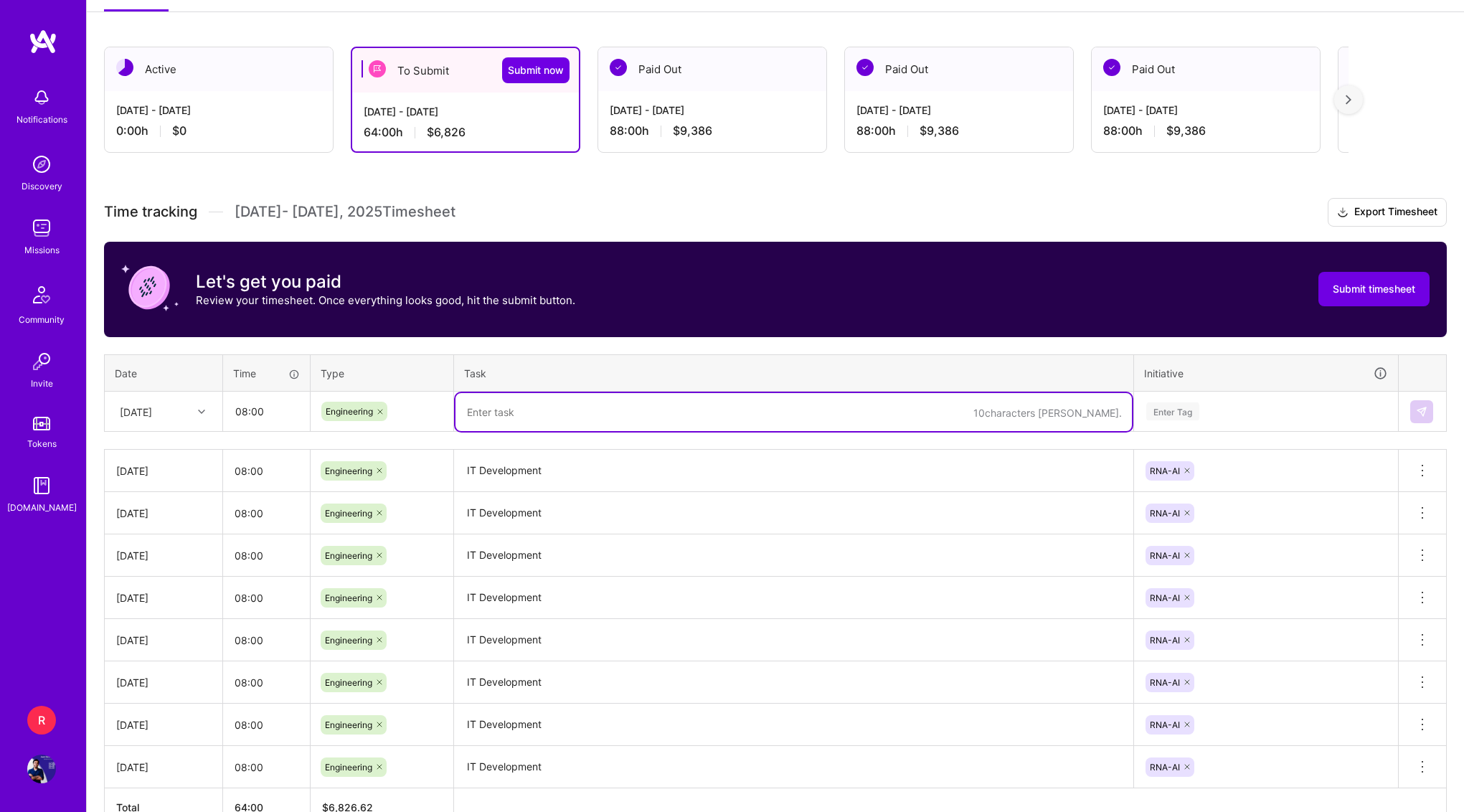
paste textarea "IT Development"
type textarea "IT Development"
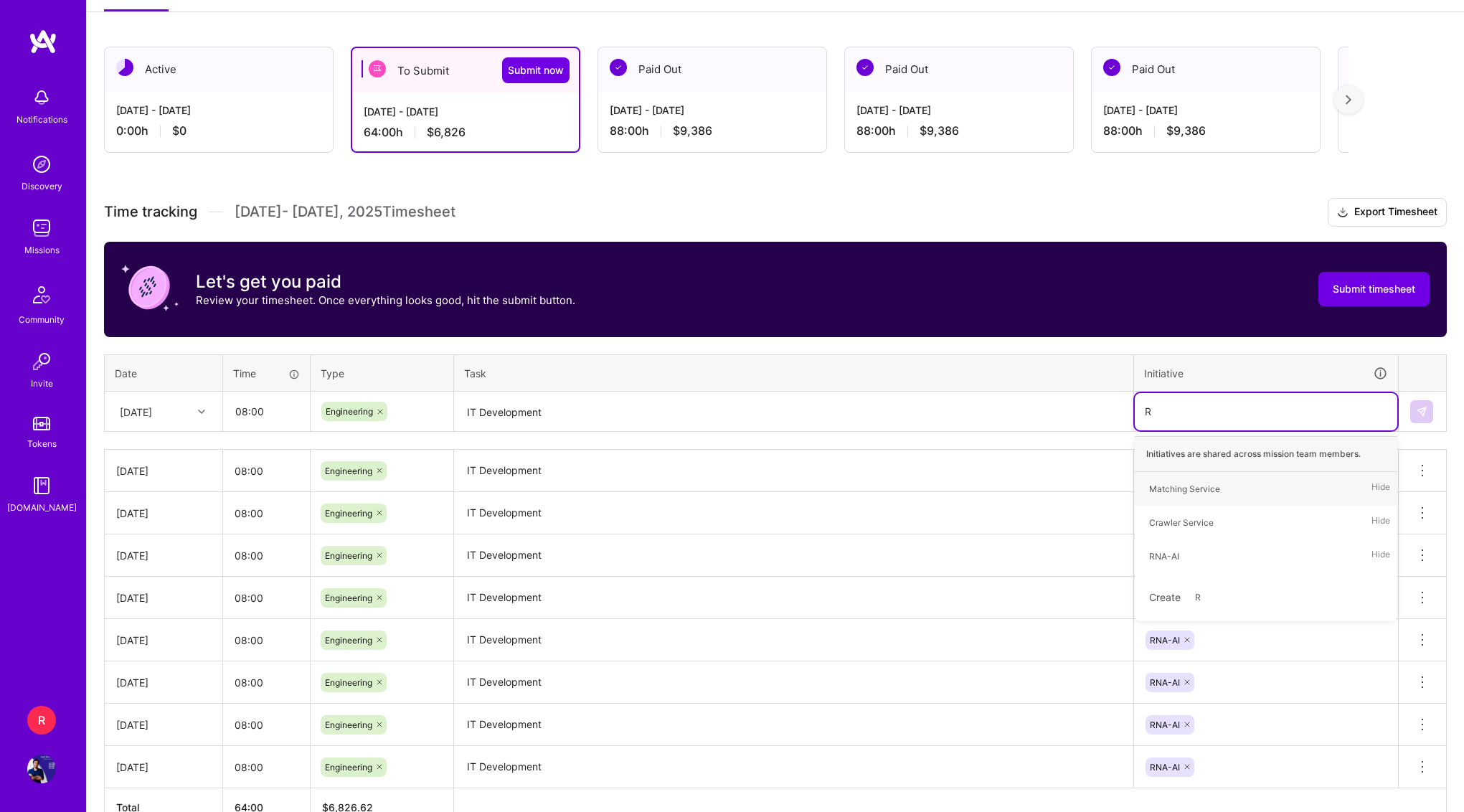
type input "RN"
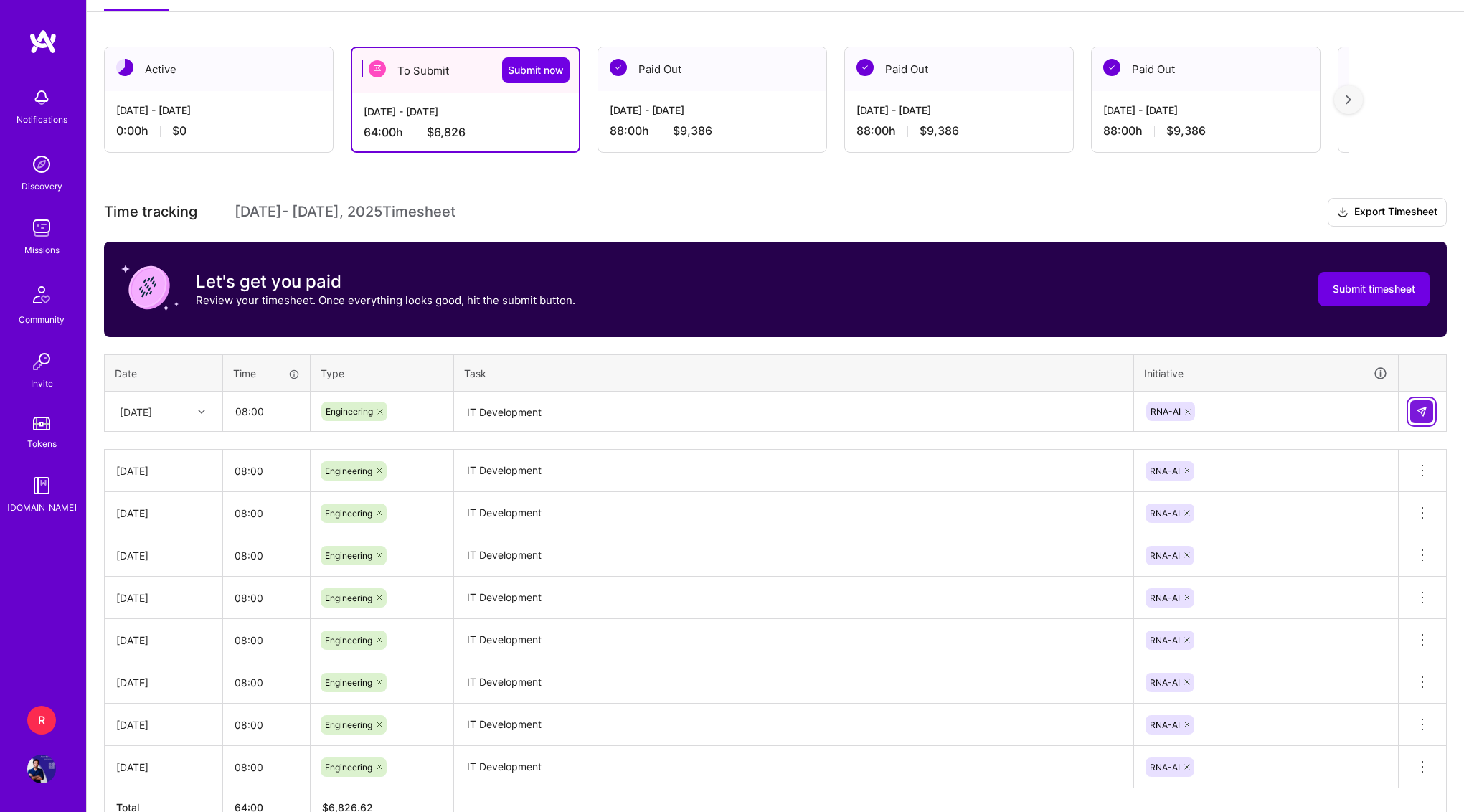
click at [1416, 407] on img at bounding box center [1421, 411] width 11 height 11
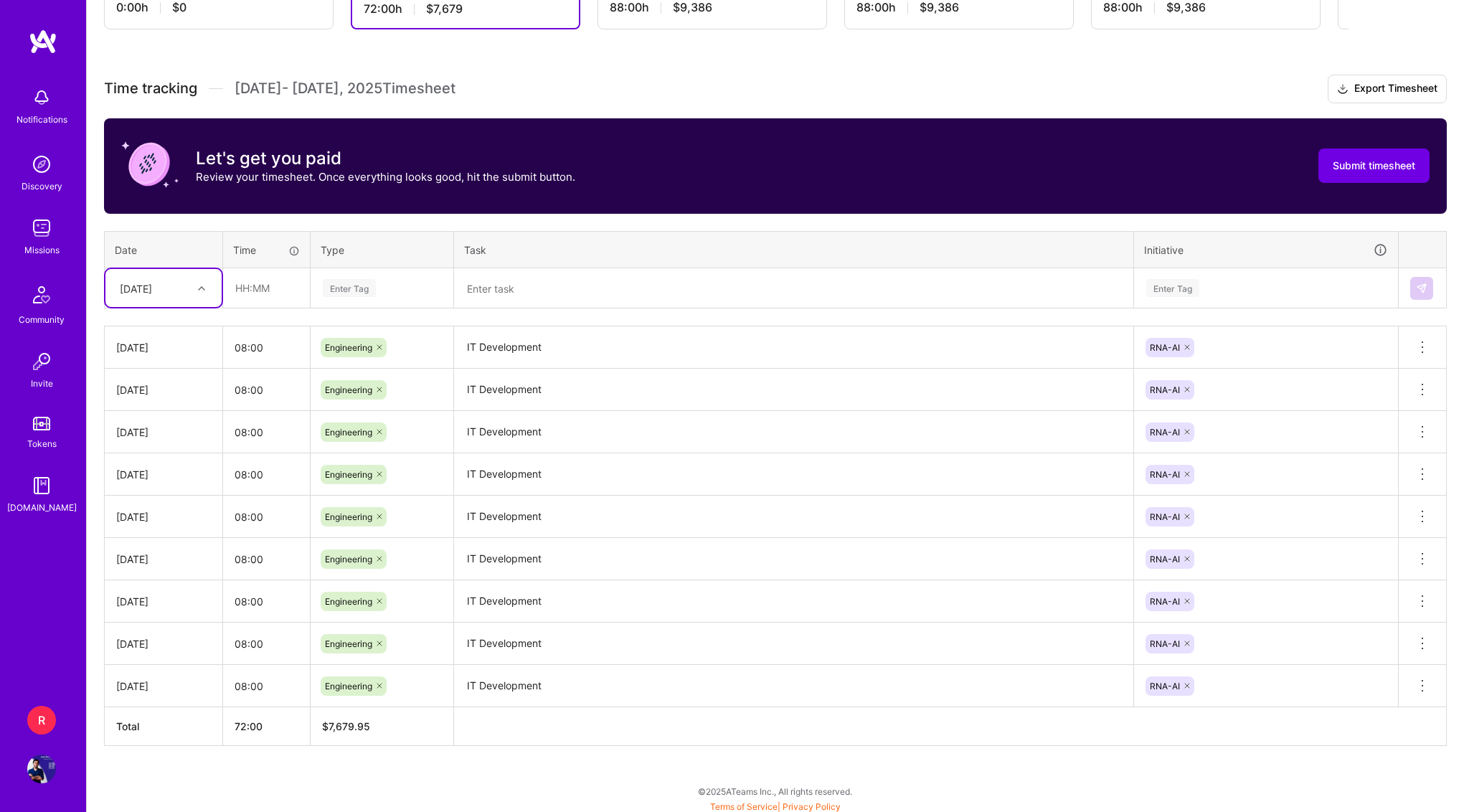
scroll to position [344, 0]
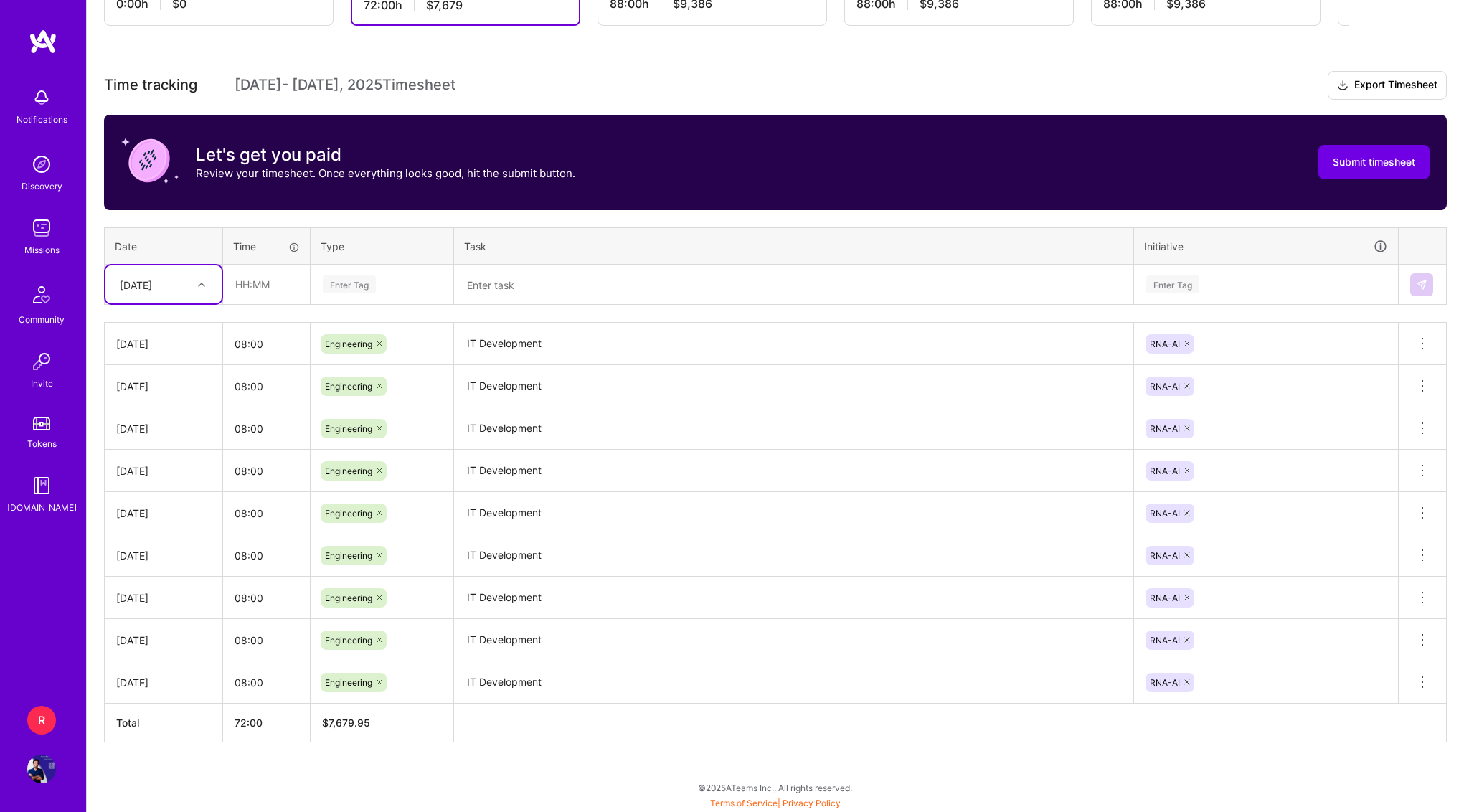
type input "14"
click at [176, 321] on div "[DATE]" at bounding box center [164, 326] width 117 height 27
type input "08:00"
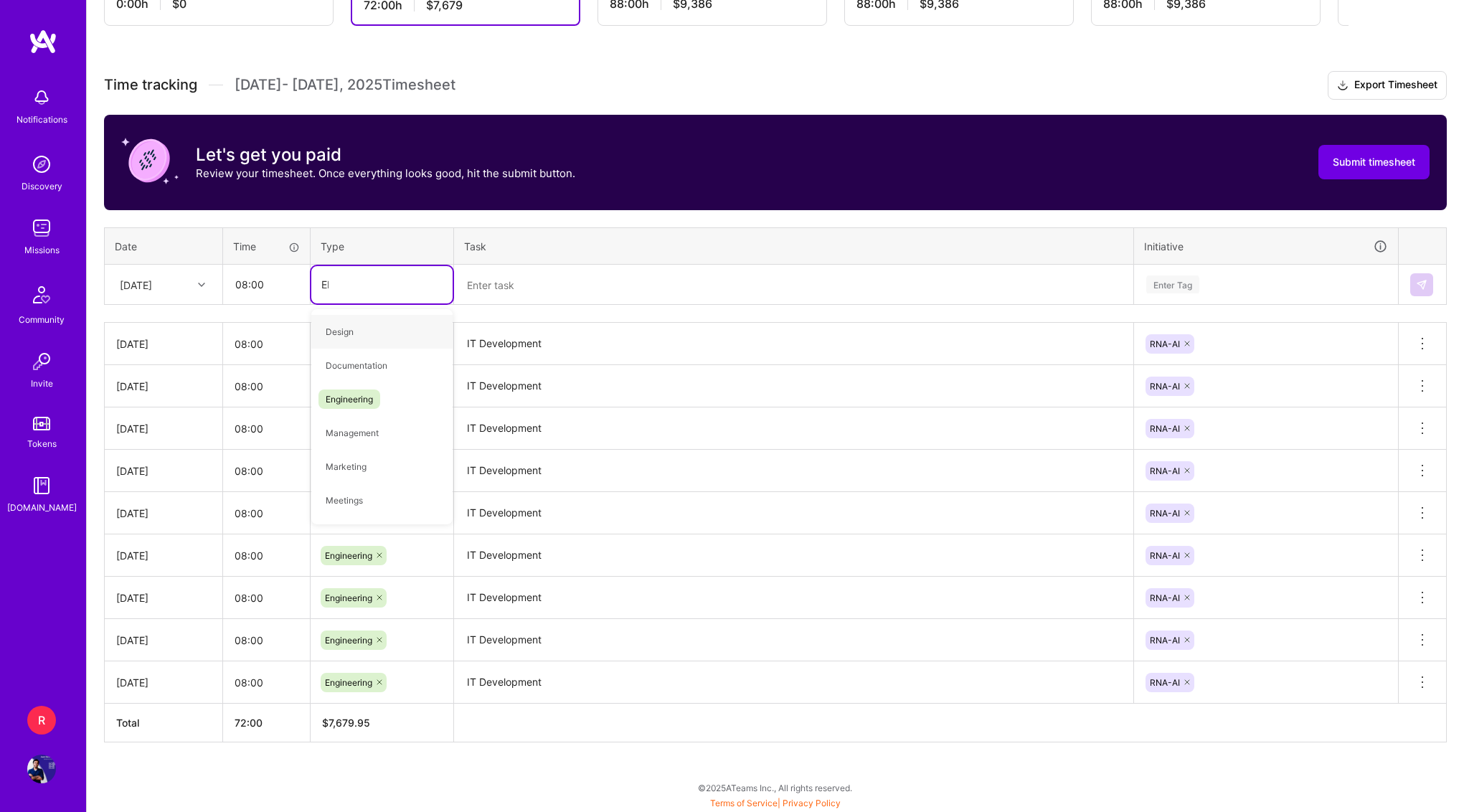
type input "ENG"
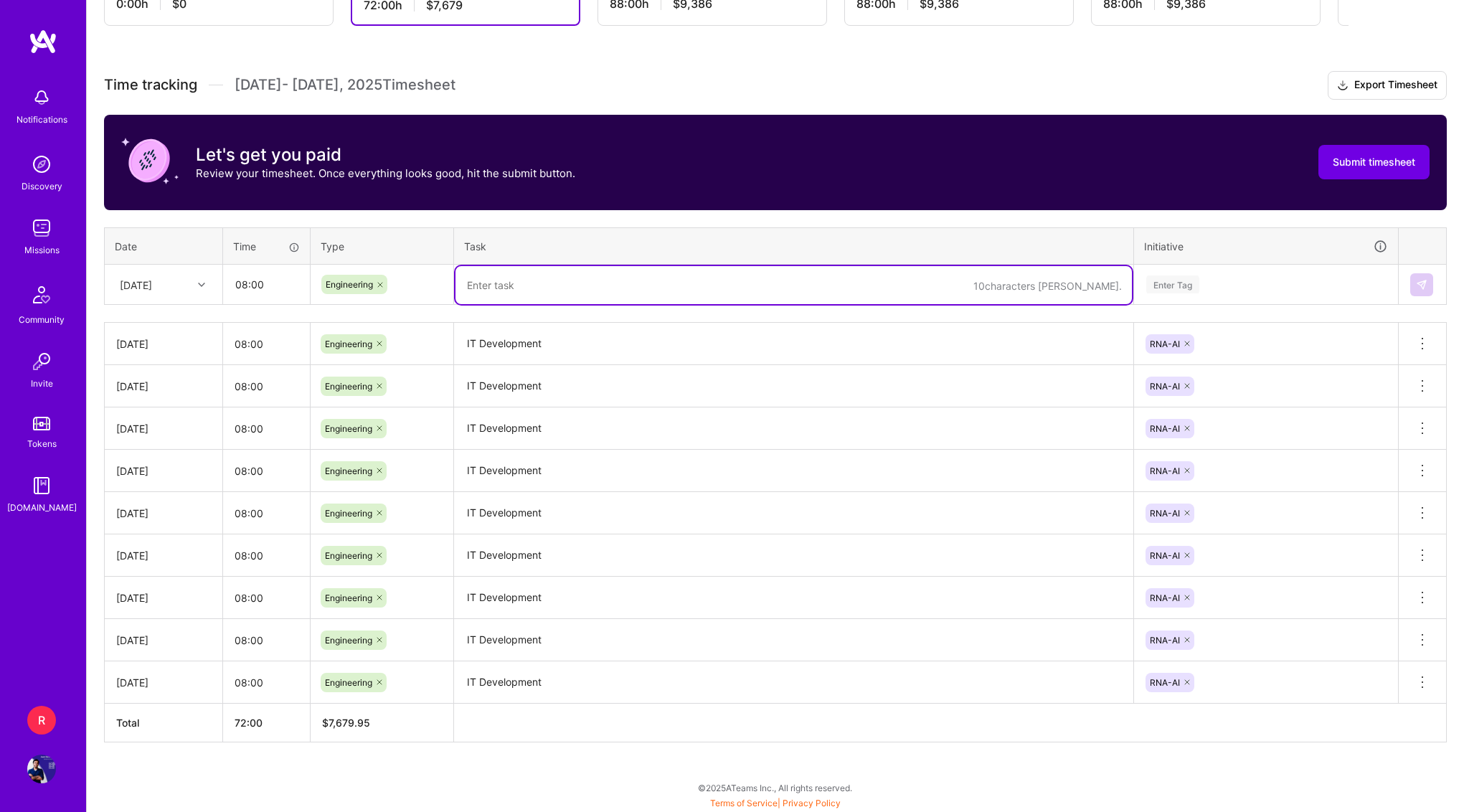
paste textarea "IT Development"
type textarea "IT Development"
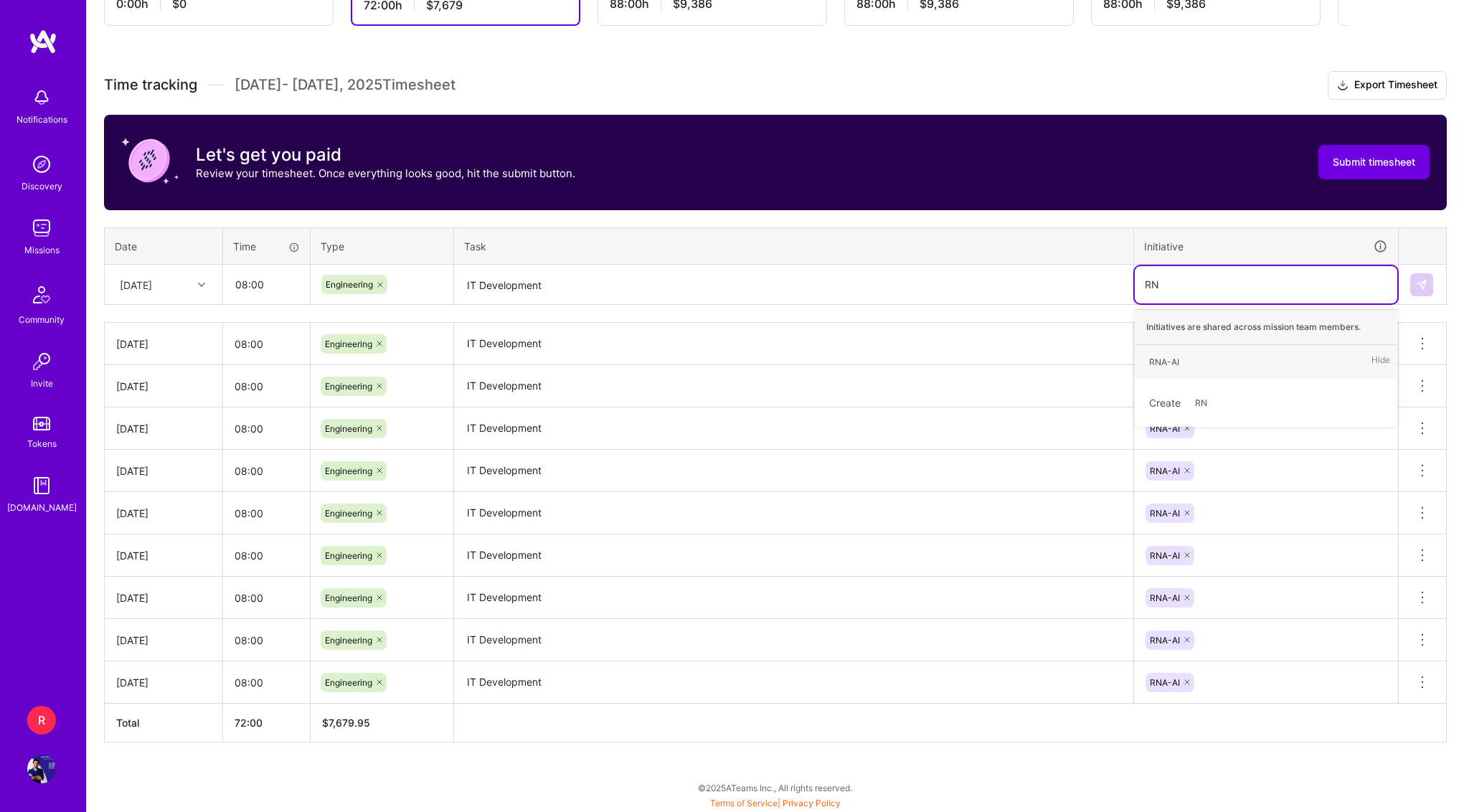
type input "RNA"
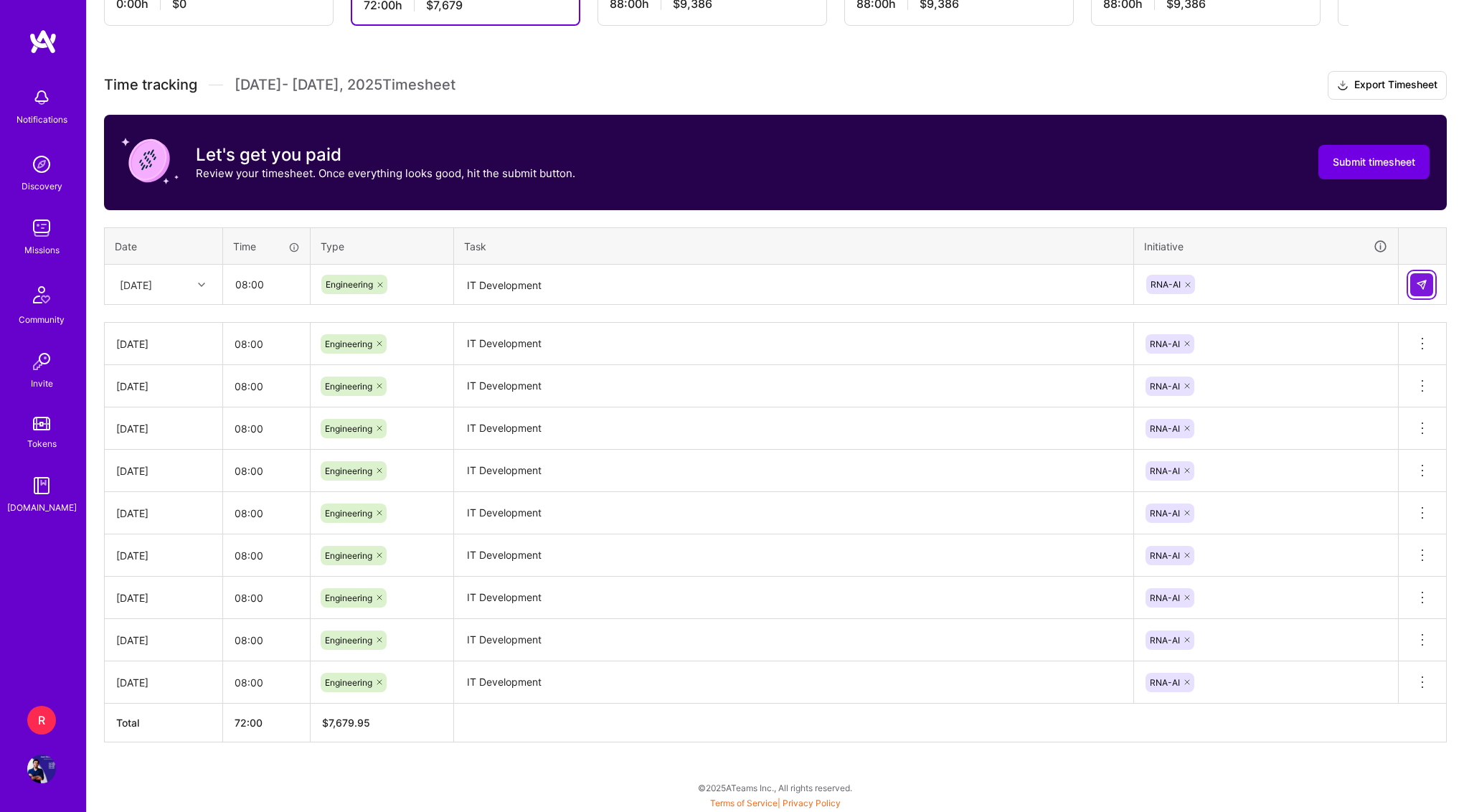
click at [1424, 282] on img at bounding box center [1421, 284] width 11 height 11
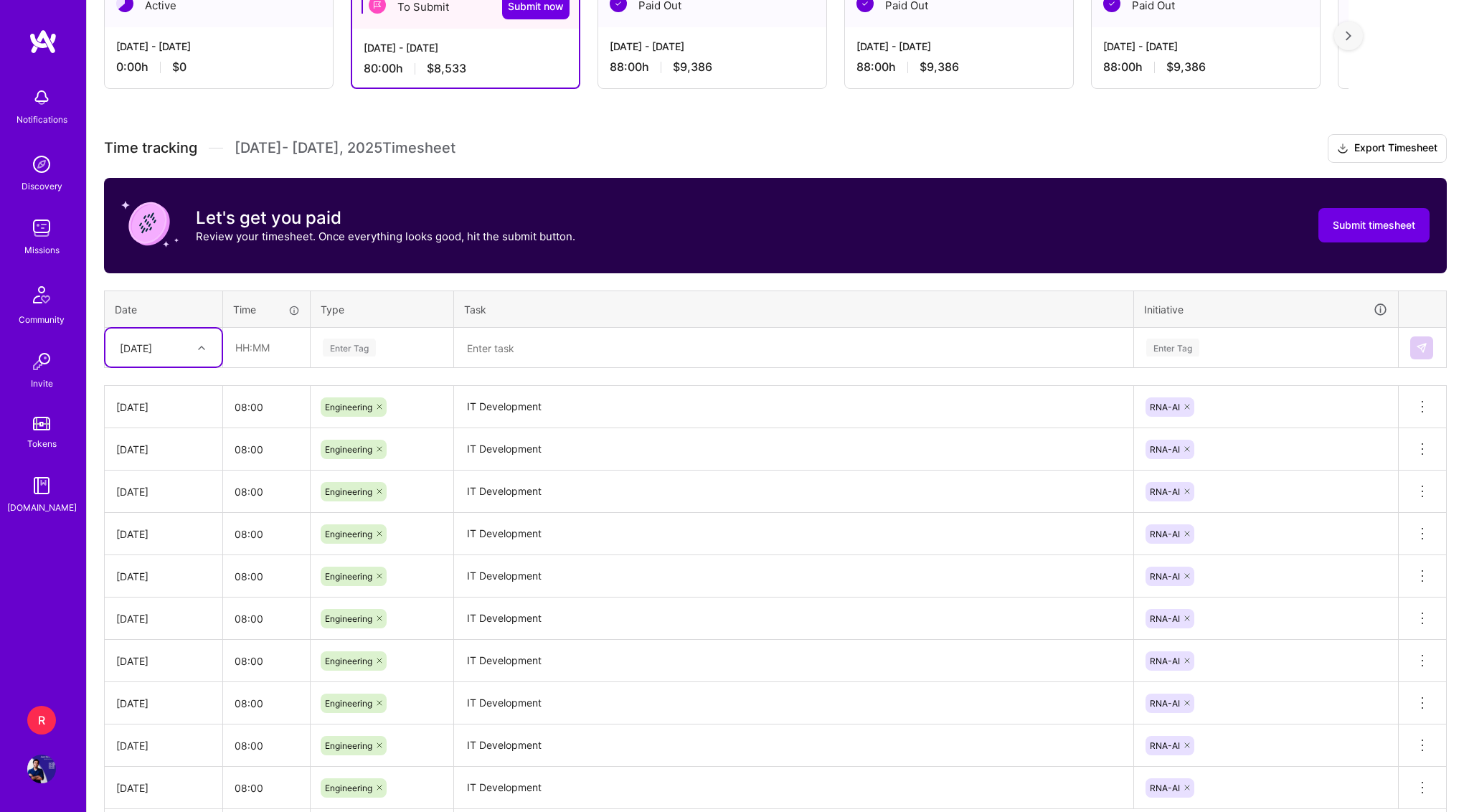
scroll to position [274, 0]
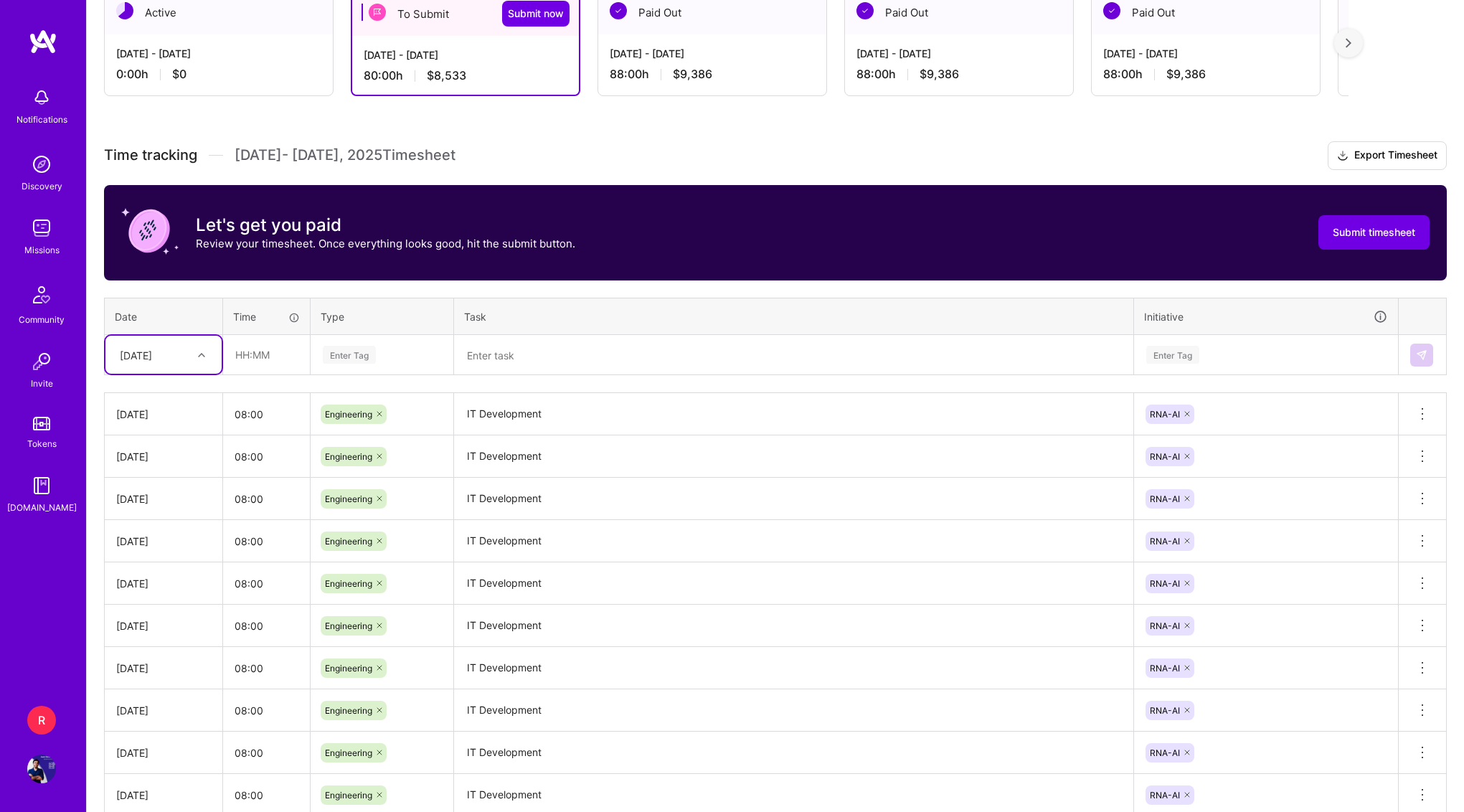
click at [183, 356] on div "[DATE]" at bounding box center [152, 355] width 80 height 24
type input "15"
click at [172, 389] on div "[DATE]" at bounding box center [164, 396] width 117 height 27
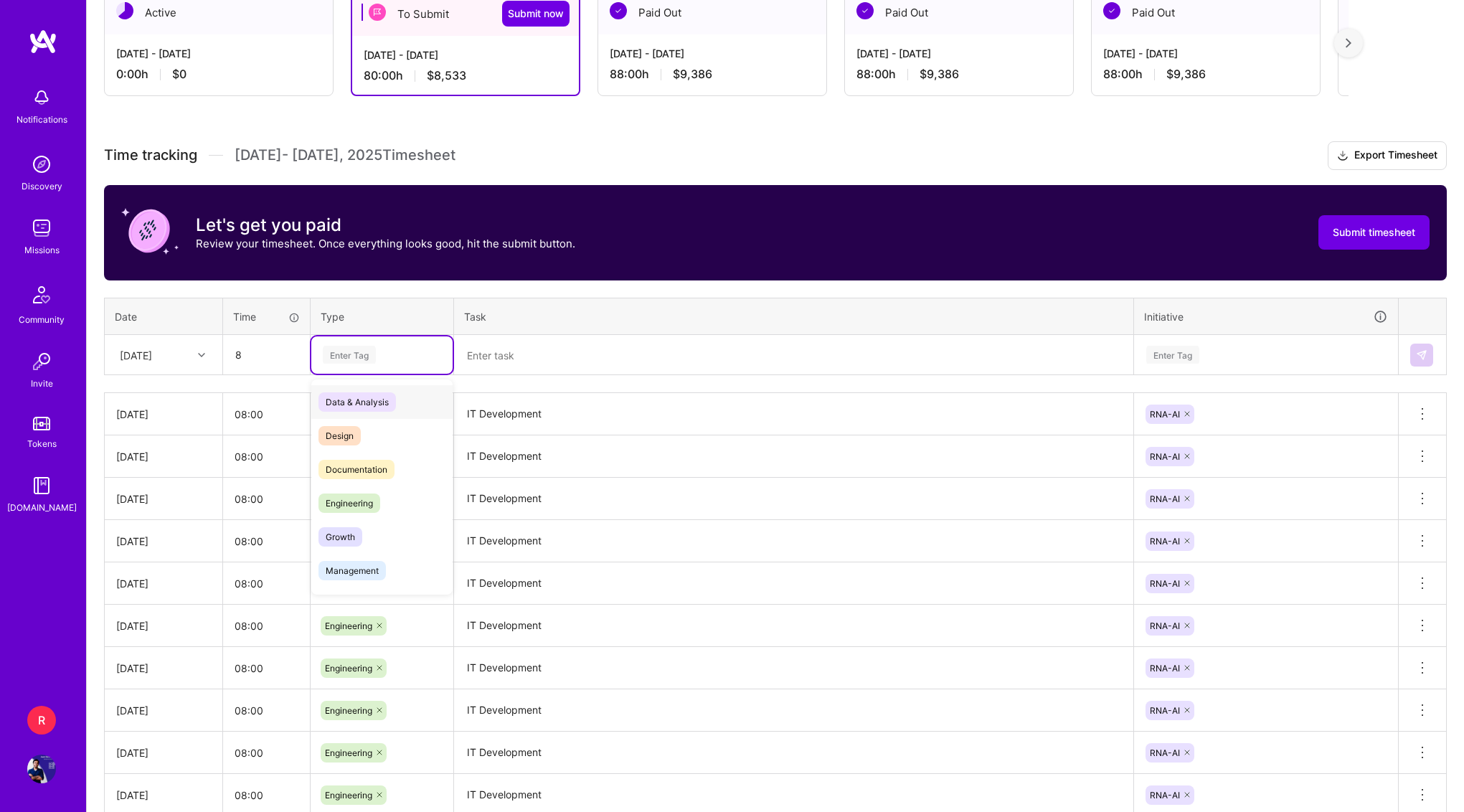
type input "08:00"
type input "ENG"
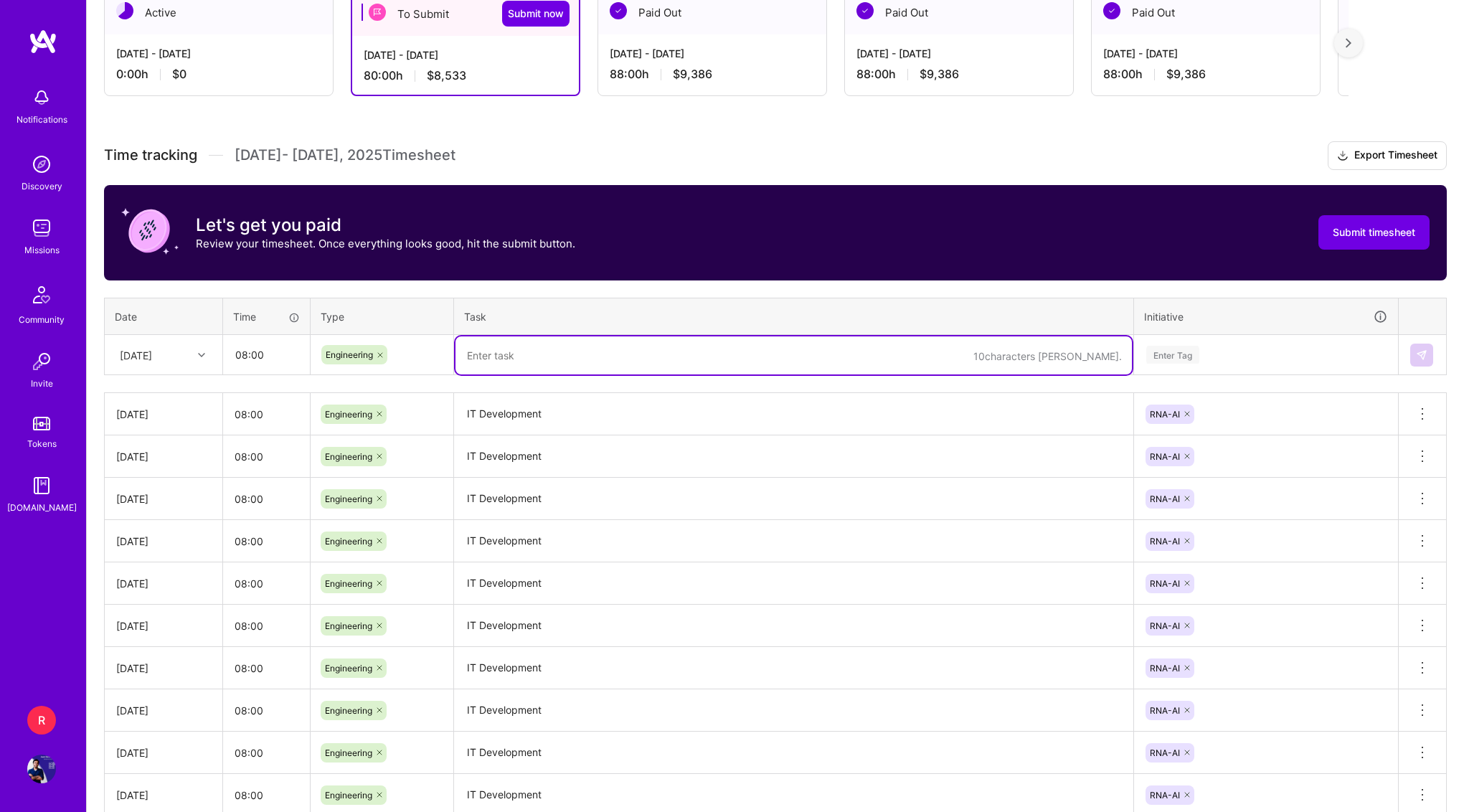
paste textarea "IT Development"
type textarea "IT Development"
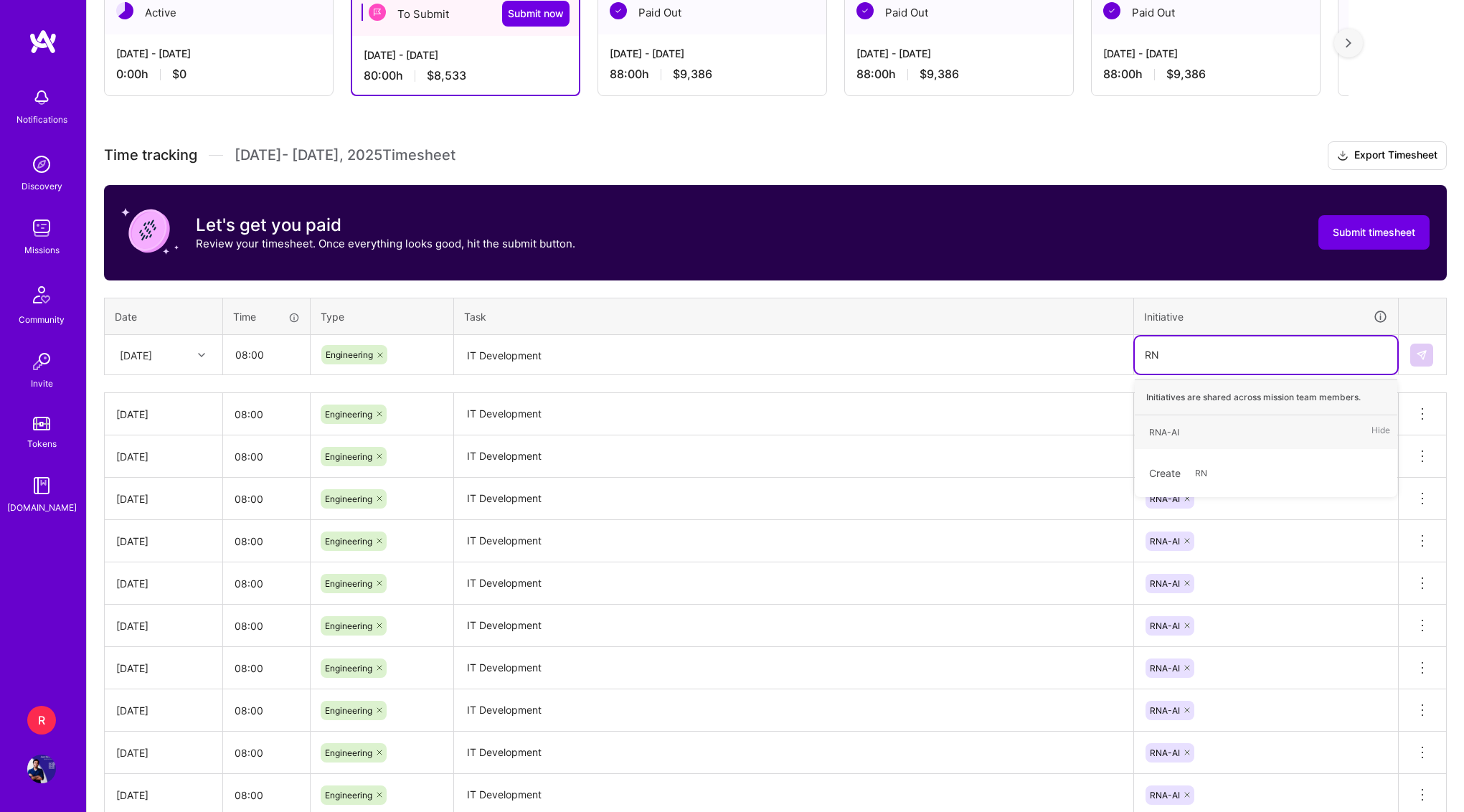
type input "RNA"
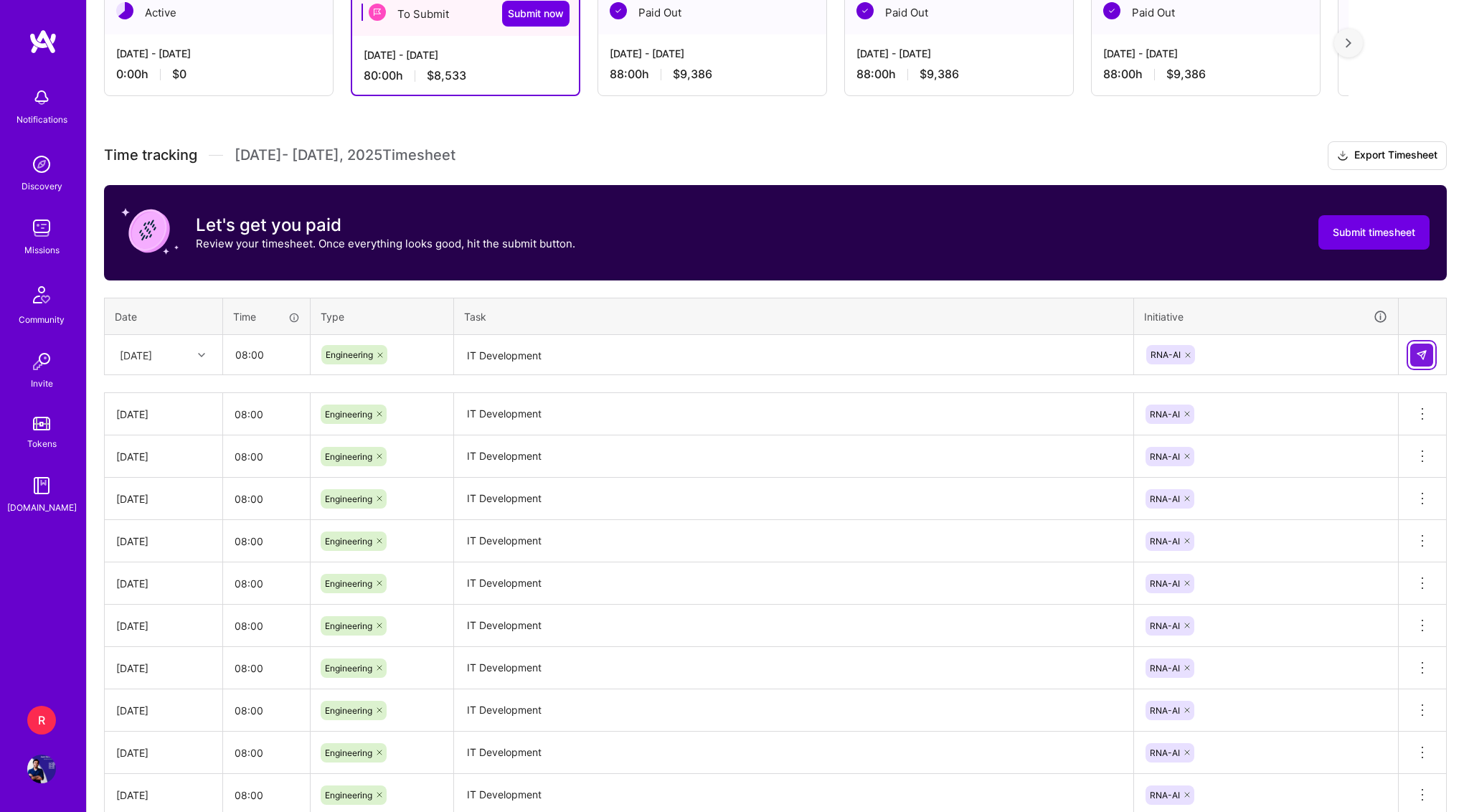
click at [1424, 356] on img at bounding box center [1421, 355] width 11 height 11
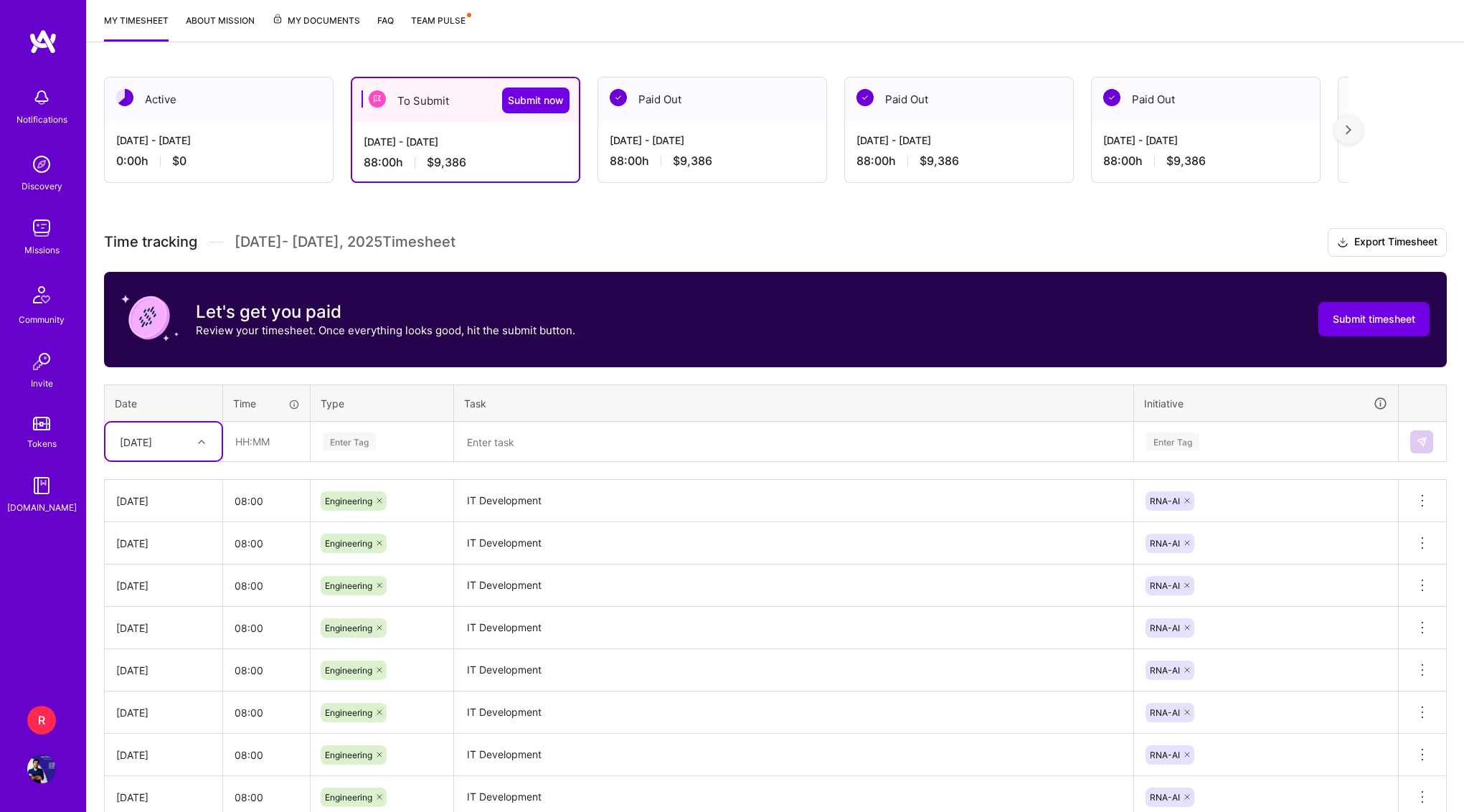
scroll to position [0, 0]
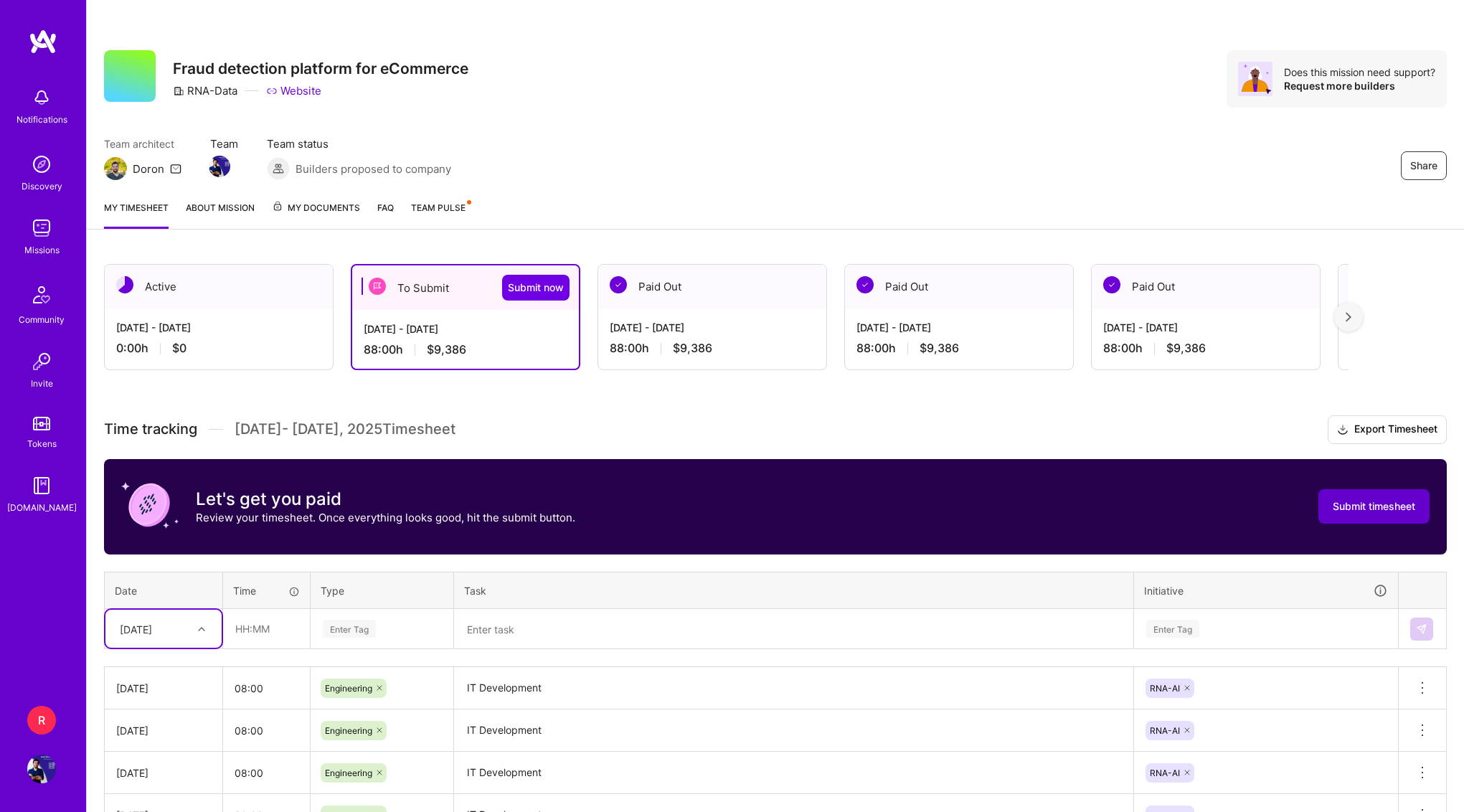
click at [1364, 514] on button "Submit timesheet" at bounding box center [1374, 506] width 111 height 34
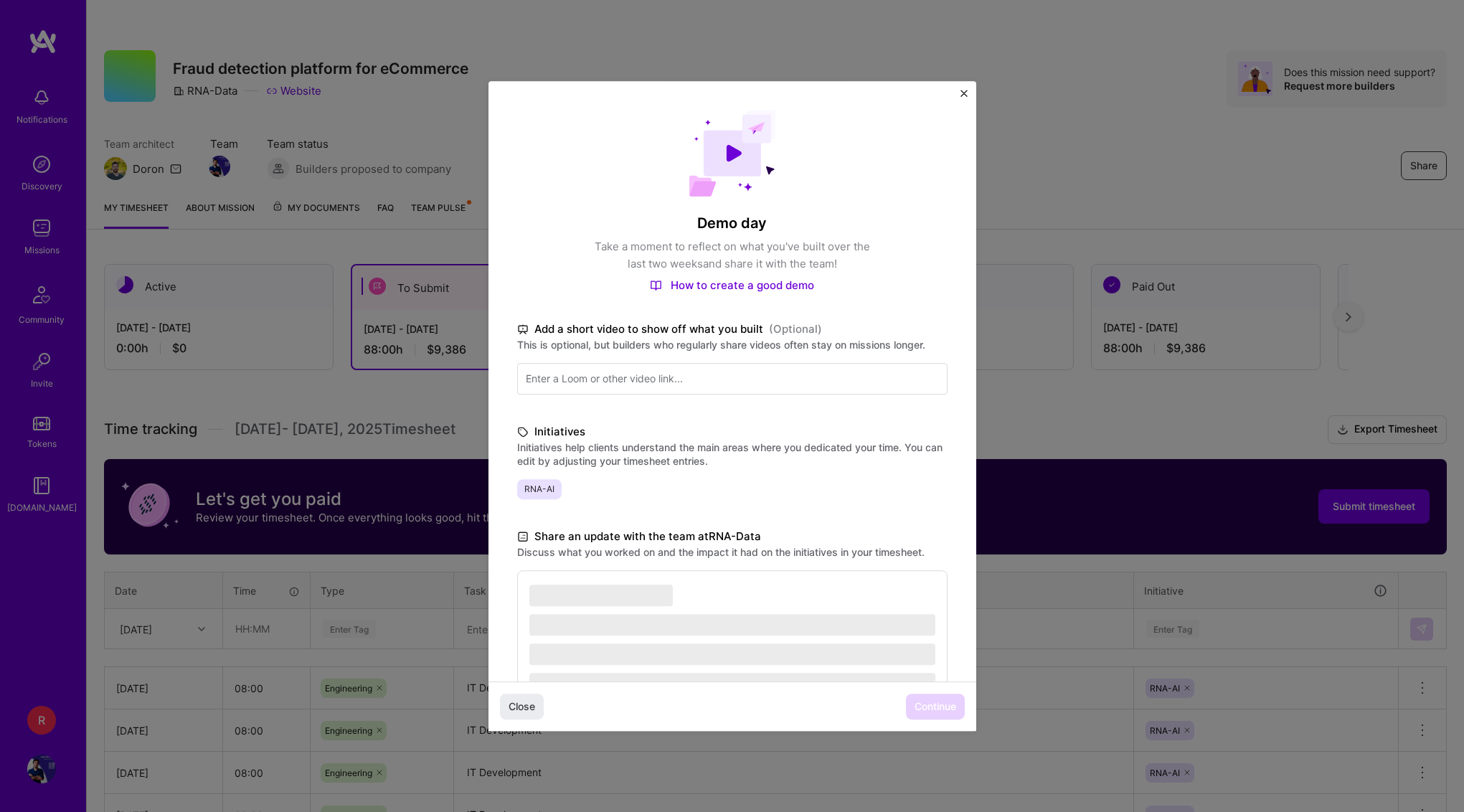
scroll to position [114, 0]
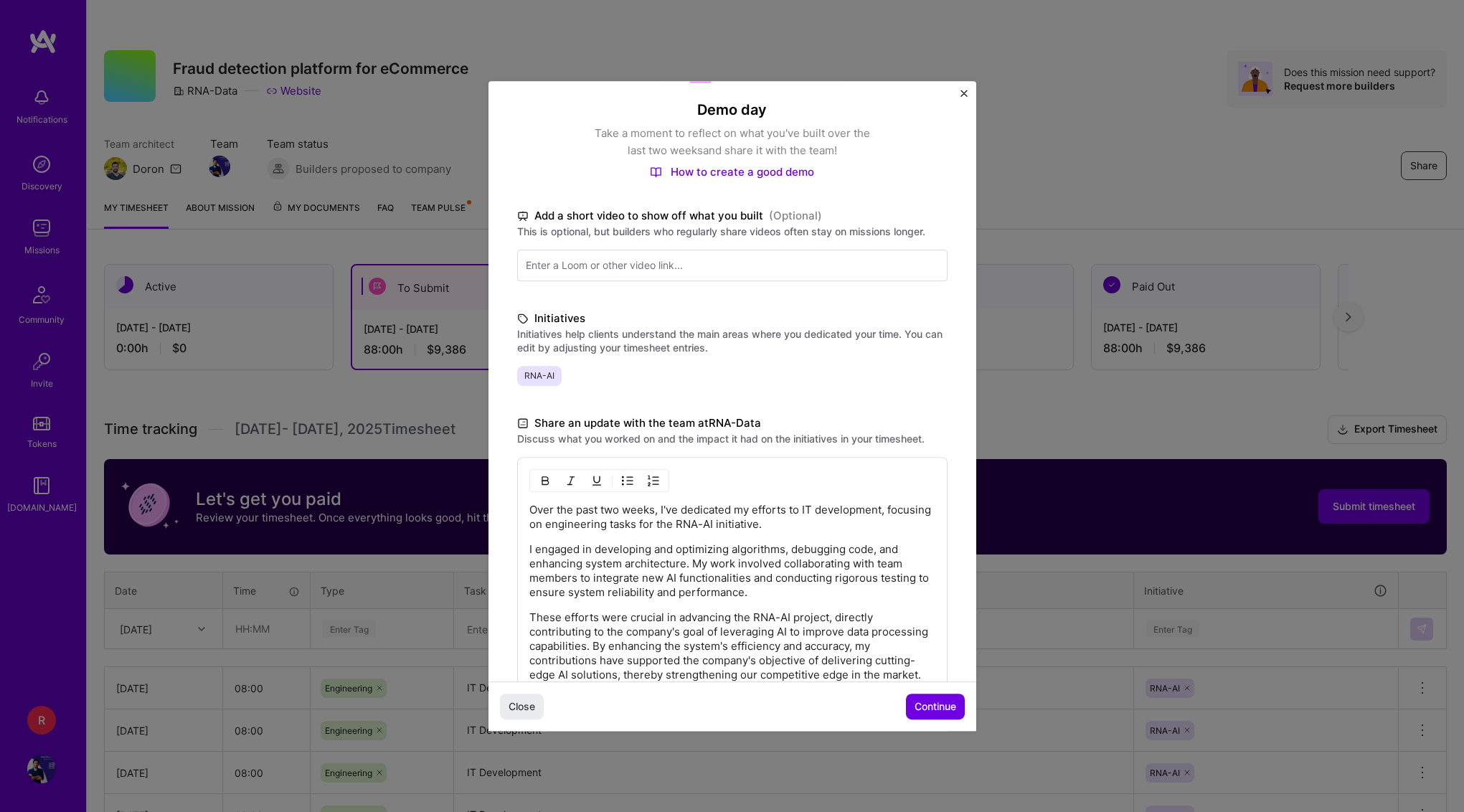
click at [919, 699] on span "Continue" at bounding box center [936, 706] width 42 height 14
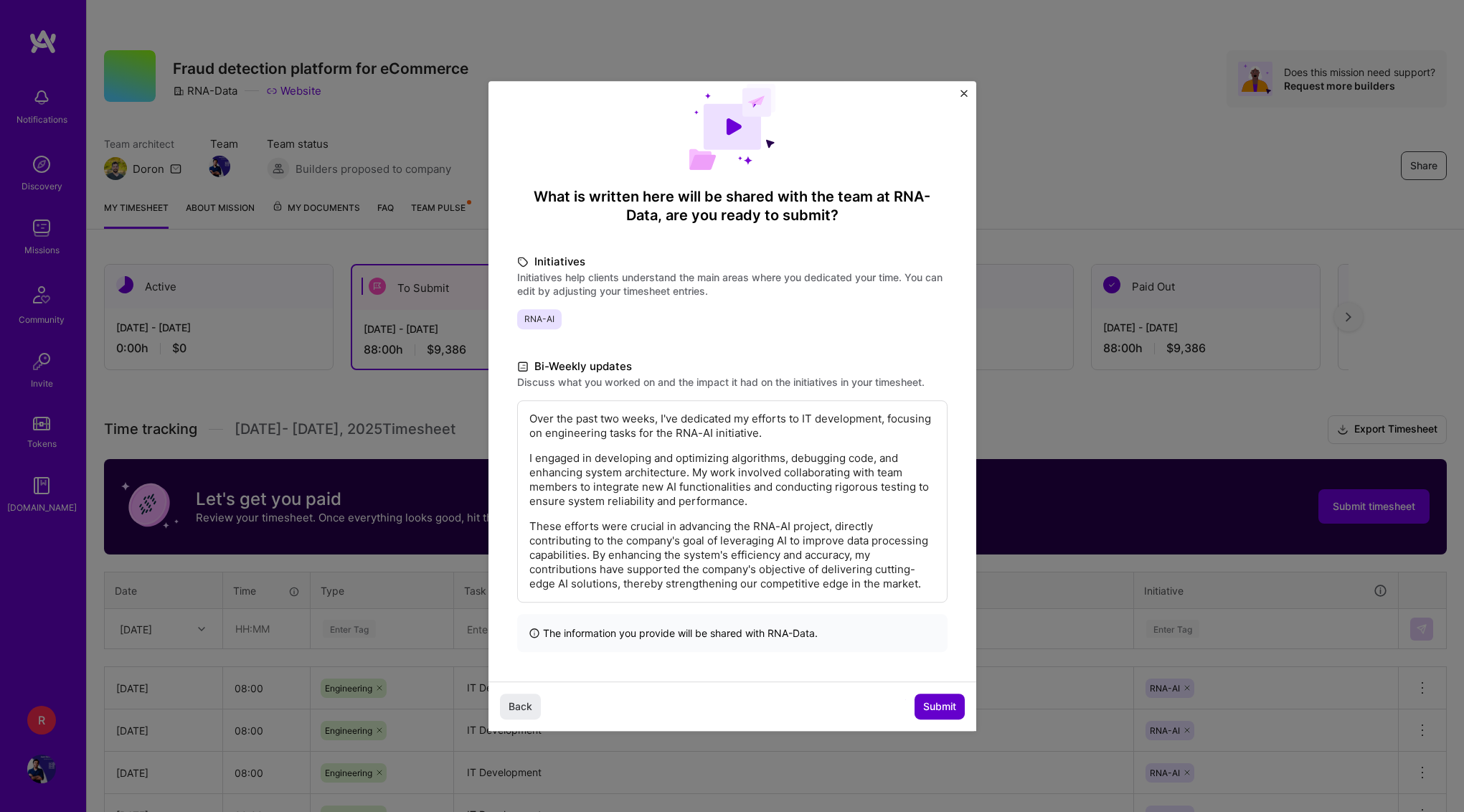
click at [919, 700] on button "Submit" at bounding box center [939, 706] width 50 height 26
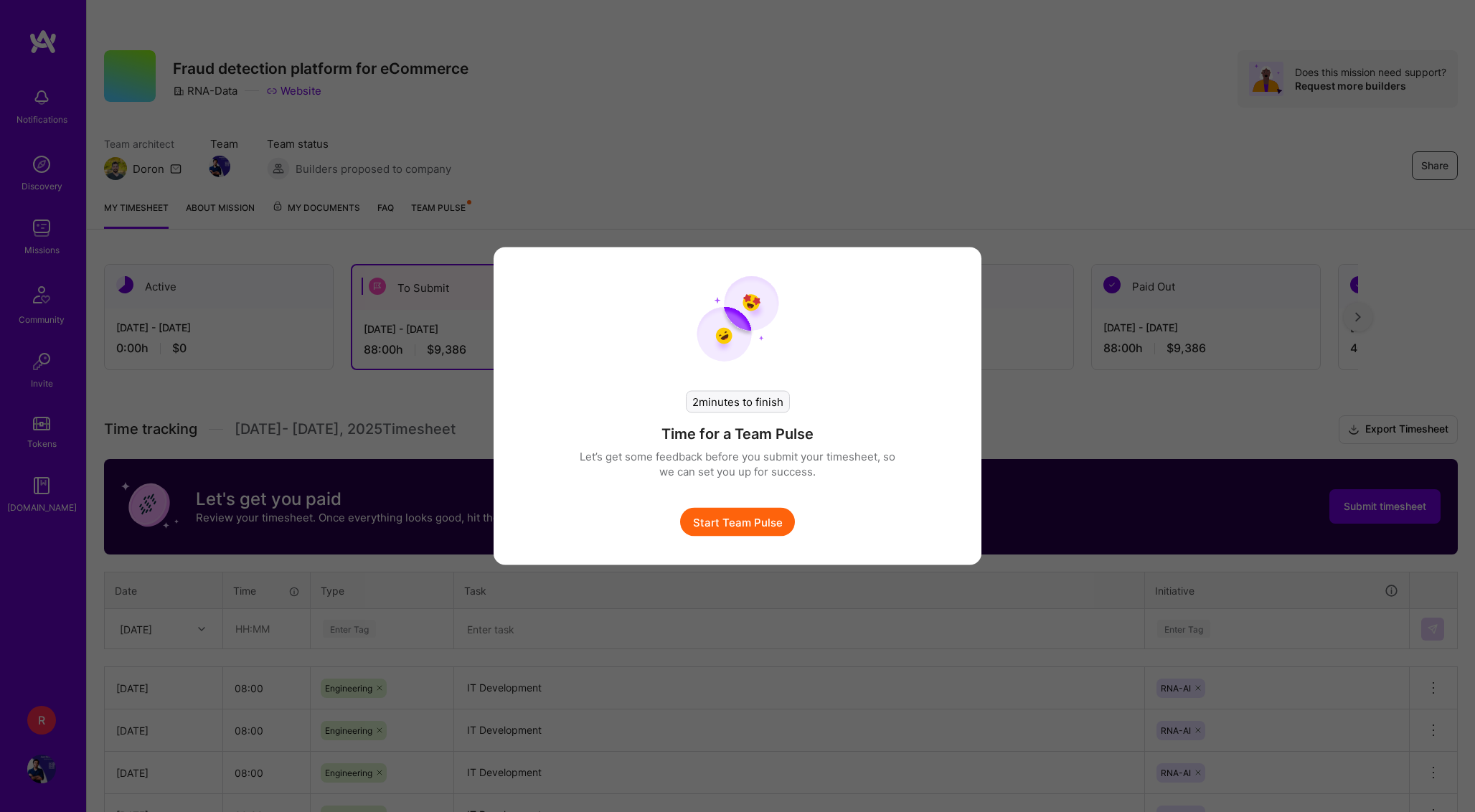
click at [752, 539] on div "2 minutes to finish Time for a Team Pulse Let’s get some feedback before you su…" at bounding box center [738, 406] width 488 height 317
click at [754, 520] on button "Start Team Pulse" at bounding box center [738, 522] width 115 height 28
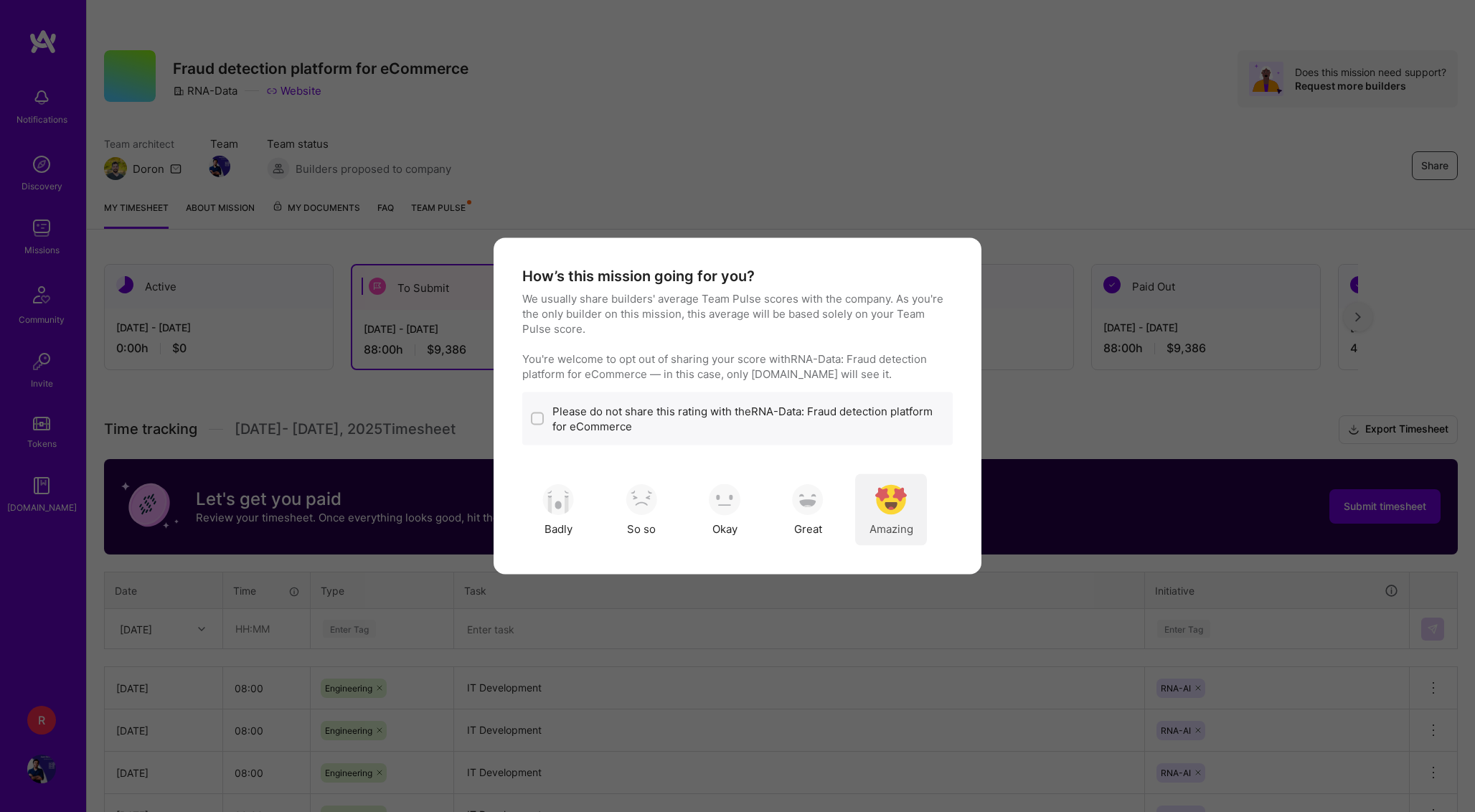
click at [871, 483] on div "Amazing" at bounding box center [891, 510] width 72 height 72
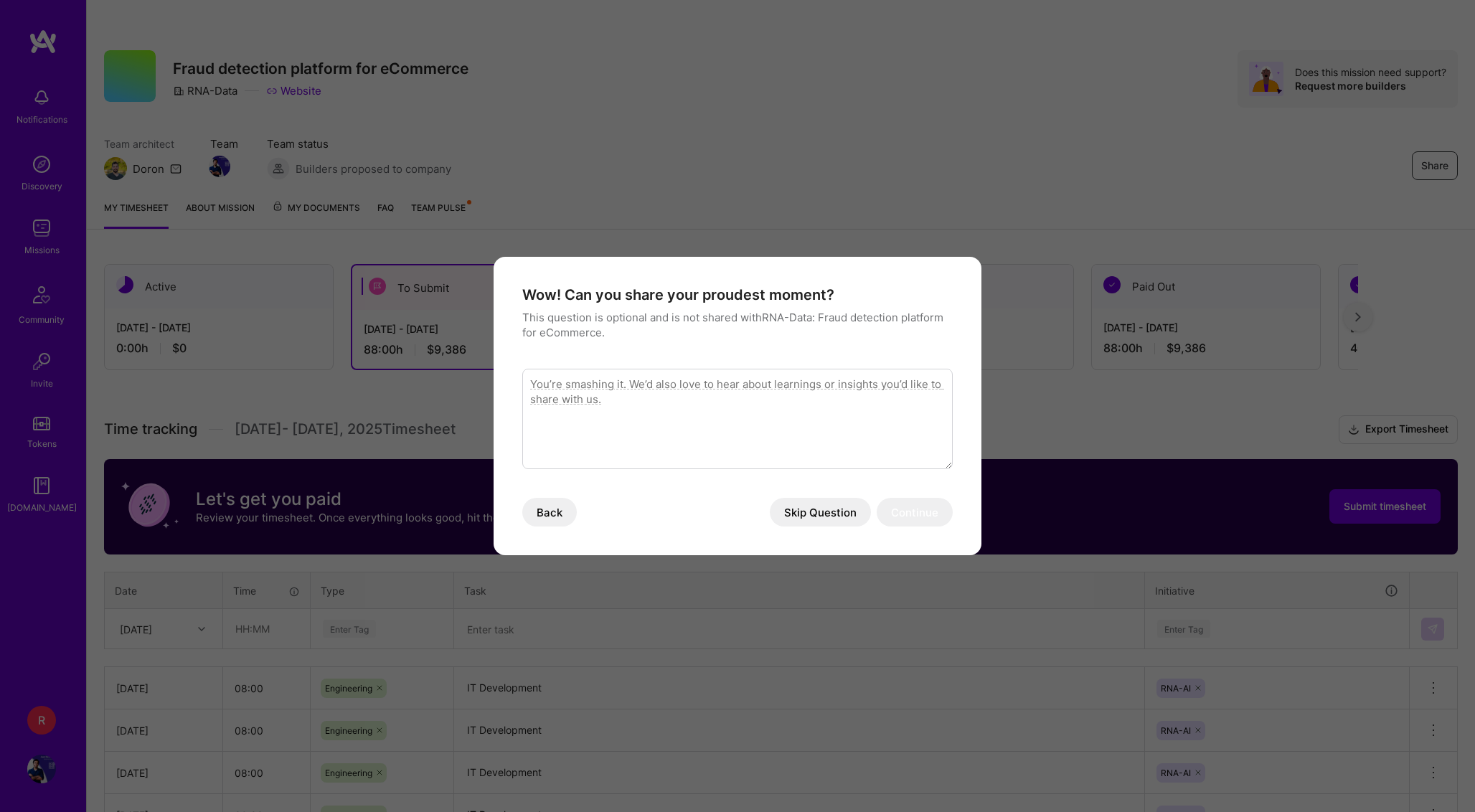
click at [838, 509] on button "Skip Question" at bounding box center [820, 512] width 101 height 28
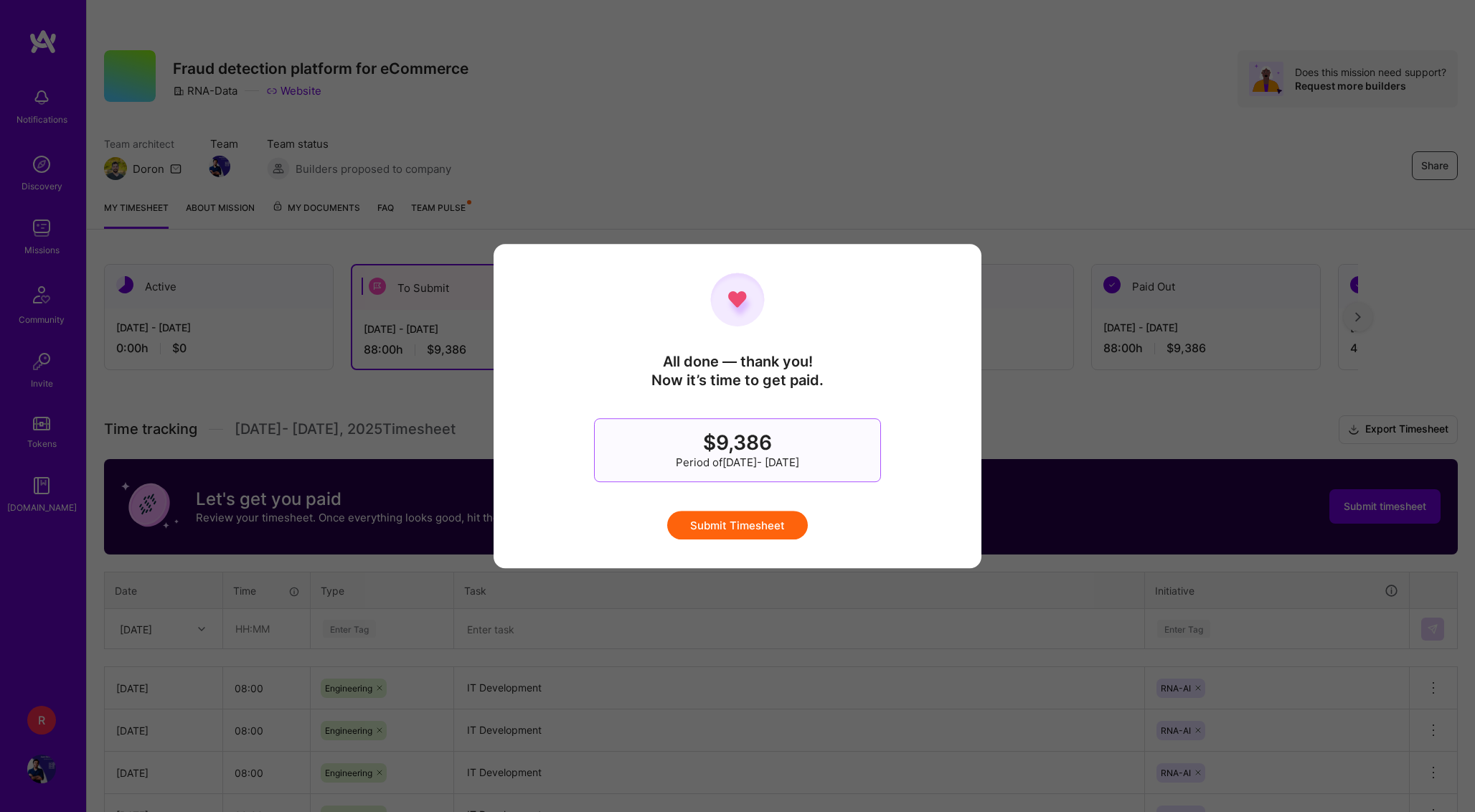
click at [754, 516] on button "Submit Timesheet" at bounding box center [738, 525] width 140 height 28
